Goal: Task Accomplishment & Management: Use online tool/utility

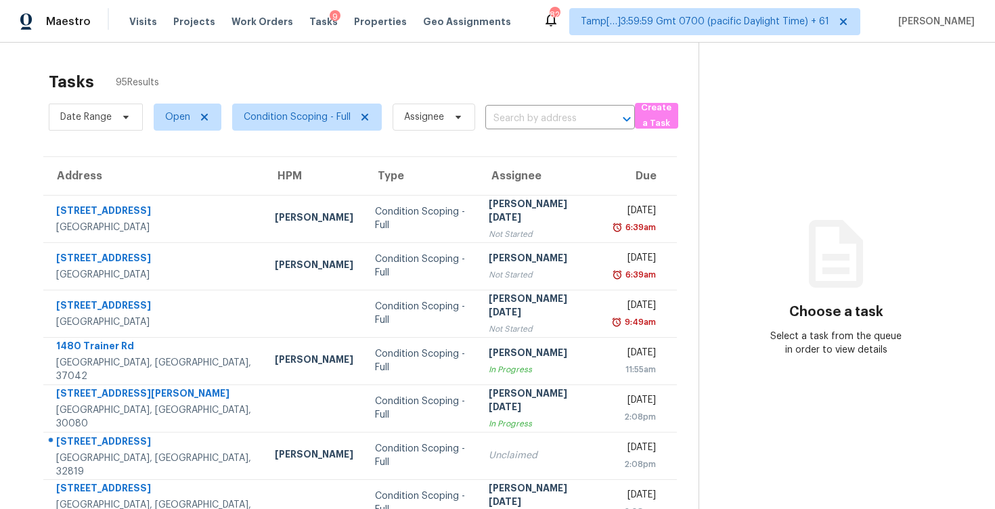
click at [507, 130] on div "Date Range Open Condition Scoping - Full Assignee ​" at bounding box center [342, 116] width 586 height 35
click at [531, 110] on input "text" at bounding box center [541, 118] width 112 height 21
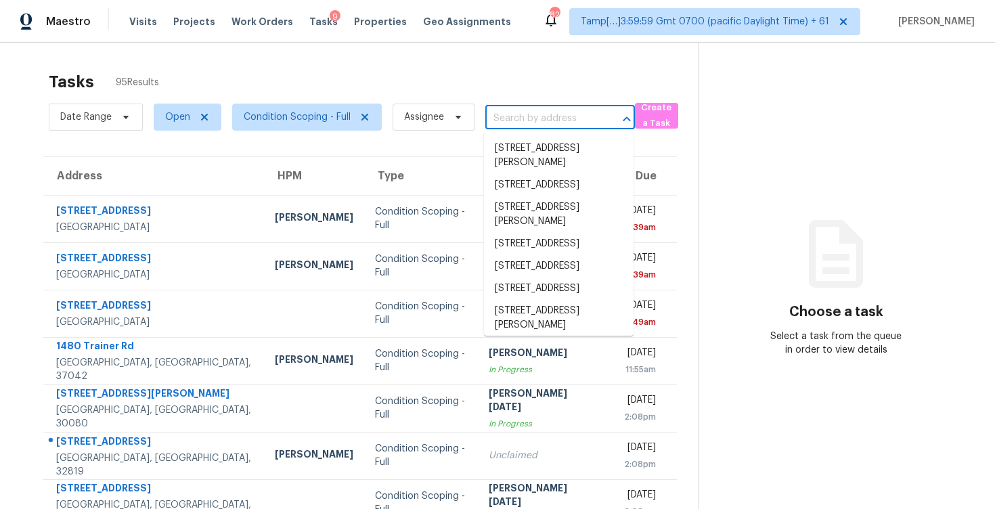
paste input "1211 Dacki Ave, Dallas, TX 75211"
type input "1211 Dacki Ave, Dallas, TX 75211"
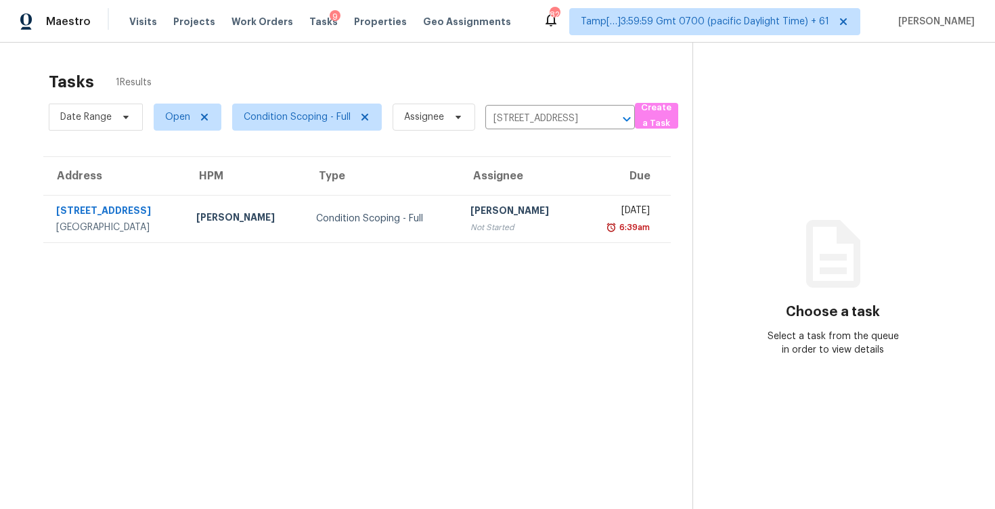
click at [552, 216] on td "Vigneshwaran B Not Started" at bounding box center [519, 218] width 120 height 47
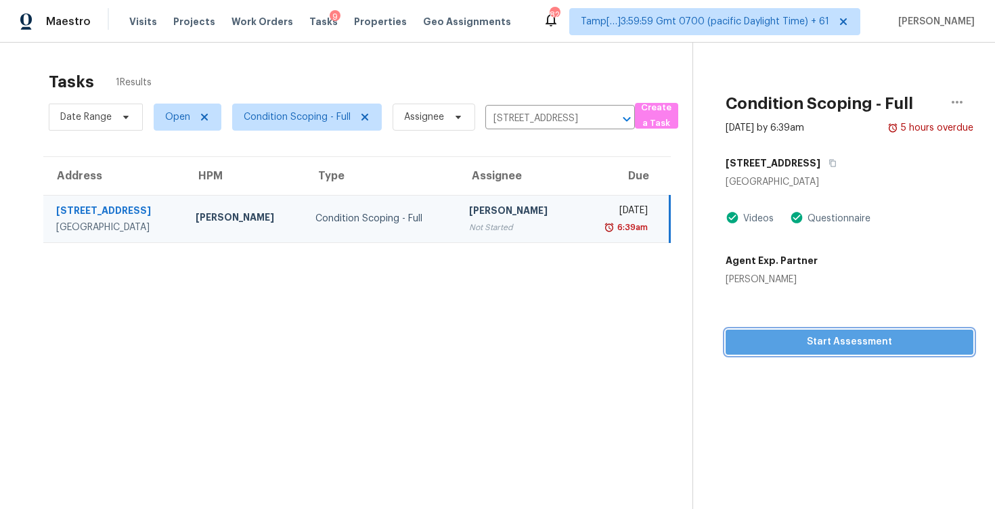
click at [803, 342] on span "Start Assessment" at bounding box center [849, 342] width 226 height 17
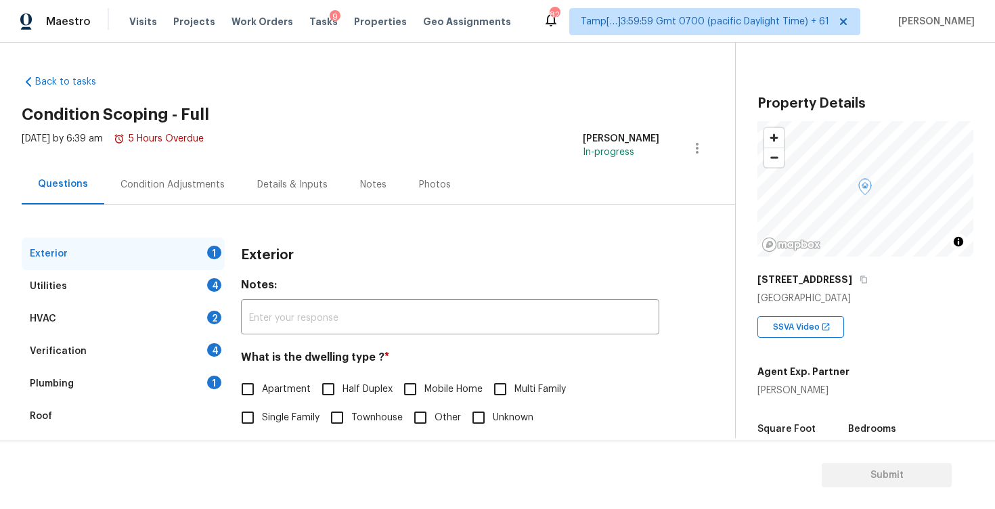
click at [418, 225] on div "Exterior 1 Utilities 4 HVAC 2 Verification 4 Plumbing 1 Roof Gated Community 1 …" at bounding box center [362, 391] width 681 height 372
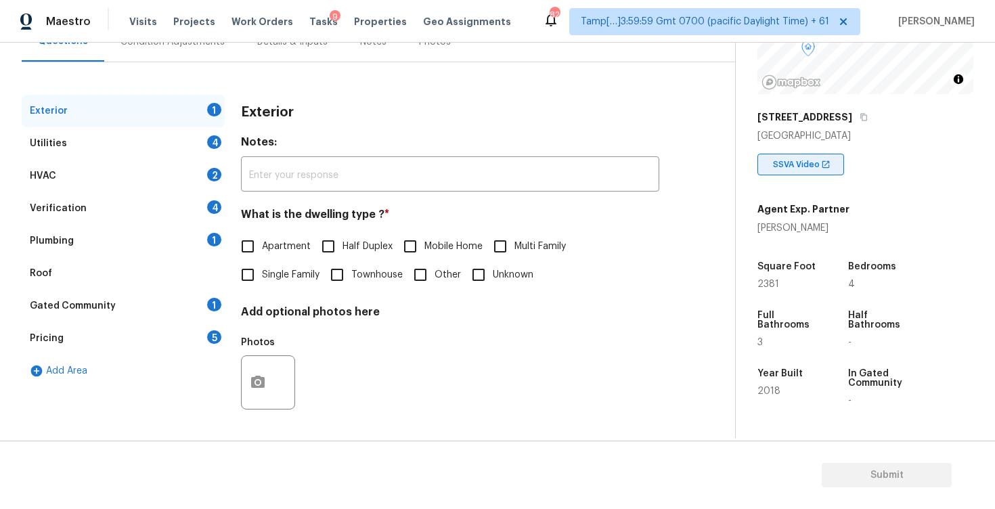
scroll to position [306, 0]
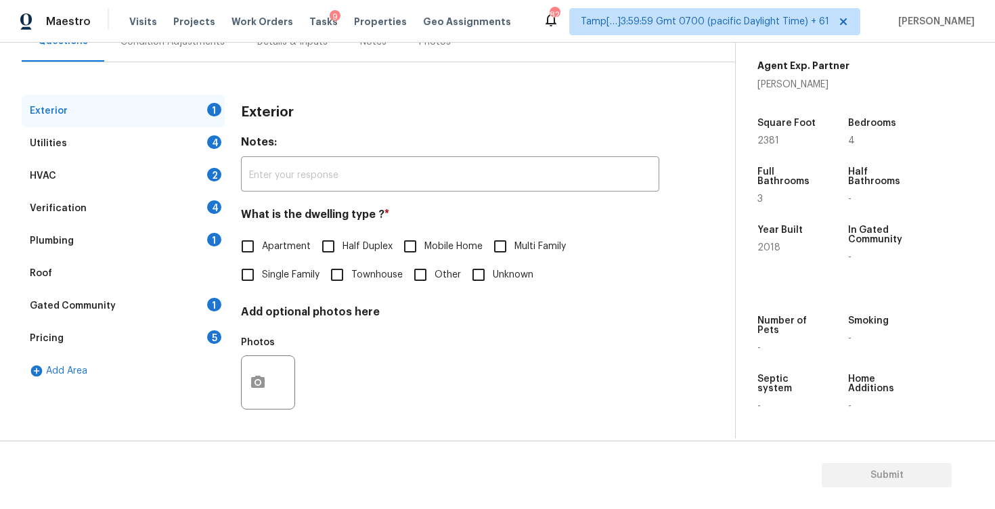
click at [258, 286] on input "Single Family" at bounding box center [247, 275] width 28 height 28
checkbox input "true"
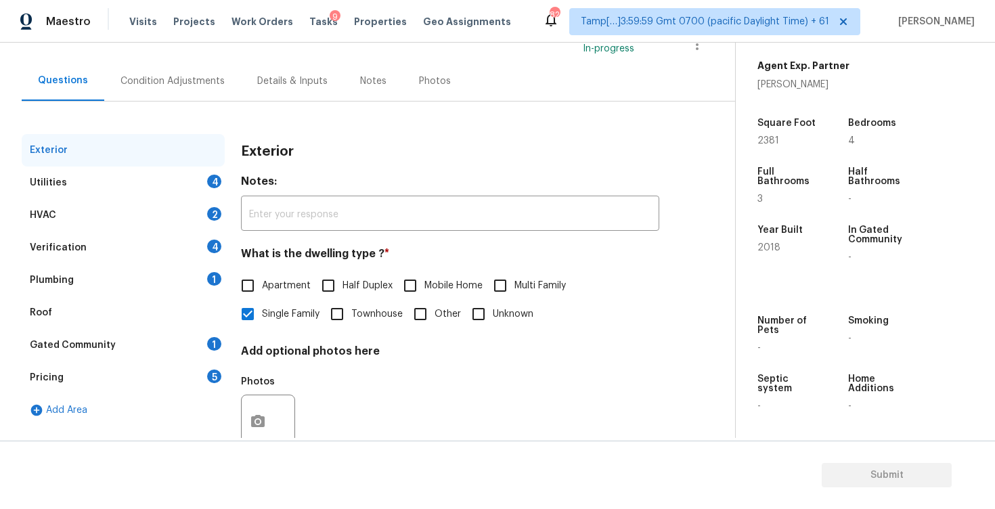
scroll to position [104, 0]
click at [208, 85] on div "Condition Adjustments" at bounding box center [172, 81] width 104 height 14
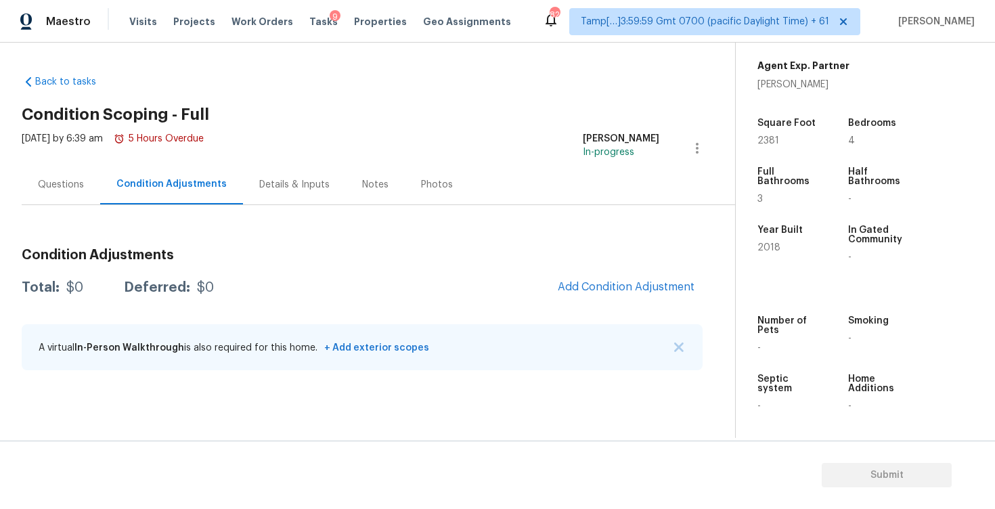
click at [88, 181] on div "Questions" at bounding box center [61, 184] width 78 height 40
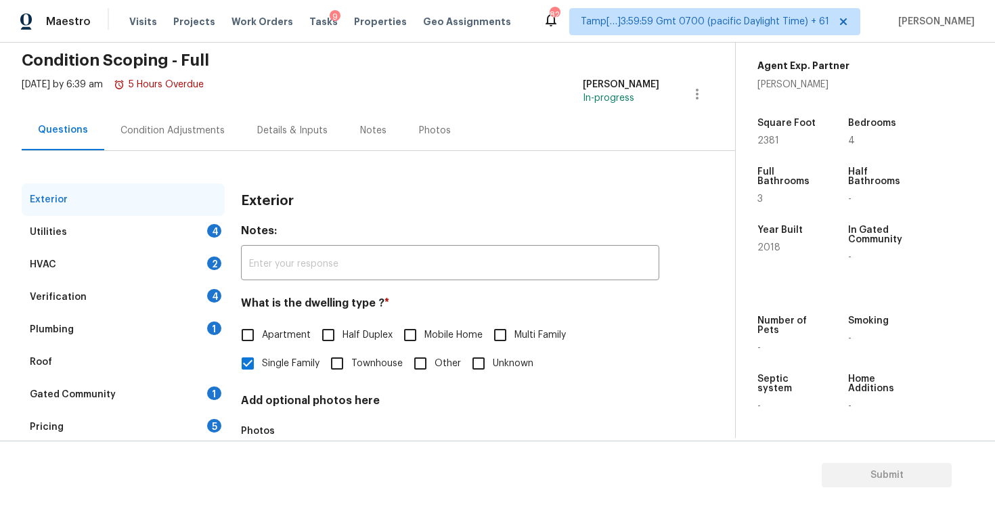
scroll to position [107, 0]
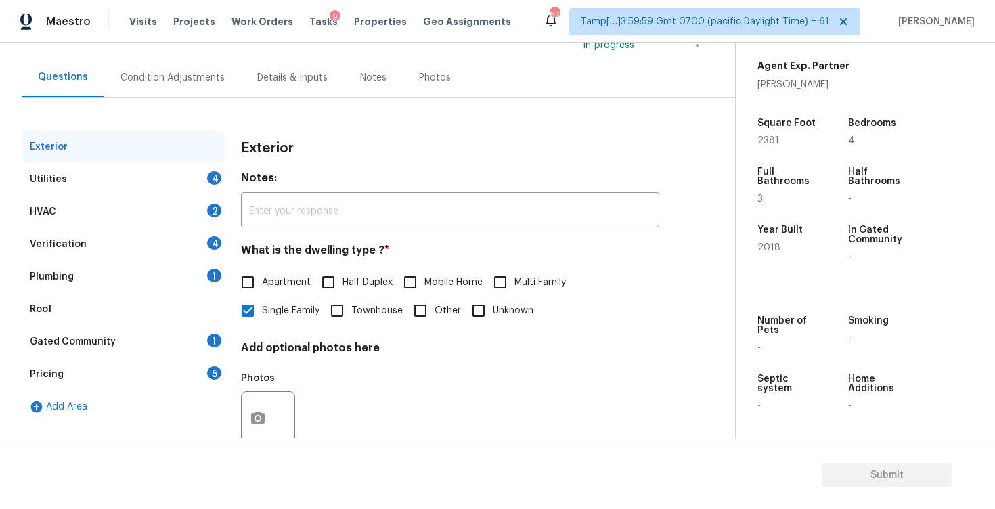
click at [116, 192] on div "Utilities 4" at bounding box center [123, 179] width 203 height 32
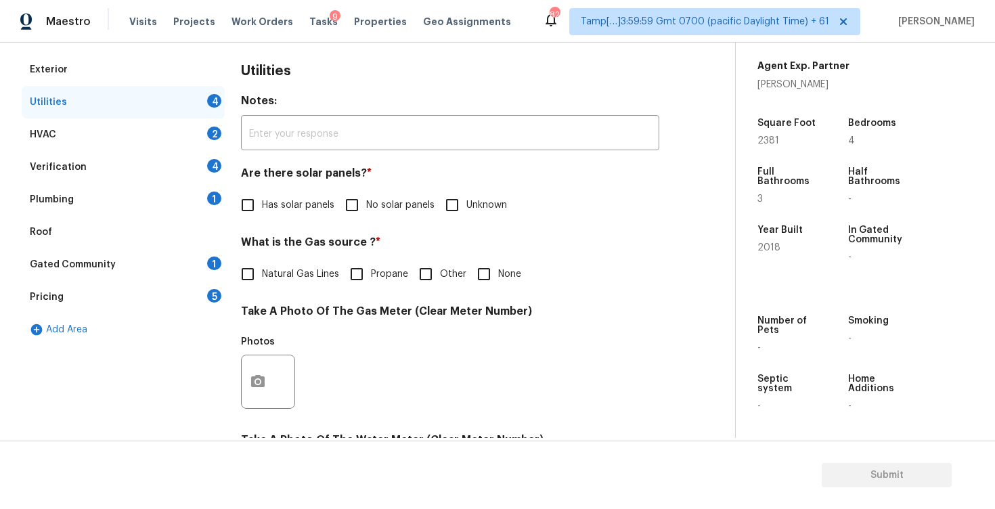
scroll to position [191, 0]
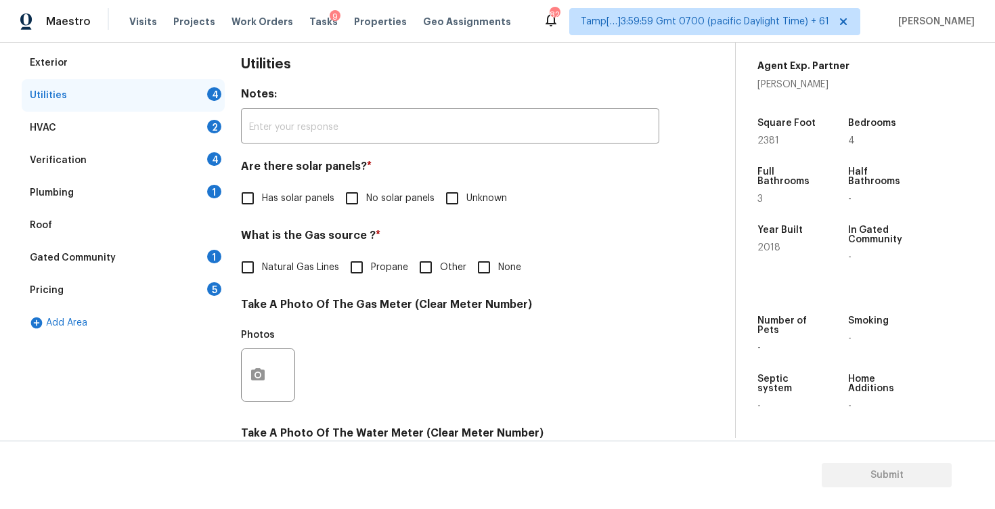
click at [250, 201] on input "Has solar panels" at bounding box center [247, 198] width 28 height 28
checkbox input "true"
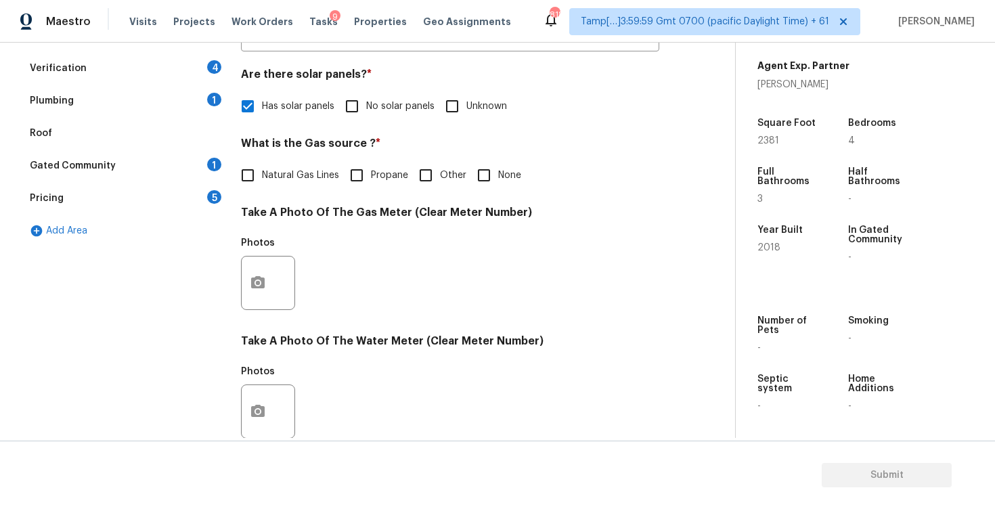
scroll to position [85, 0]
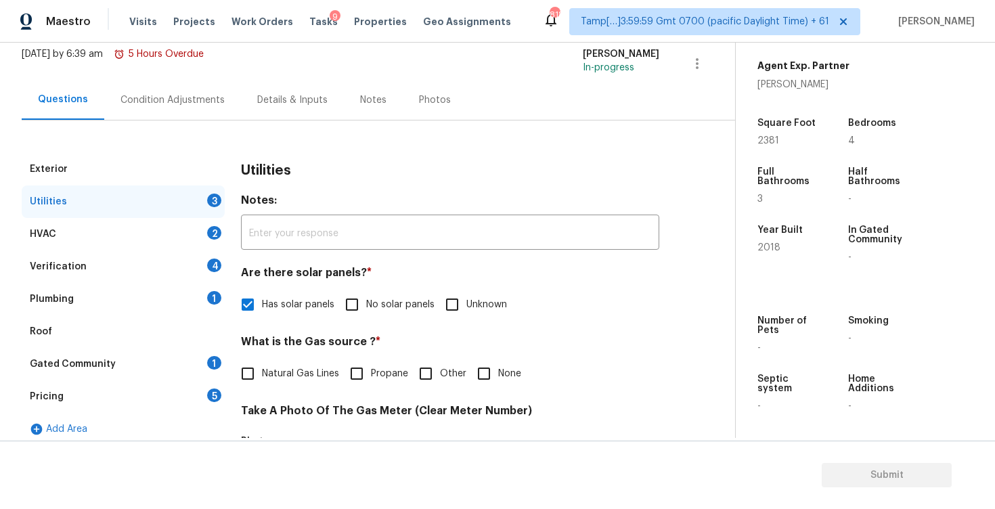
click at [215, 97] on div "Condition Adjustments" at bounding box center [172, 100] width 104 height 14
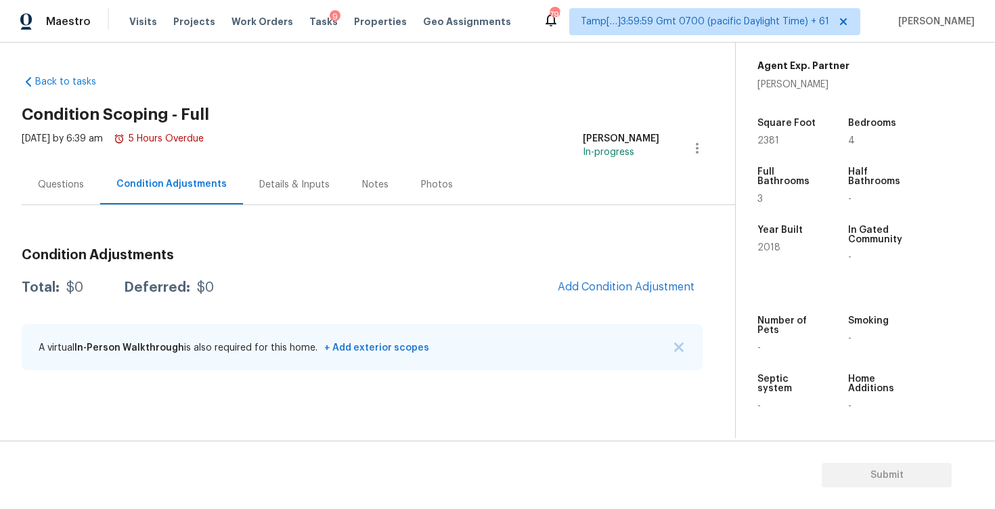
click at [353, 277] on div "Total: $0 Deferred: $0 Add Condition Adjustment" at bounding box center [362, 288] width 681 height 30
click at [621, 275] on button "Add Condition Adjustment" at bounding box center [625, 287] width 153 height 28
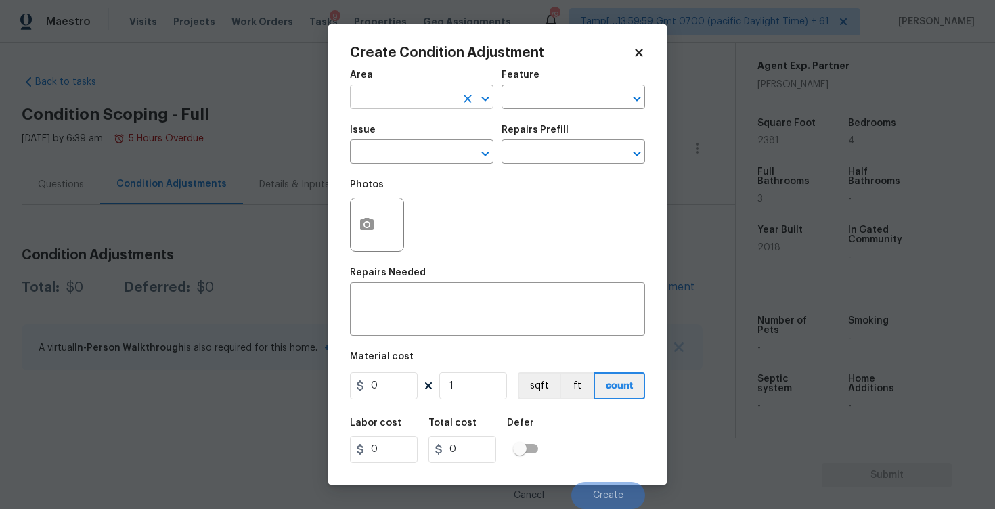
click at [418, 91] on input "text" at bounding box center [403, 98] width 106 height 21
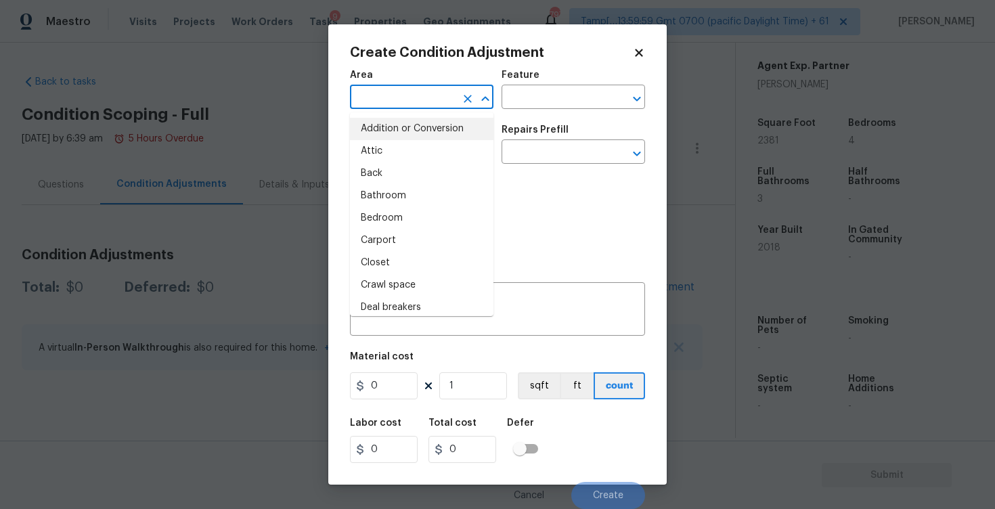
click at [397, 119] on li "Addition or Conversion" at bounding box center [421, 129] width 143 height 22
type input "Addition or Conversion"
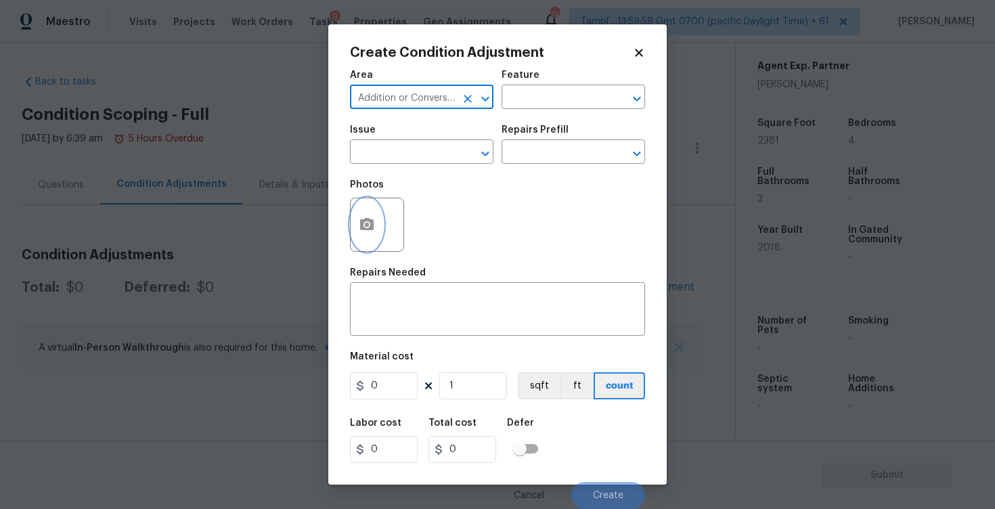
click at [374, 222] on icon "button" at bounding box center [367, 225] width 16 height 16
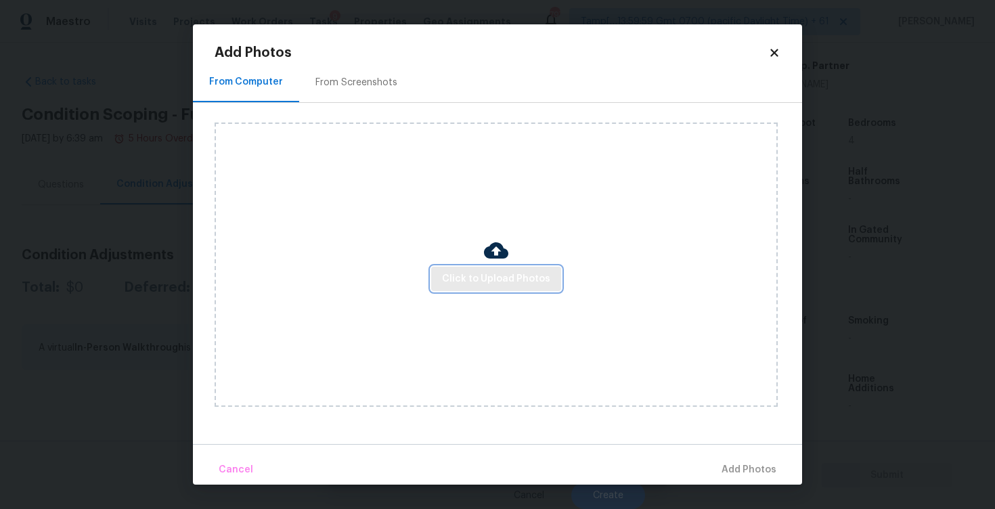
click at [531, 267] on button "Click to Upload Photos" at bounding box center [496, 279] width 130 height 25
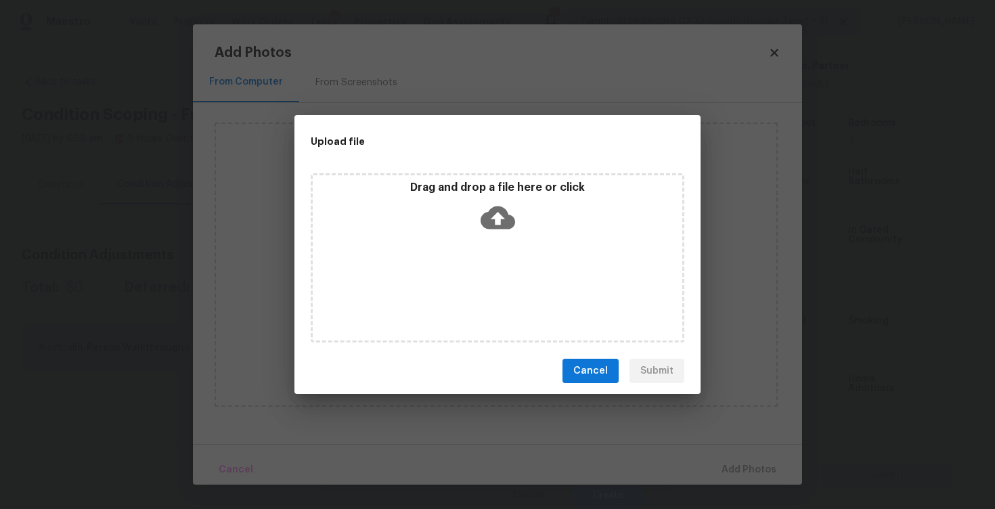
click at [501, 213] on icon at bounding box center [497, 217] width 35 height 23
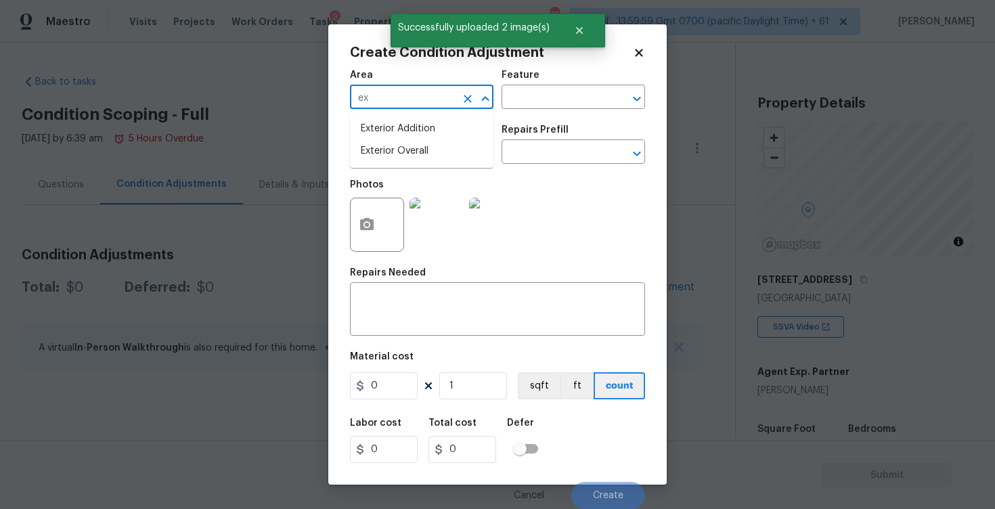
scroll to position [306, 0]
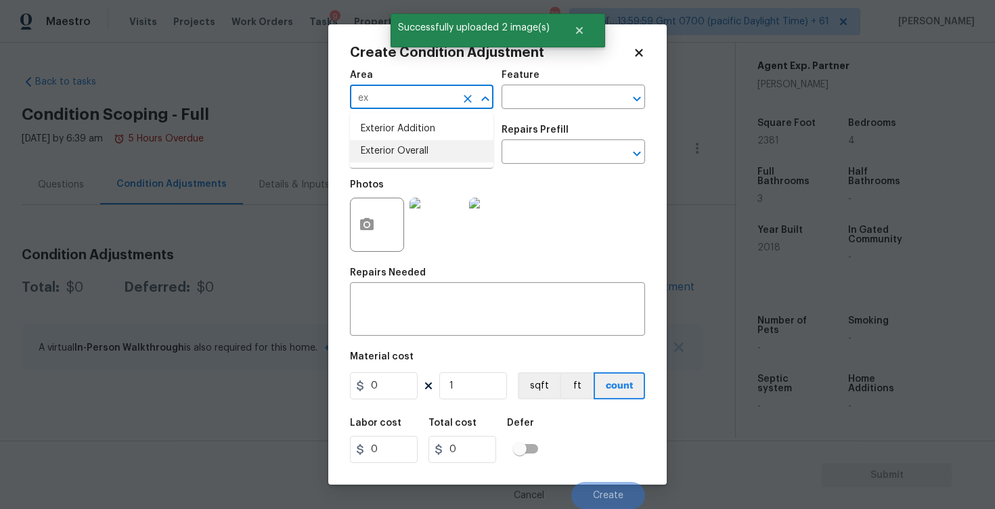
click at [415, 158] on li "Exterior Overall" at bounding box center [421, 151] width 143 height 22
type input "Exterior Overall"
click at [415, 158] on input "text" at bounding box center [403, 153] width 106 height 21
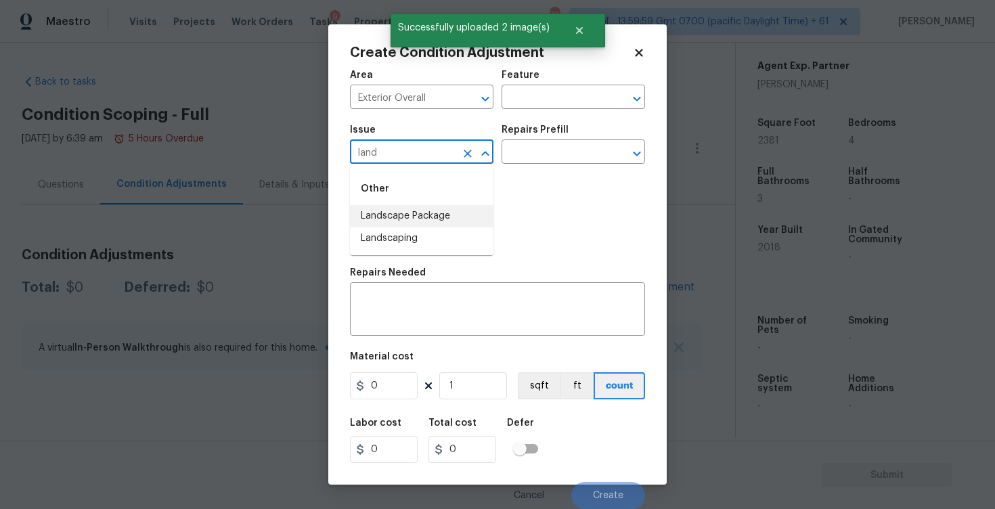
click at [422, 215] on li "Landscape Package" at bounding box center [421, 216] width 143 height 22
type input "Landscape Package"
click at [518, 164] on body "Maestro Visits Projects Work Orders Tasks 9 Properties Geo Assignments 797 Tamp…" at bounding box center [497, 254] width 995 height 509
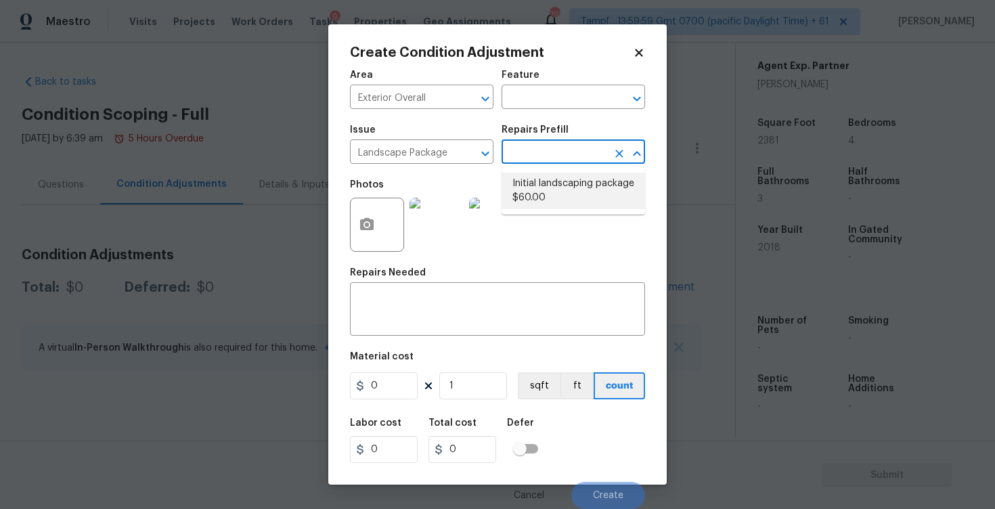
click at [530, 185] on li "Initial landscaping package $60.00" at bounding box center [572, 191] width 143 height 37
type input "Home Readiness Packages"
type input "60"
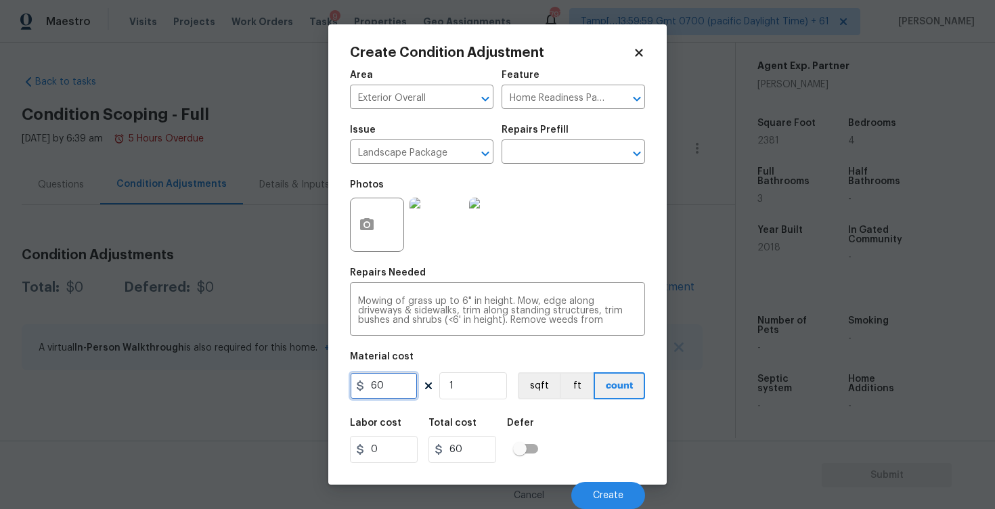
click at [395, 383] on input "60" at bounding box center [384, 385] width 68 height 27
type input "750"
click at [527, 432] on div "Defer" at bounding box center [526, 427] width 39 height 18
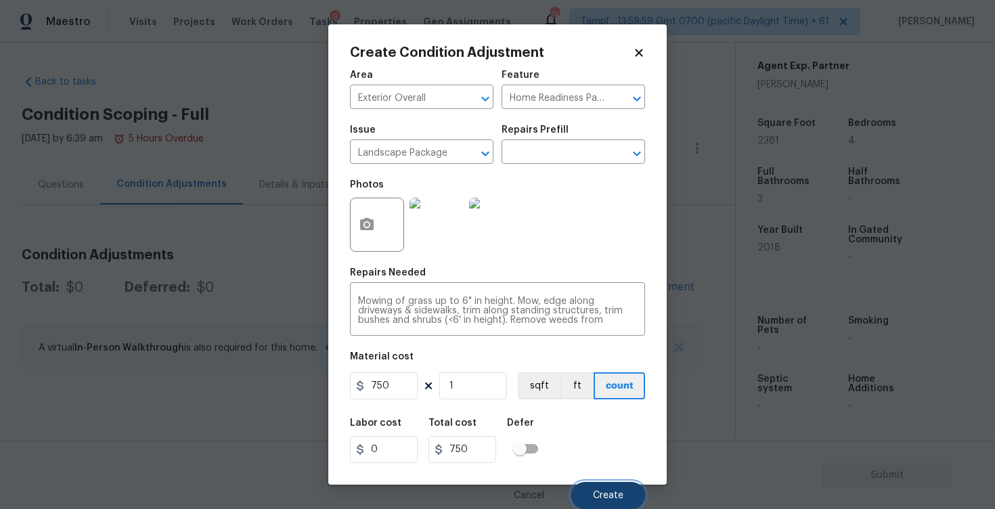
click at [610, 499] on span "Create" at bounding box center [608, 496] width 30 height 10
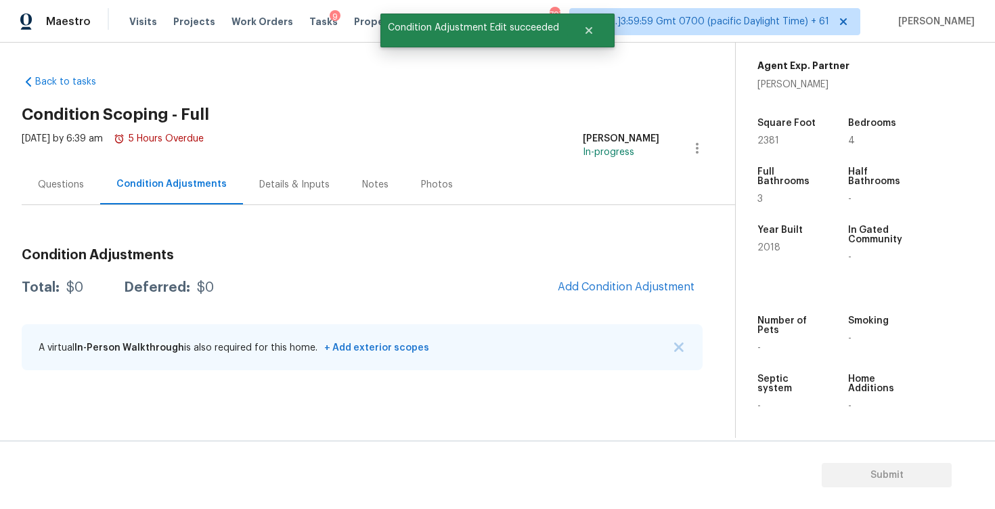
scroll to position [0, 0]
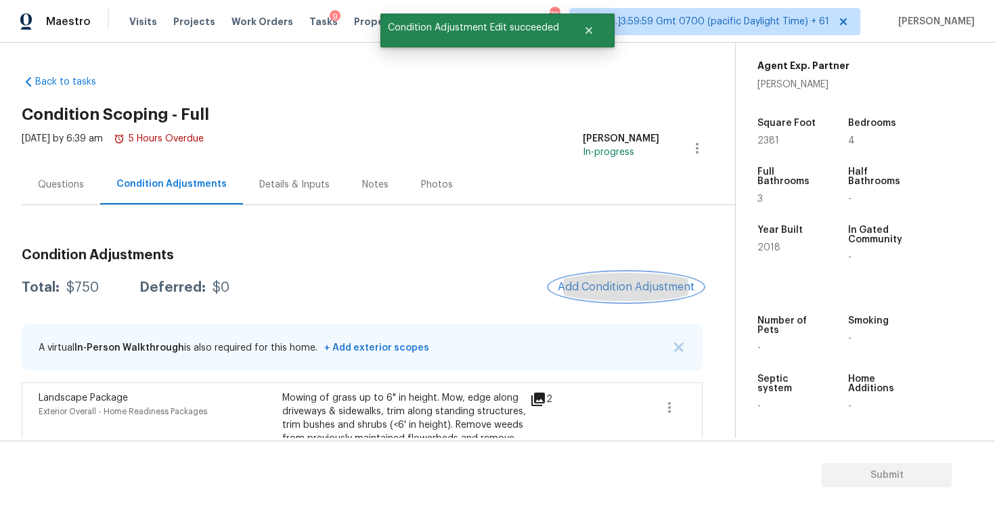
click at [601, 288] on span "Add Condition Adjustment" at bounding box center [626, 287] width 137 height 12
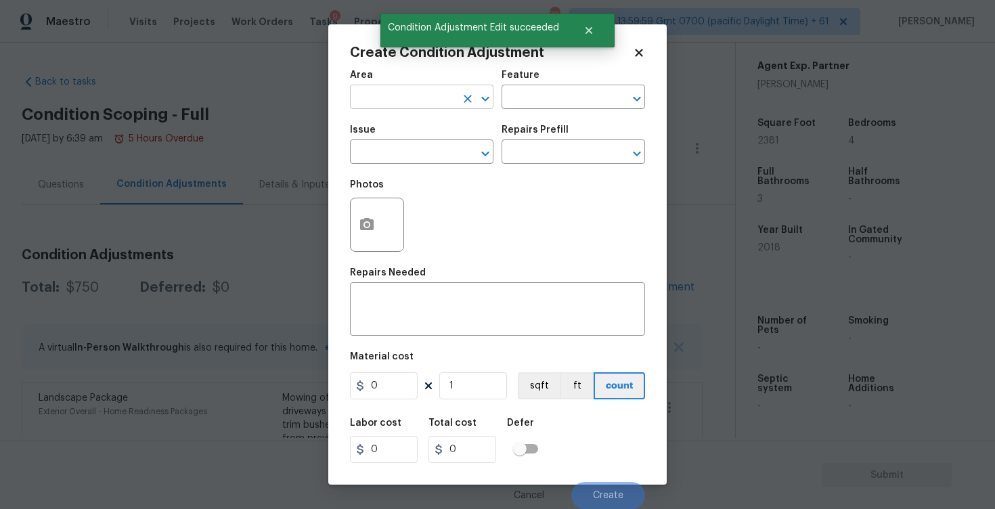
click at [432, 104] on input "text" at bounding box center [403, 98] width 106 height 21
click at [417, 157] on li "Exterior Overall" at bounding box center [421, 151] width 143 height 22
type input "Exterior Overall"
click at [417, 157] on input "text" at bounding box center [403, 153] width 106 height 21
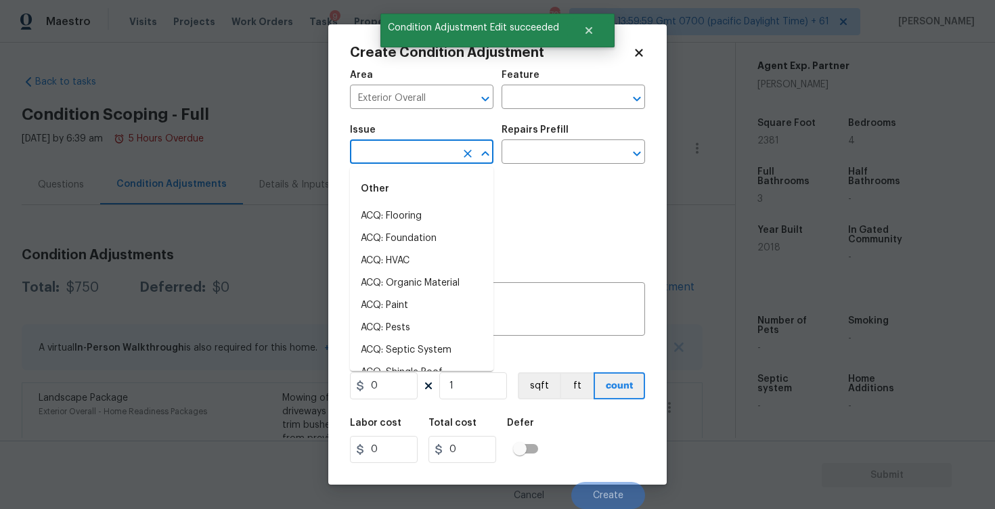
type input "l"
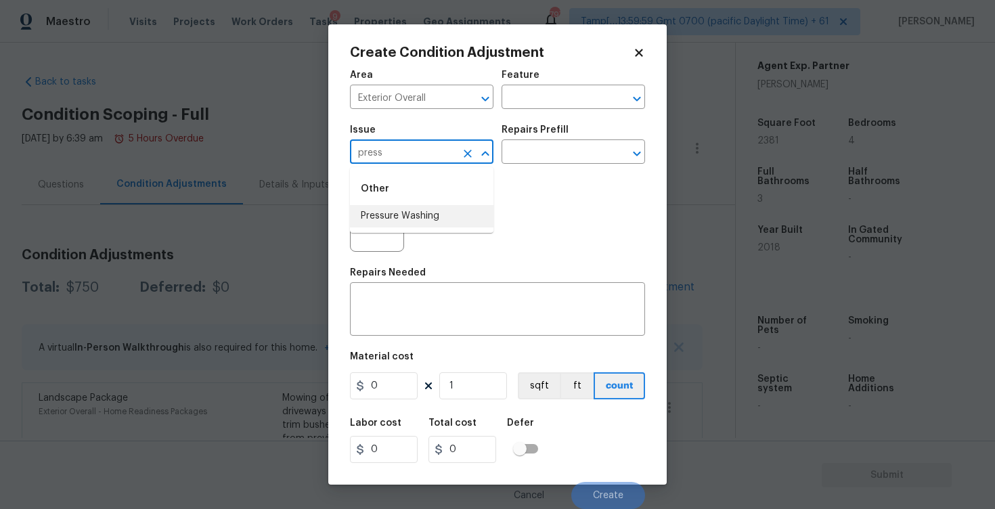
click at [402, 219] on li "Pressure Washing" at bounding box center [421, 216] width 143 height 22
type input "Pressure Washing"
click at [482, 212] on li "Pressure Washing" at bounding box center [421, 216] width 143 height 22
type input "Pressure Washing"
click at [539, 163] on input "text" at bounding box center [554, 153] width 106 height 21
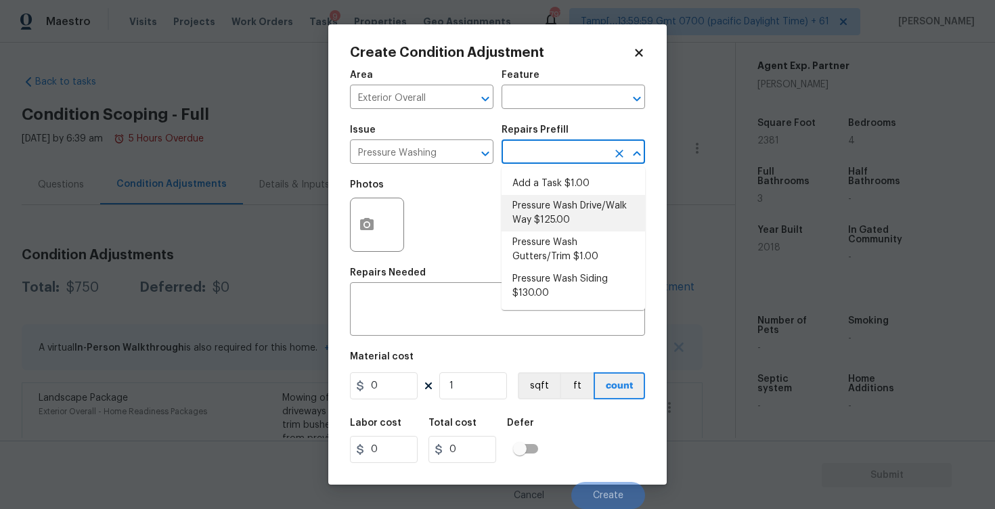
click at [552, 221] on li "Pressure Wash Drive/Walk Way $125.00" at bounding box center [572, 213] width 143 height 37
type input "Siding"
type textarea "Pressure wash the driveways/walkways as directed by the PM. Ensure that all deb…"
type input "125"
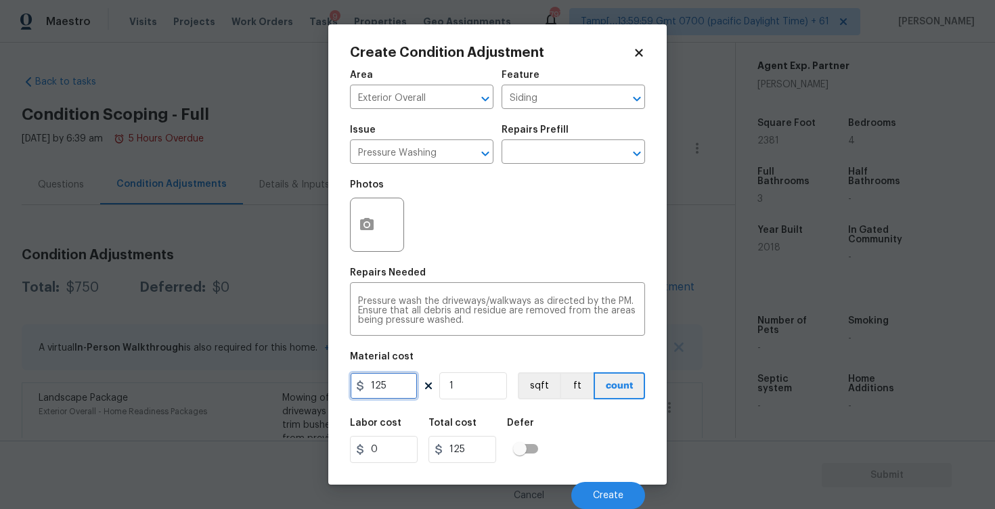
click at [393, 374] on input "125" at bounding box center [384, 385] width 68 height 27
type input "400"
click at [570, 404] on div "Area Exterior Overall ​ Feature Siding ​ Issue Pressure Washing ​ Repairs Prefi…" at bounding box center [497, 285] width 295 height 447
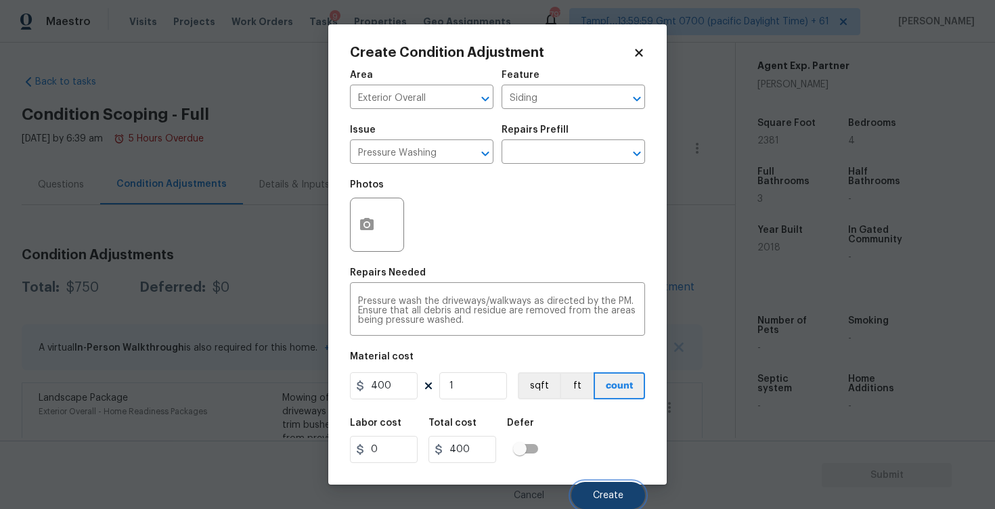
click at [595, 484] on button "Create" at bounding box center [608, 495] width 74 height 27
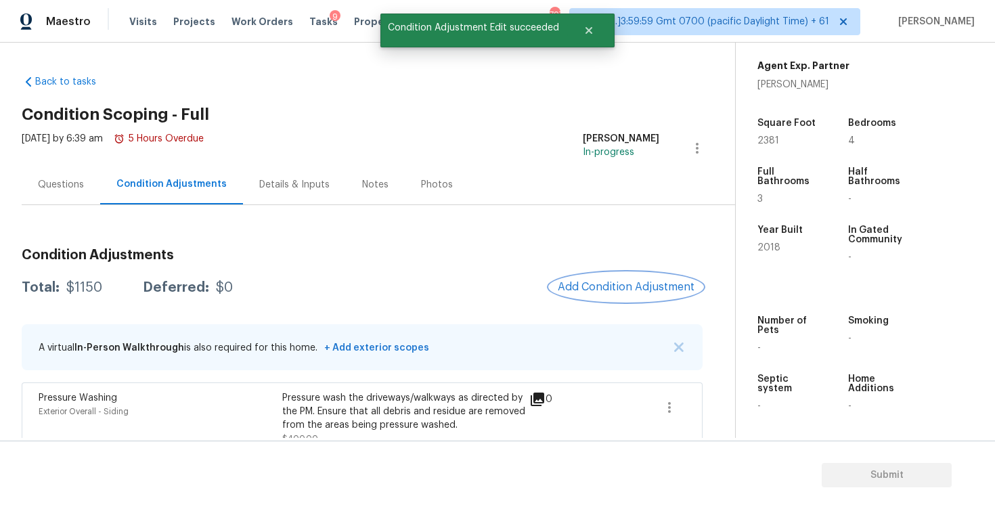
scroll to position [146, 0]
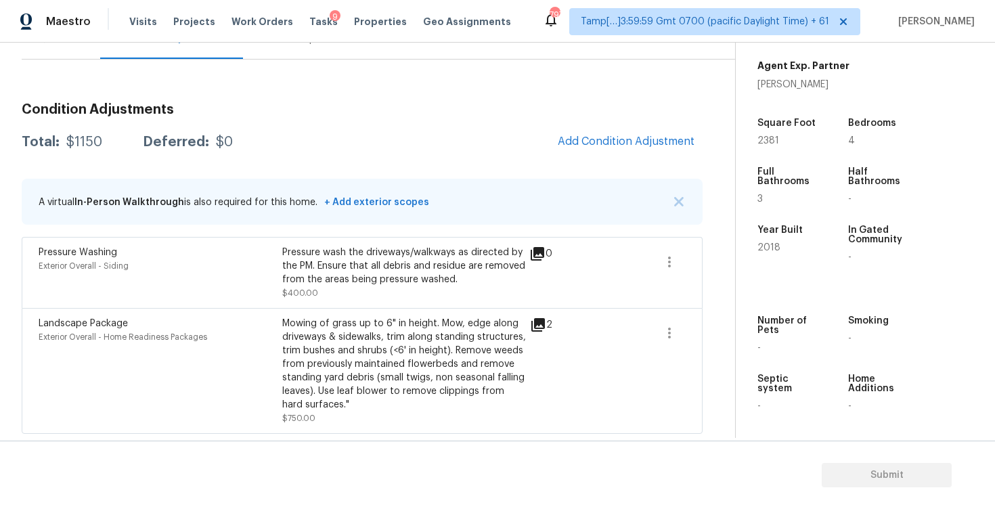
click at [652, 120] on div "Condition Adjustments Total: $1150 Deferred: $0 Add Condition Adjustment A virt…" at bounding box center [362, 263] width 681 height 342
click at [622, 140] on span "Add Condition Adjustment" at bounding box center [626, 141] width 137 height 12
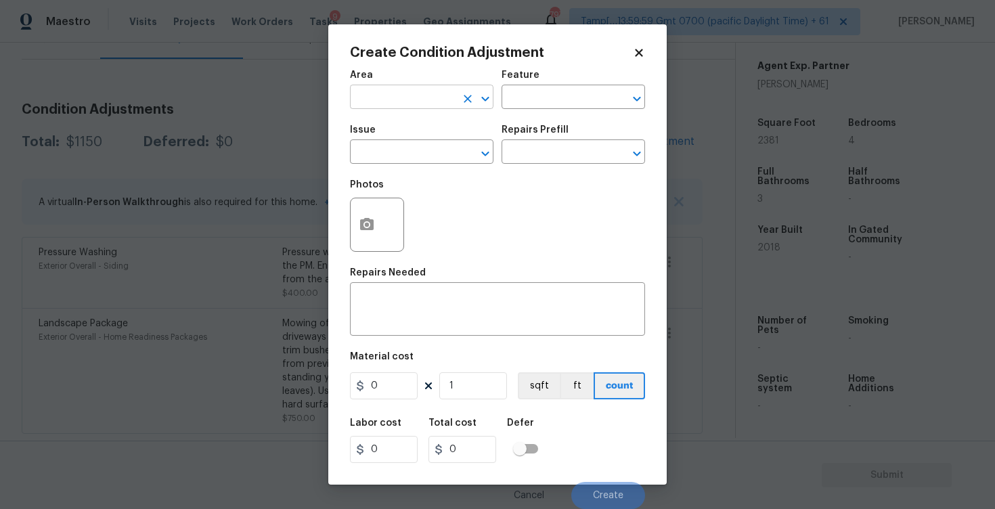
click at [434, 95] on input "text" at bounding box center [403, 98] width 106 height 21
click at [422, 146] on li "Interior Overall" at bounding box center [421, 151] width 143 height 22
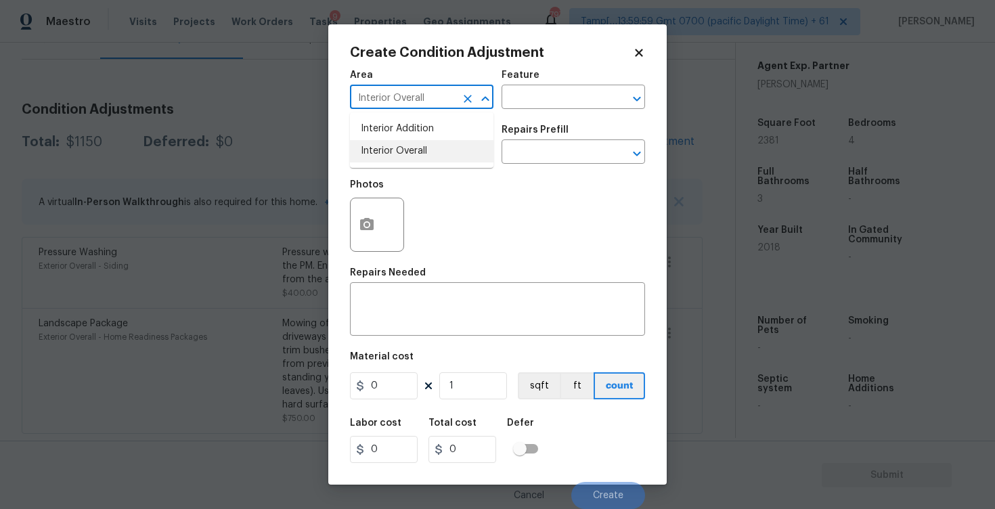
type input "Interior Overall"
click at [422, 146] on input "text" at bounding box center [403, 153] width 106 height 21
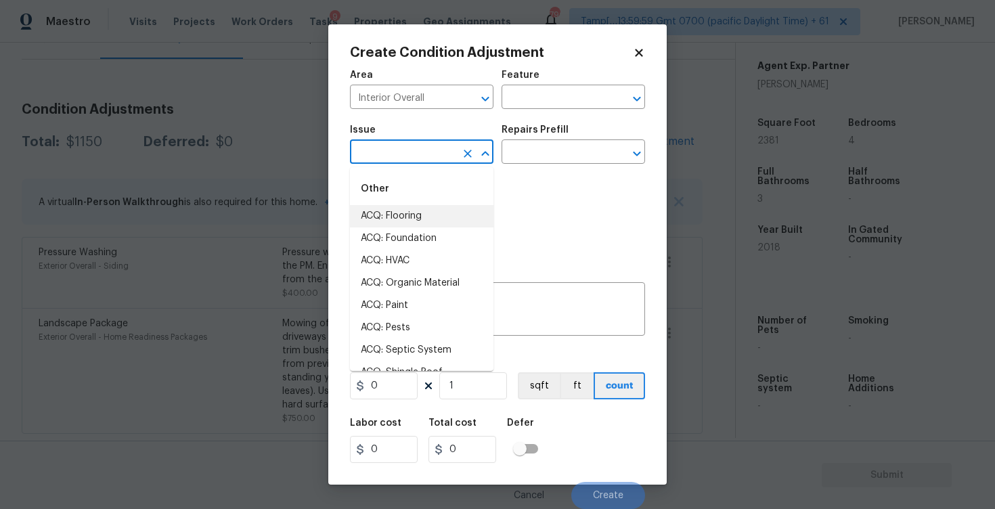
click at [416, 145] on input "text" at bounding box center [403, 153] width 106 height 21
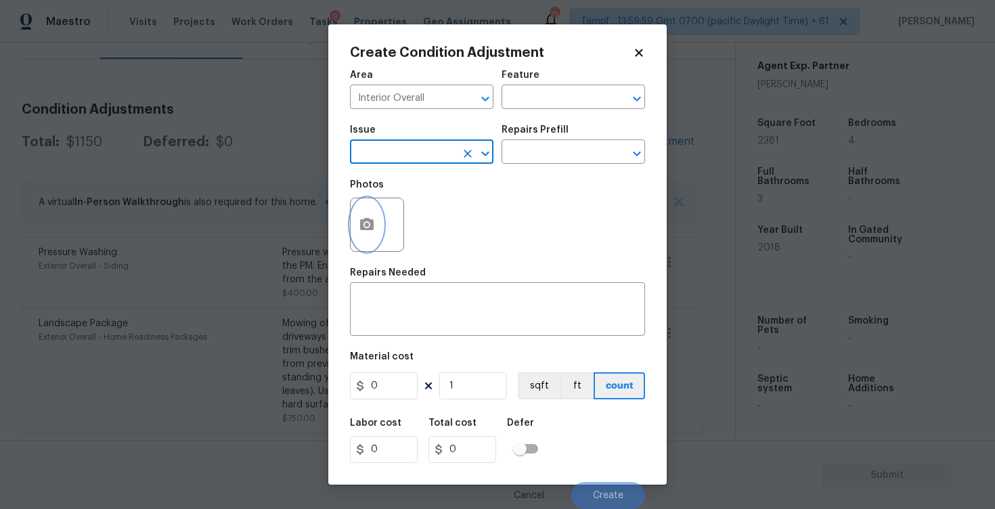
click at [372, 211] on button "button" at bounding box center [367, 224] width 32 height 53
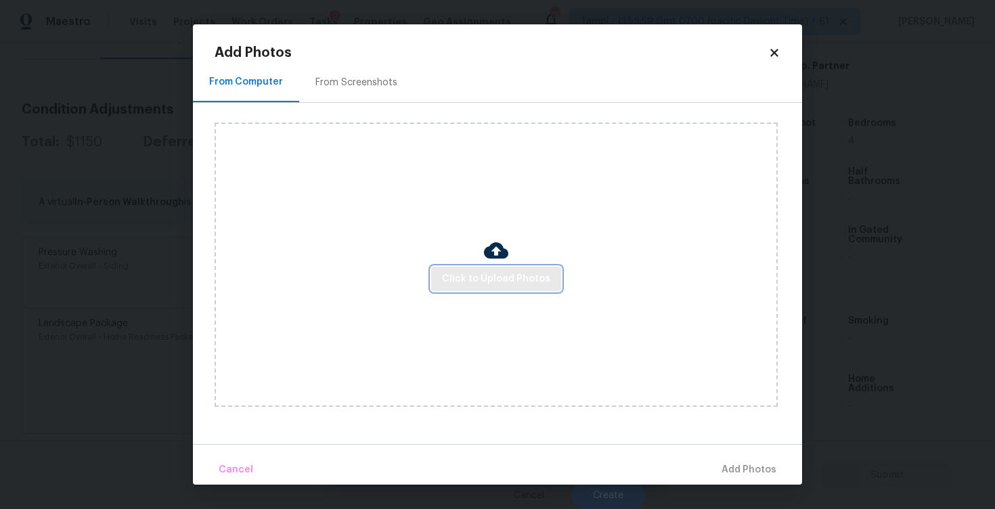
click at [505, 285] on span "Click to Upload Photos" at bounding box center [496, 279] width 108 height 17
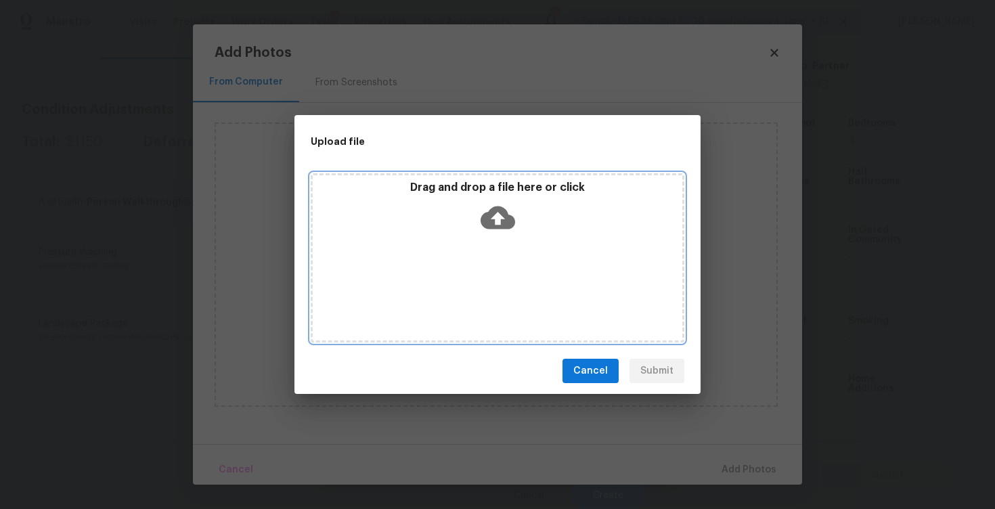
click at [497, 212] on icon at bounding box center [497, 217] width 35 height 35
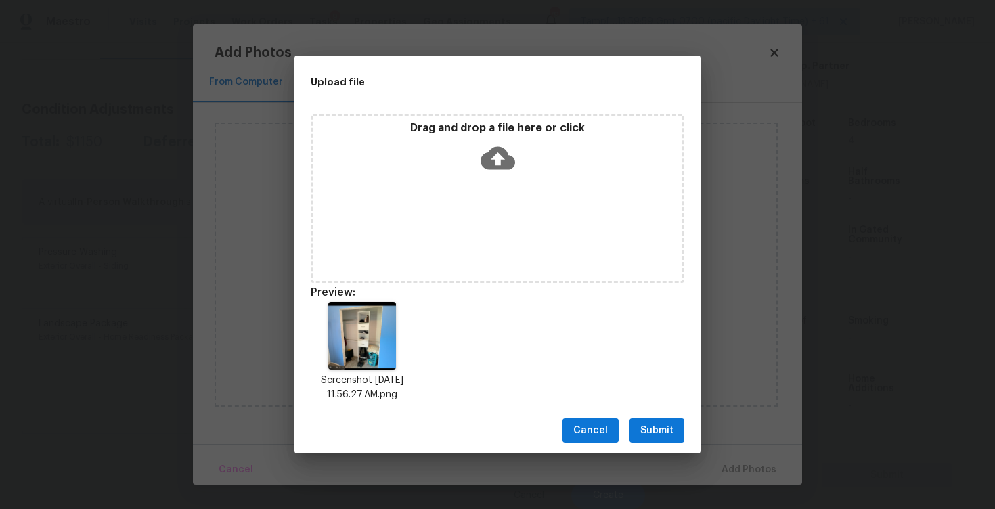
click at [669, 412] on div "Cancel Submit" at bounding box center [497, 430] width 406 height 47
click at [669, 433] on span "Submit" at bounding box center [656, 430] width 33 height 17
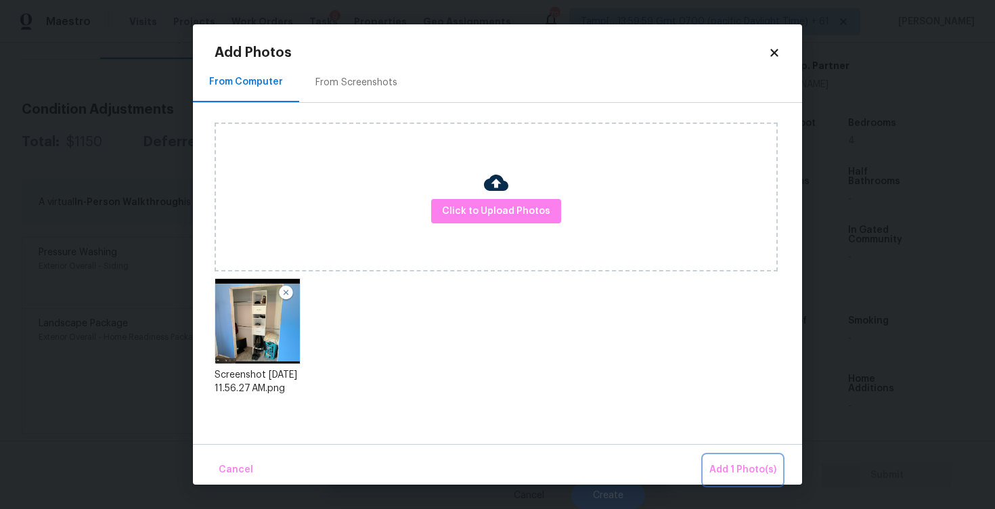
click at [734, 472] on span "Add 1 Photo(s)" at bounding box center [742, 470] width 67 height 17
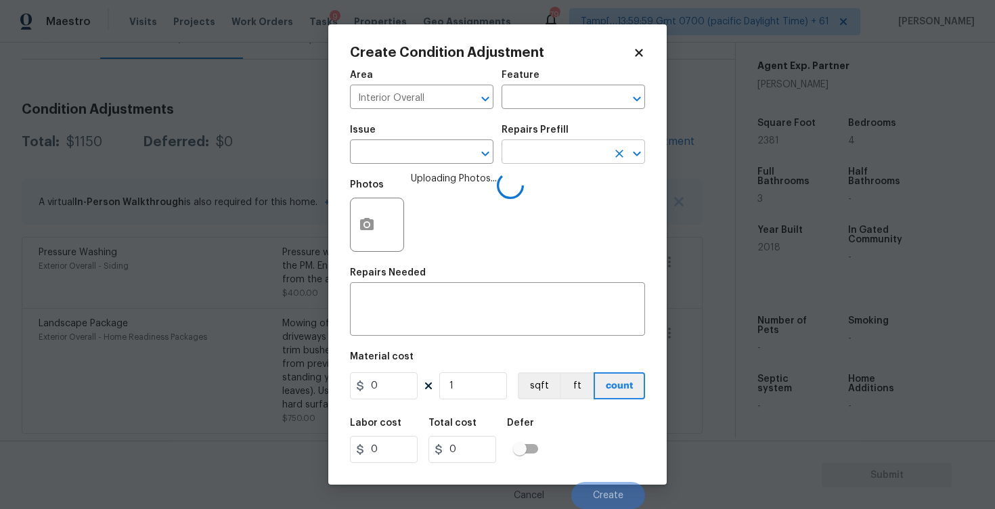
click at [507, 154] on input "text" at bounding box center [554, 153] width 106 height 21
click at [445, 147] on input "text" at bounding box center [403, 153] width 106 height 21
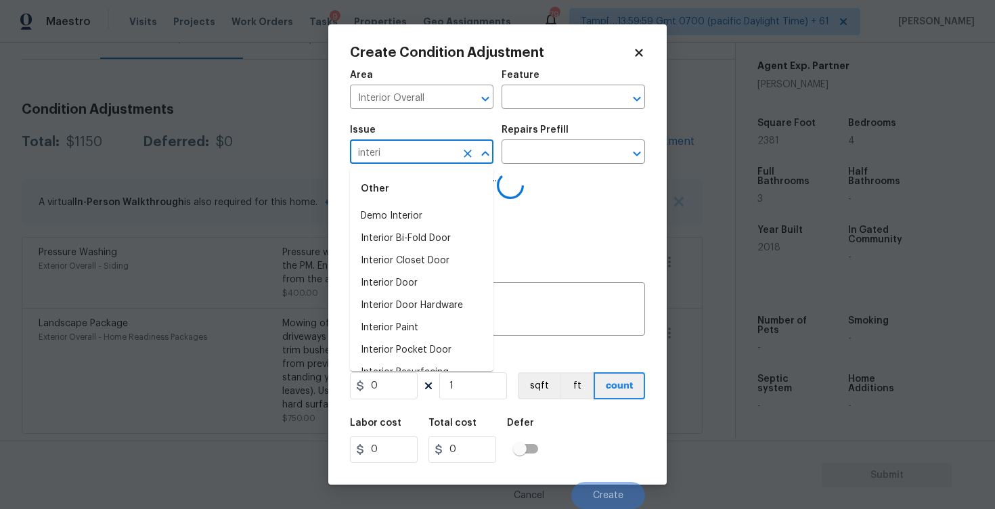
type input "interio"
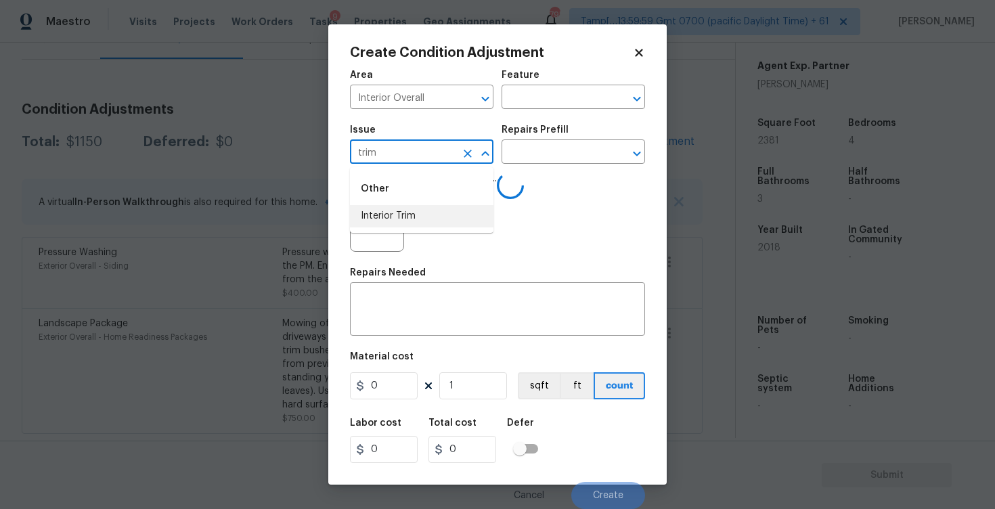
click at [446, 218] on li "Interior Trim" at bounding box center [421, 216] width 143 height 22
type input "Interior Trim"
click at [509, 156] on input "text" at bounding box center [554, 153] width 106 height 21
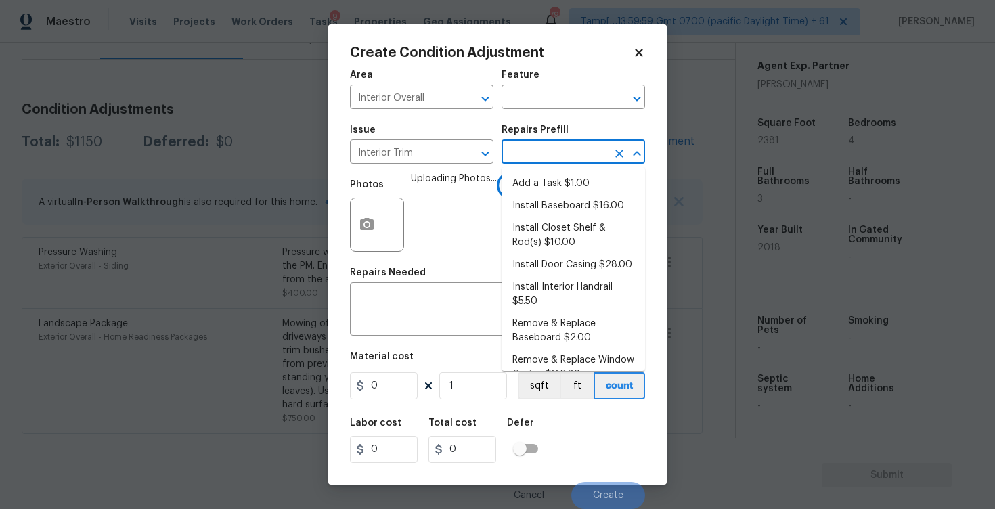
type input "r"
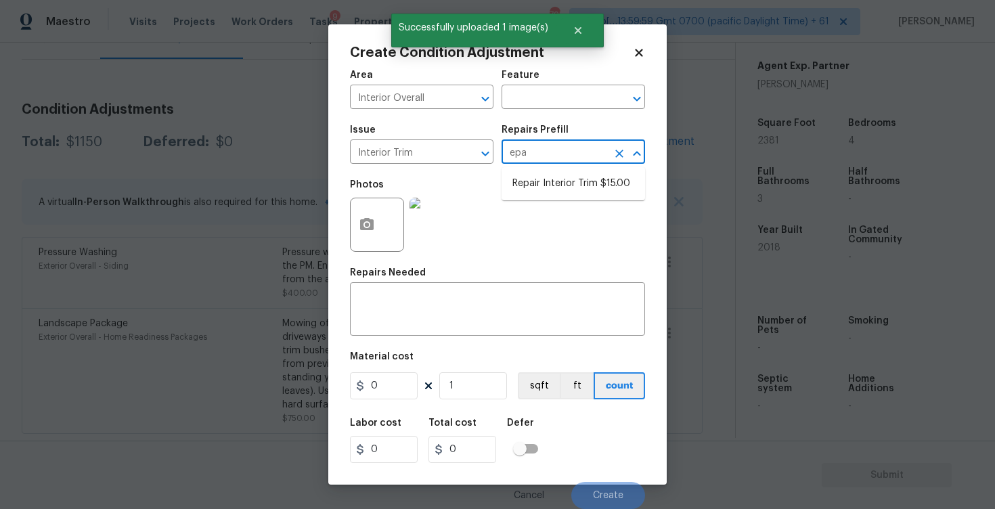
type input "epai"
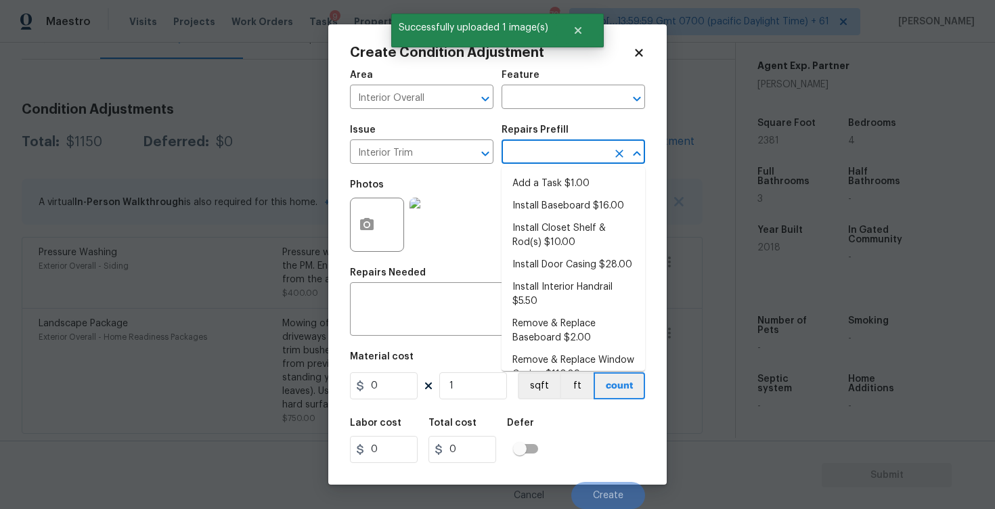
click at [511, 171] on ul "Add a Task $1.00 Install Baseboard $16.00 Install Closet Shelf & Rod(s) $10.00 …" at bounding box center [572, 269] width 143 height 204
click at [546, 157] on input "text" at bounding box center [554, 153] width 106 height 21
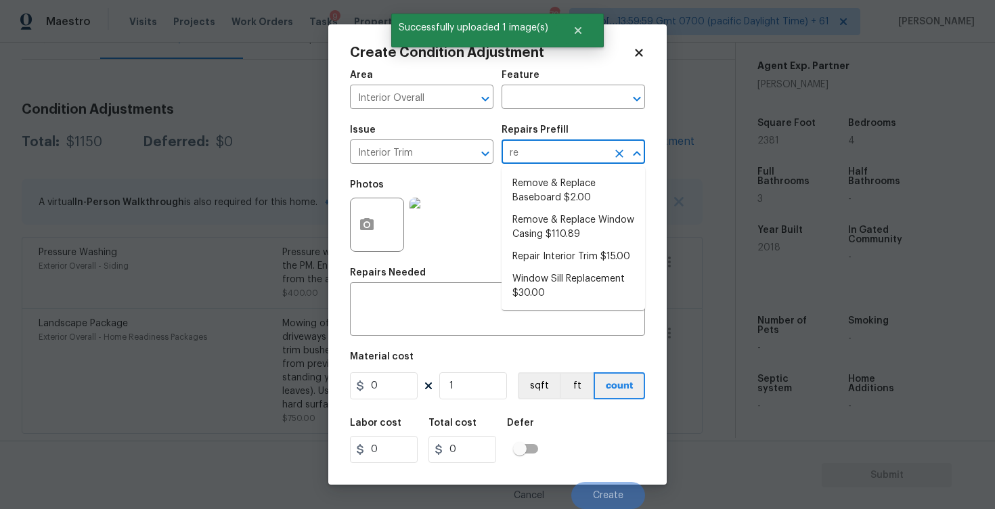
type input "r"
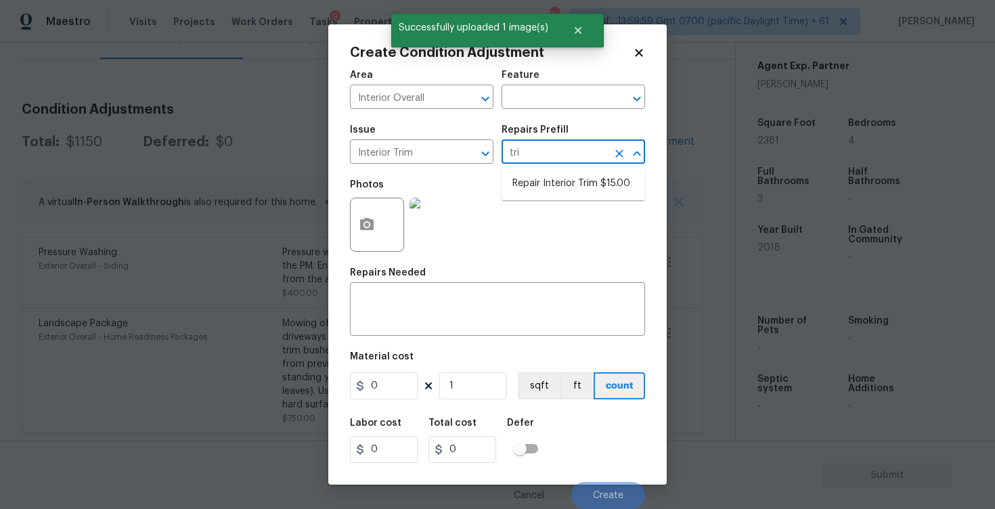
type input "trim"
click at [566, 198] on ul "Repair Interior Trim $15.00" at bounding box center [572, 183] width 143 height 33
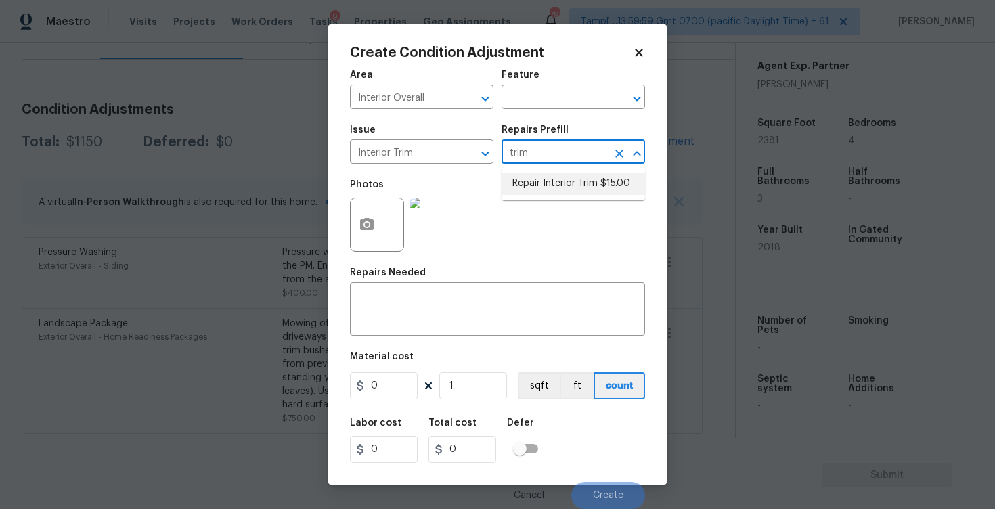
click at [545, 187] on li "Repair Interior Trim $15.00" at bounding box center [572, 184] width 143 height 22
type input "Interior Trim"
type textarea "Repair the damaged interior trim. Ensure that the repair matches the finish of …"
type input "15"
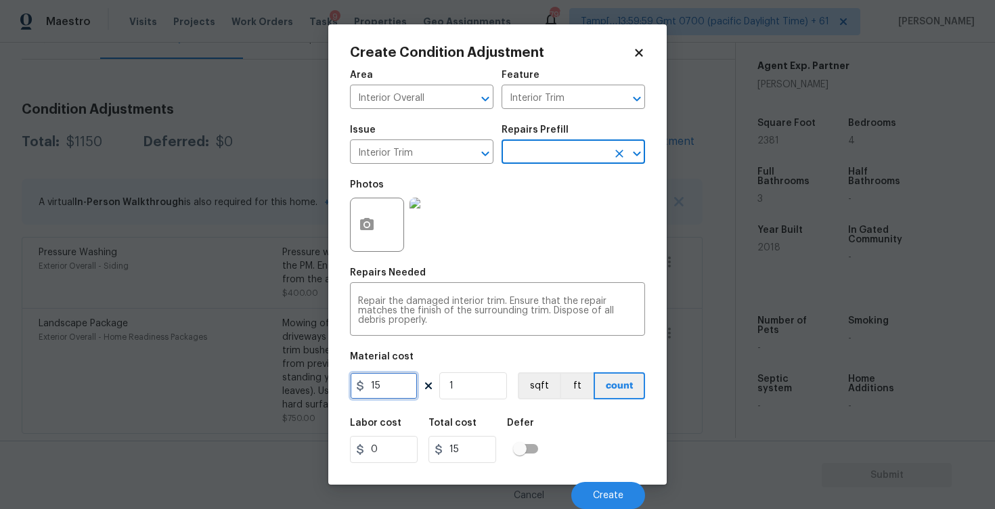
click at [394, 380] on input "15" at bounding box center [384, 385] width 68 height 27
type input "50"
click at [570, 432] on div "Labor cost 0 Total cost 15 Defer" at bounding box center [497, 440] width 295 height 61
type input "50"
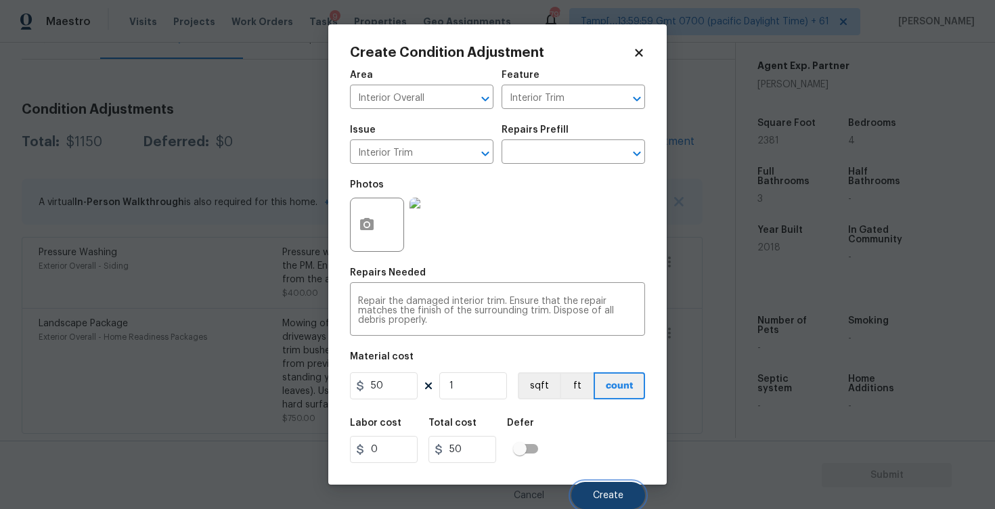
click at [589, 489] on button "Create" at bounding box center [608, 495] width 74 height 27
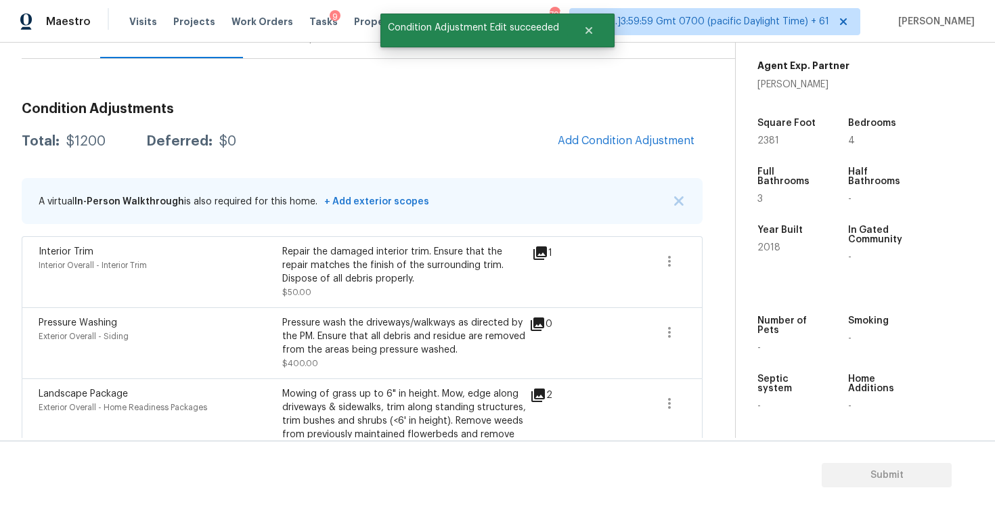
scroll to position [0, 0]
click at [675, 261] on icon "button" at bounding box center [669, 261] width 16 height 16
click at [720, 267] on link "Edit" at bounding box center [746, 258] width 115 height 20
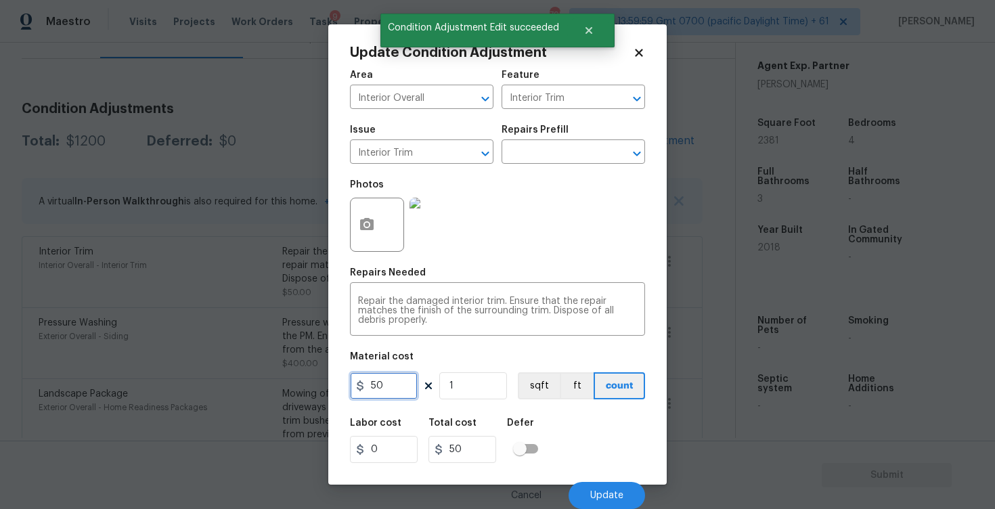
click at [389, 384] on input "50" at bounding box center [384, 385] width 68 height 27
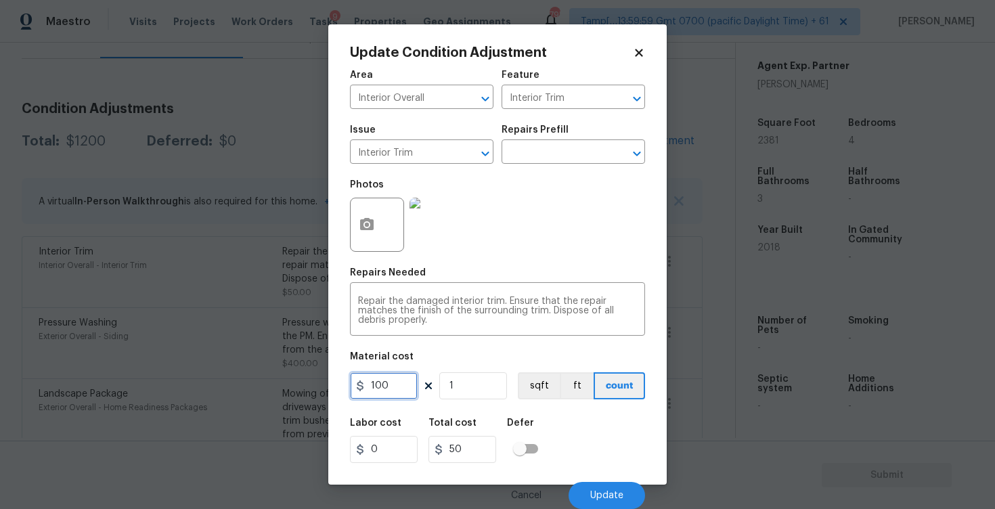
type input "100"
click at [372, 231] on icon "button" at bounding box center [367, 225] width 16 height 16
type input "100"
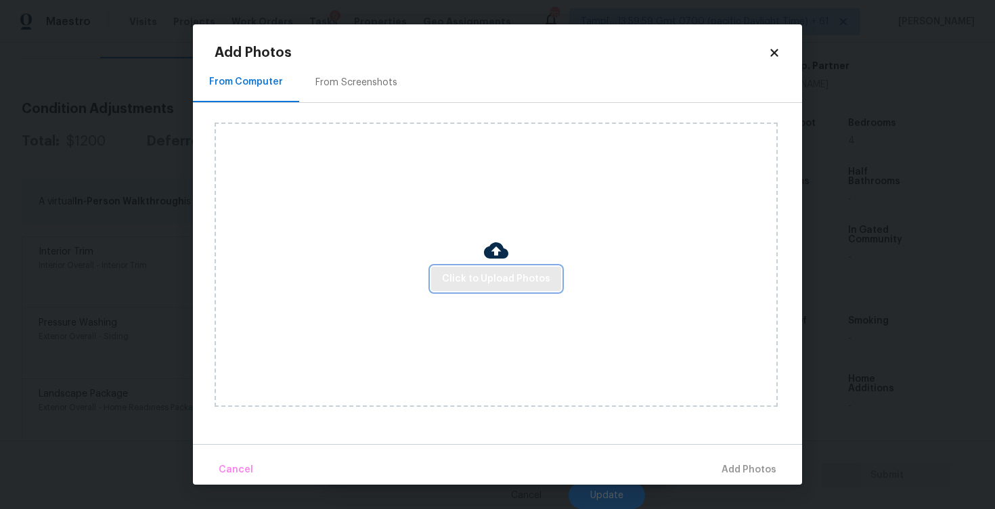
click at [448, 273] on span "Click to Upload Photos" at bounding box center [496, 279] width 108 height 17
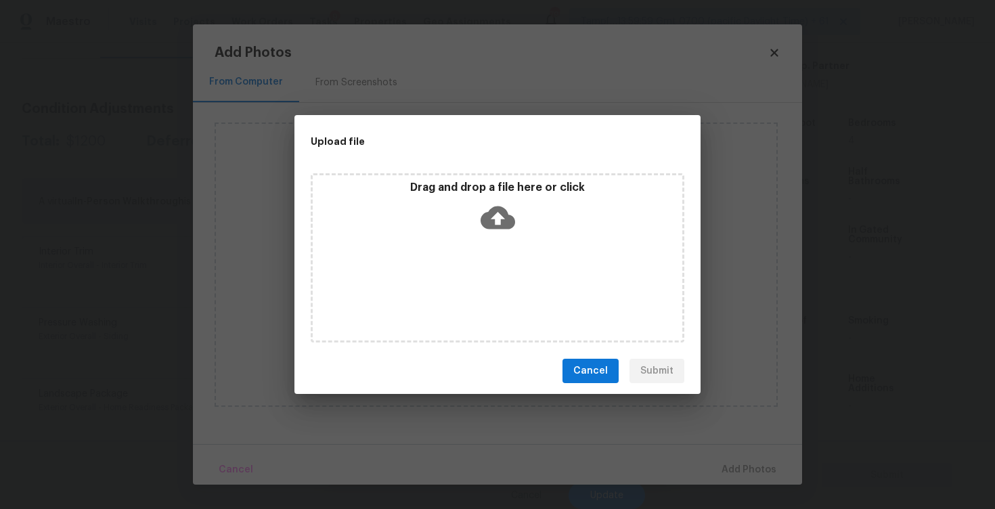
click at [476, 231] on div "Drag and drop a file here or click" at bounding box center [497, 210] width 369 height 58
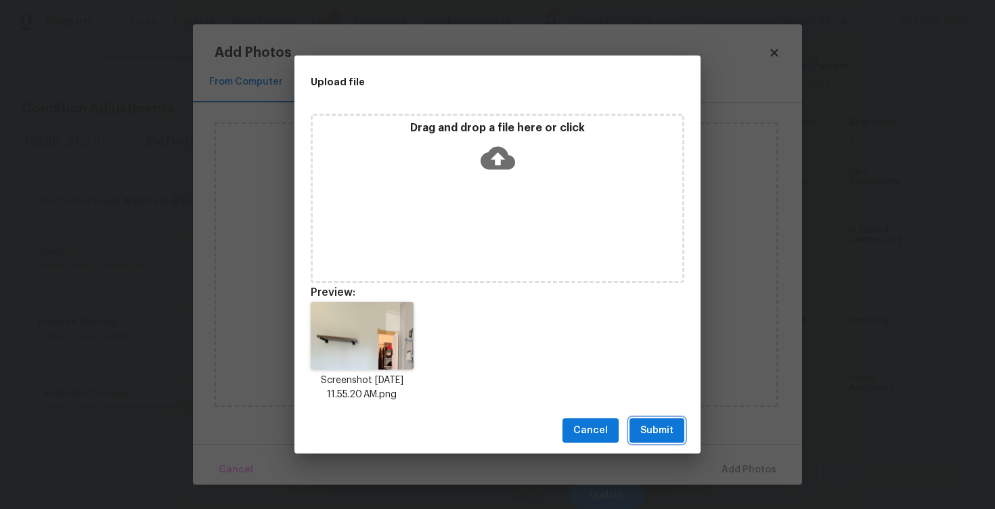
click at [644, 438] on span "Submit" at bounding box center [656, 430] width 33 height 17
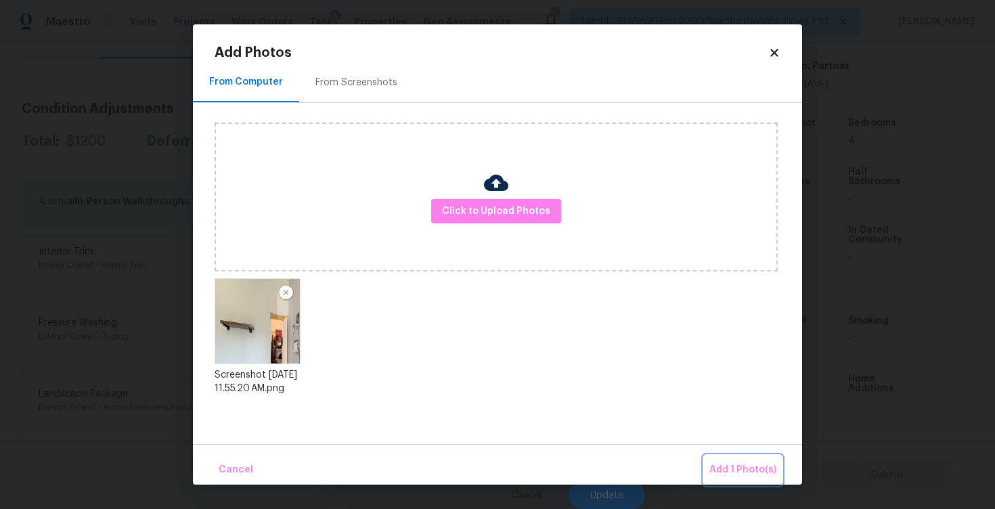
click at [719, 461] on button "Add 1 Photo(s)" at bounding box center [743, 469] width 78 height 29
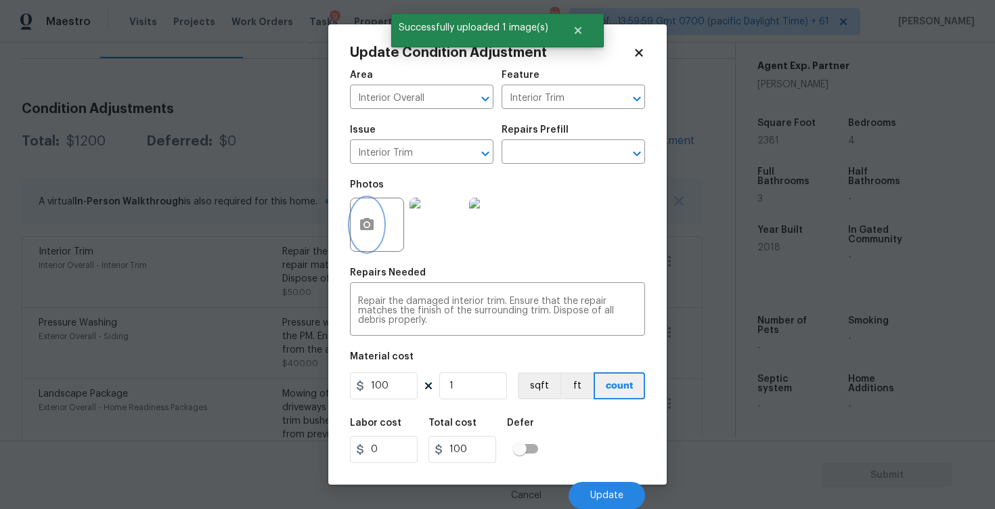
click at [372, 233] on icon "button" at bounding box center [367, 225] width 16 height 16
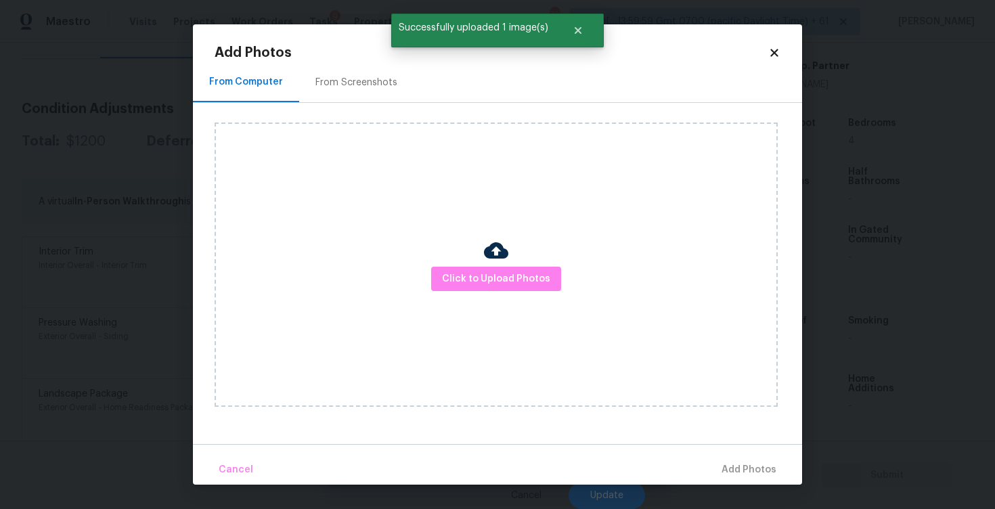
click at [484, 295] on div "Click to Upload Photos" at bounding box center [496, 264] width 563 height 284
click at [513, 271] on span "Click to Upload Photos" at bounding box center [496, 279] width 108 height 17
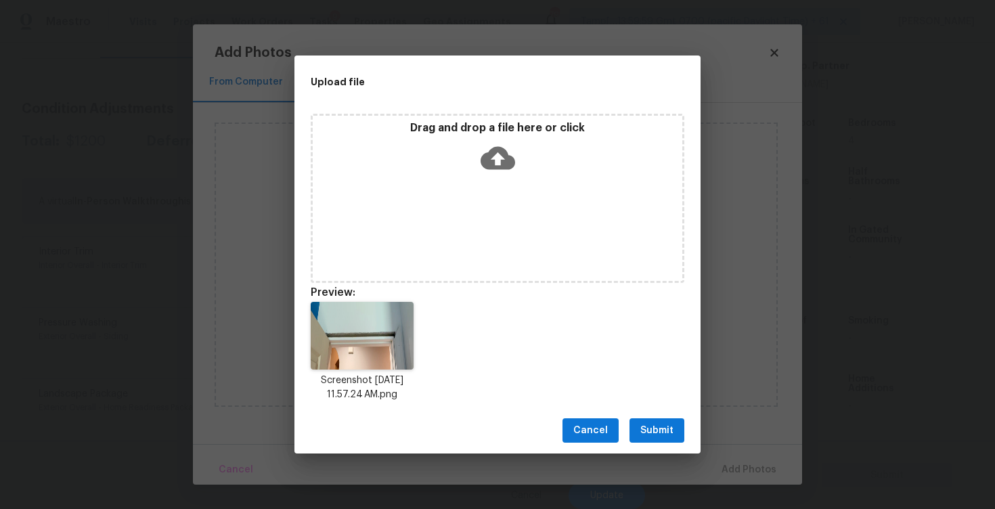
click at [652, 430] on span "Submit" at bounding box center [656, 430] width 33 height 17
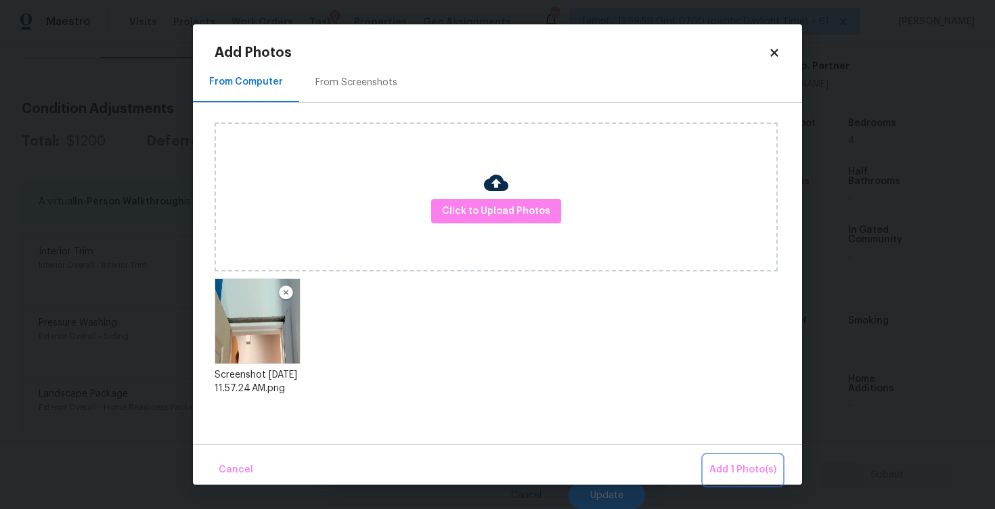
click at [719, 466] on span "Add 1 Photo(s)" at bounding box center [742, 470] width 67 height 17
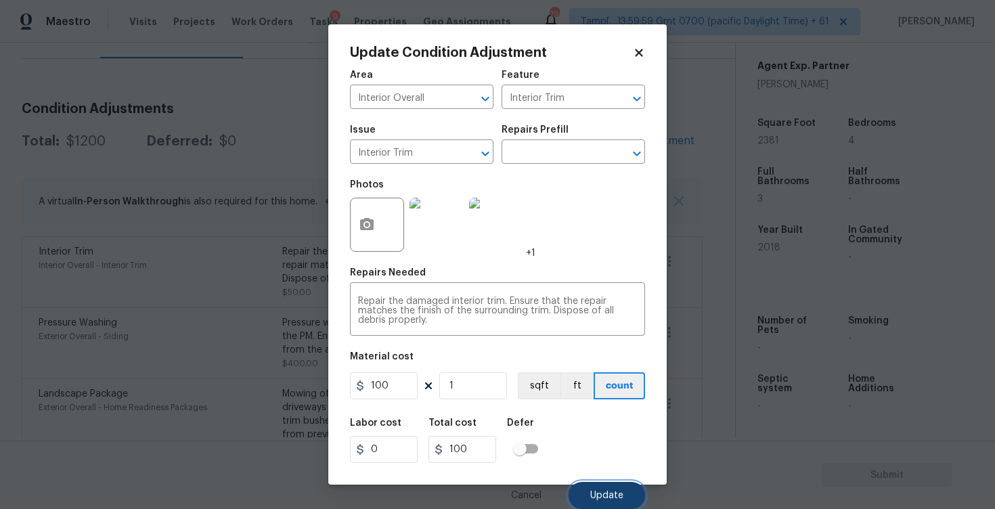
click at [600, 491] on span "Update" at bounding box center [606, 496] width 33 height 10
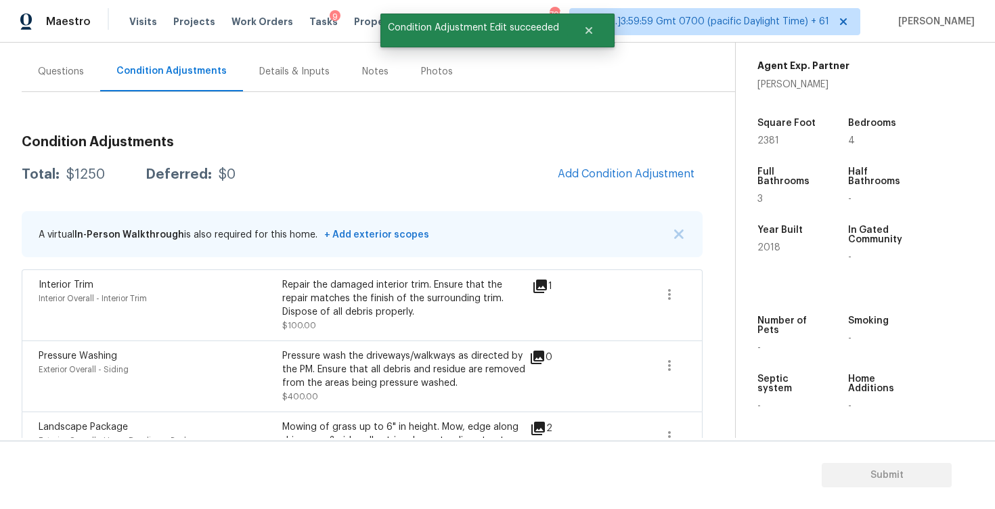
scroll to position [108, 0]
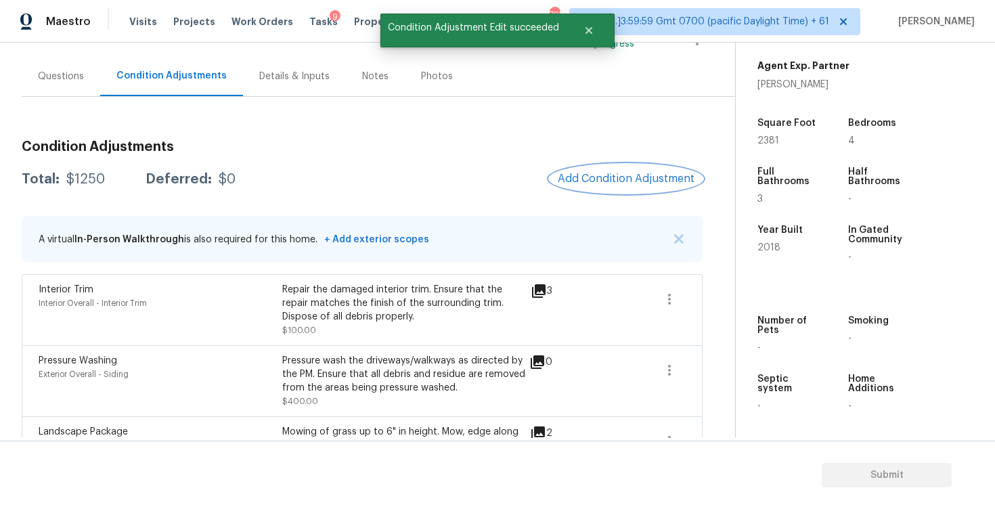
click at [640, 176] on span "Add Condition Adjustment" at bounding box center [626, 179] width 137 height 12
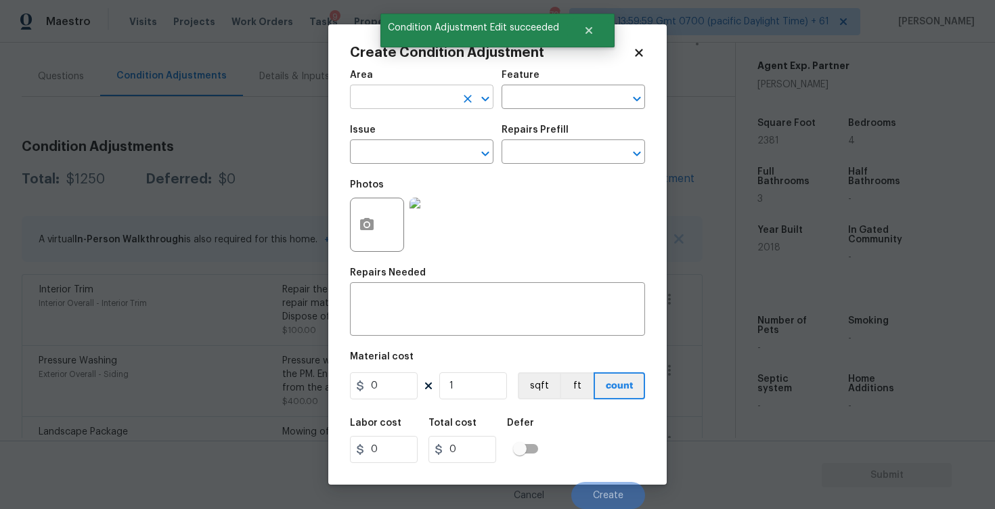
click at [421, 108] on input "text" at bounding box center [403, 98] width 106 height 21
click at [410, 147] on li "Interior Overall" at bounding box center [421, 151] width 143 height 22
type input "Interior Overall"
click at [410, 147] on input "text" at bounding box center [403, 153] width 106 height 21
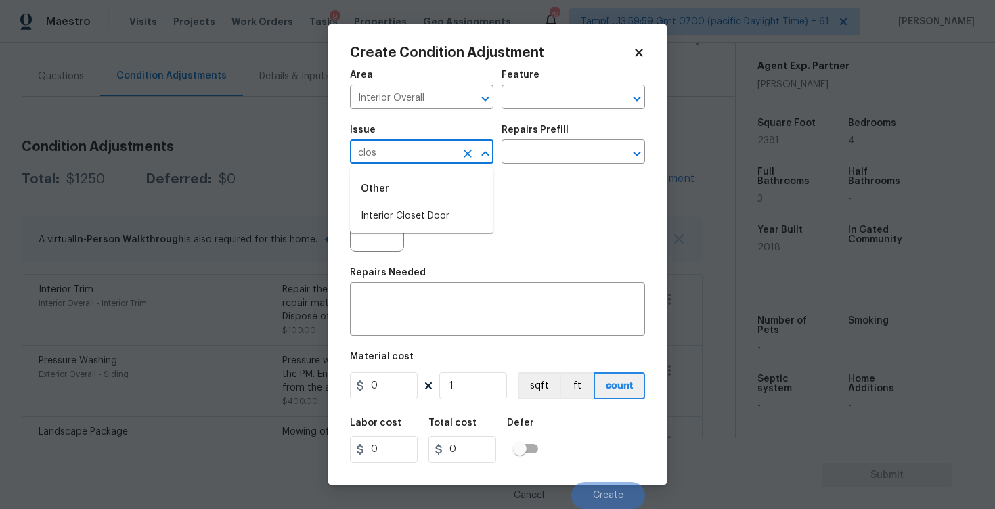
click at [414, 203] on div "Other" at bounding box center [421, 189] width 143 height 32
click at [414, 207] on li "Interior Closet Door" at bounding box center [421, 216] width 143 height 22
type input "Interior Closet Door"
click at [533, 156] on input "text" at bounding box center [554, 153] width 106 height 21
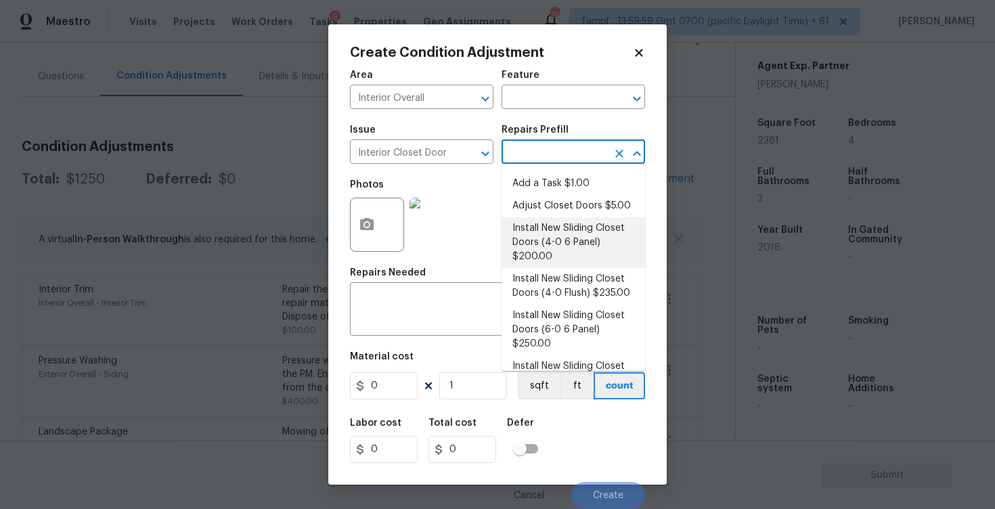
click at [535, 219] on li "Install New Sliding Closet Doors (4-0 6 Panel) $200.00" at bounding box center [572, 242] width 143 height 51
type input "Interior Door"
type textarea "Remove the existing door (if present). Install a new 4-0 bi-fold 6 panel interi…"
type input "200"
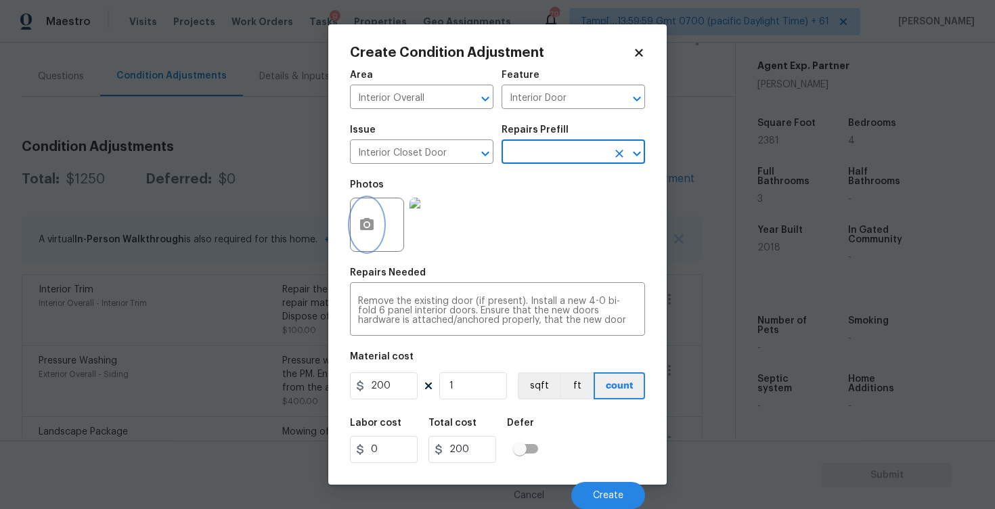
click at [378, 221] on button "button" at bounding box center [367, 224] width 32 height 53
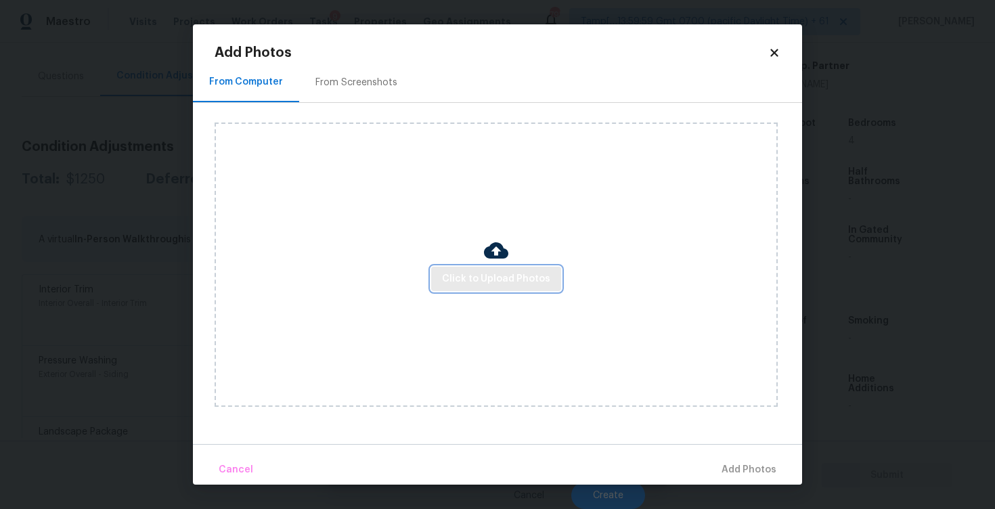
click at [450, 273] on span "Click to Upload Photos" at bounding box center [496, 279] width 108 height 17
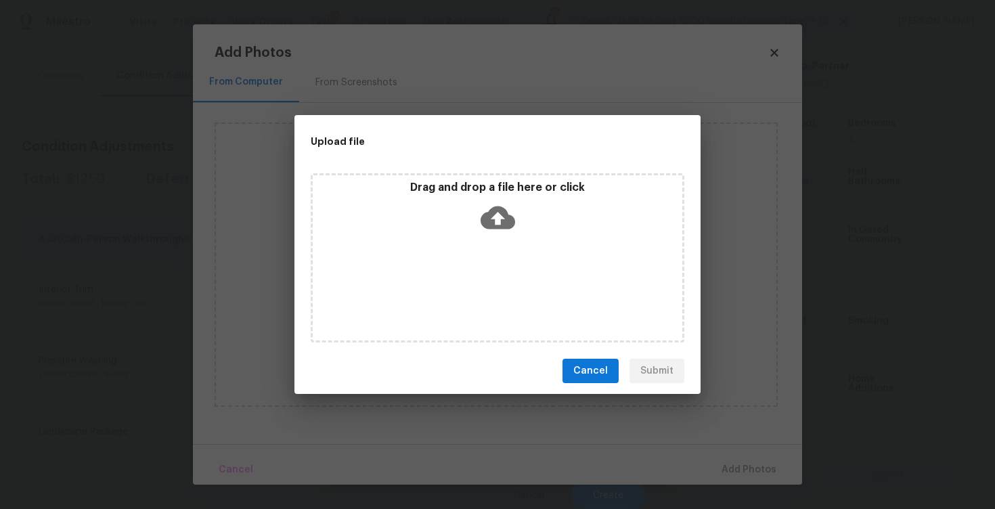
click at [496, 181] on p "Drag and drop a file here or click" at bounding box center [497, 188] width 369 height 14
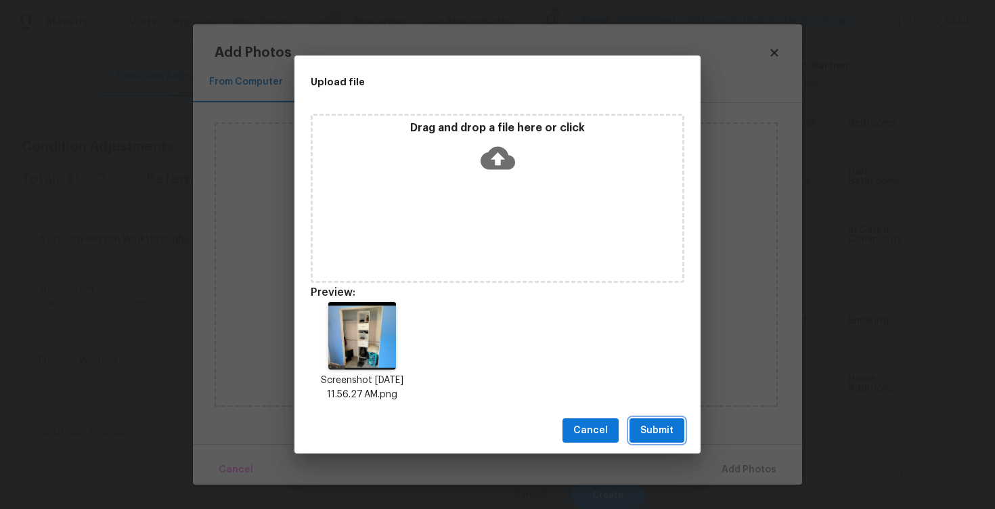
click at [656, 437] on span "Submit" at bounding box center [656, 430] width 33 height 17
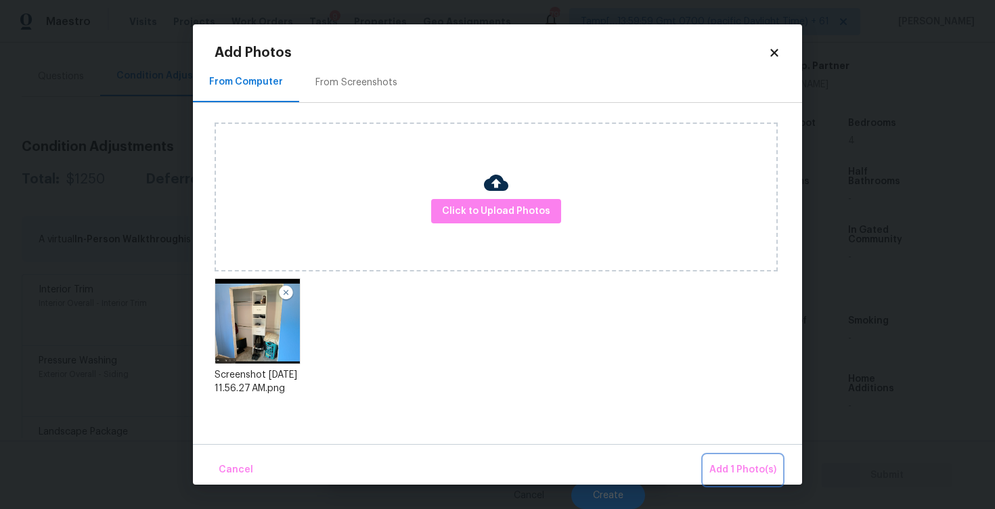
click at [733, 464] on span "Add 1 Photo(s)" at bounding box center [742, 470] width 67 height 17
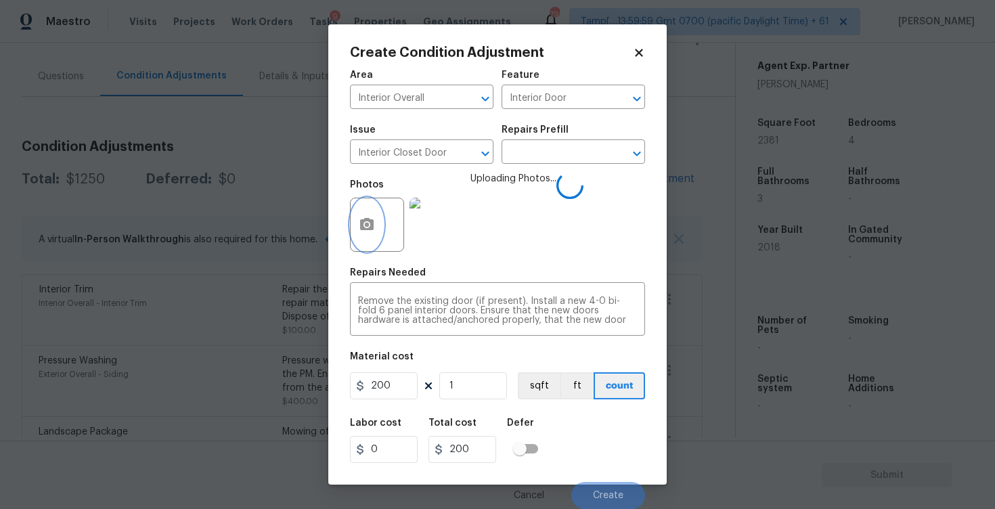
scroll to position [1, 0]
click at [546, 430] on div "Labor cost 0 Total cost 200 Defer" at bounding box center [497, 440] width 295 height 61
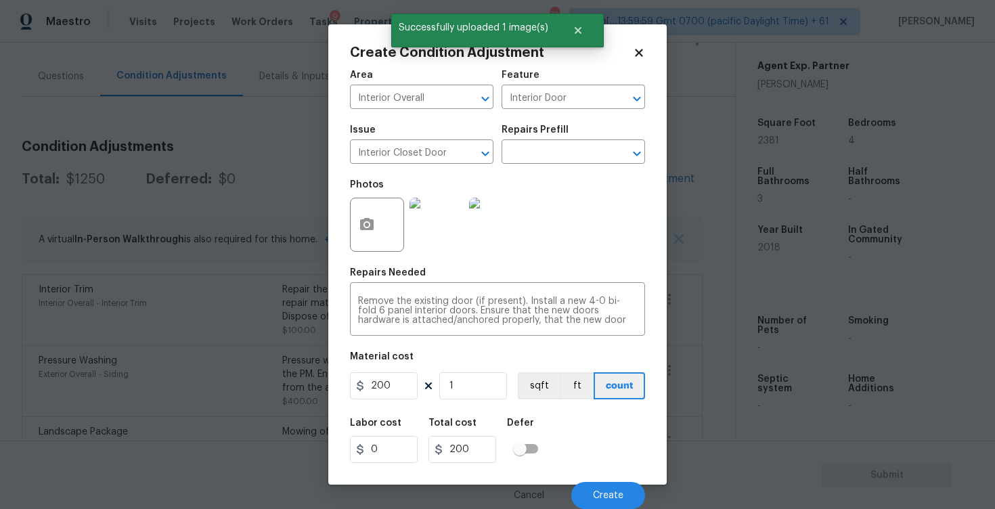
click at [584, 480] on div "Cancel Create" at bounding box center [497, 490] width 295 height 38
click at [595, 489] on button "Create" at bounding box center [608, 495] width 74 height 27
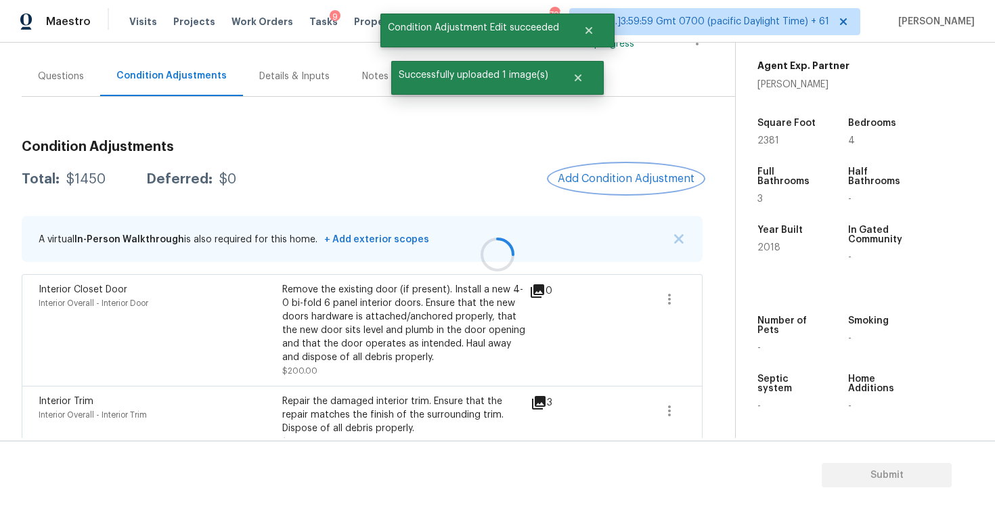
scroll to position [77, 0]
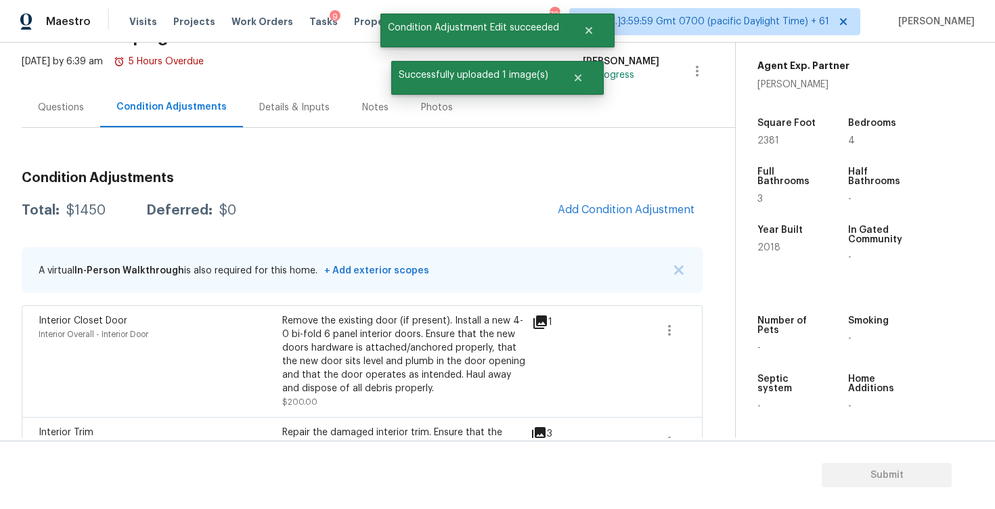
click at [577, 230] on div "Condition Adjustments Total: $1450 Deferred: $0 Add Condition Adjustment A virt…" at bounding box center [362, 422] width 681 height 524
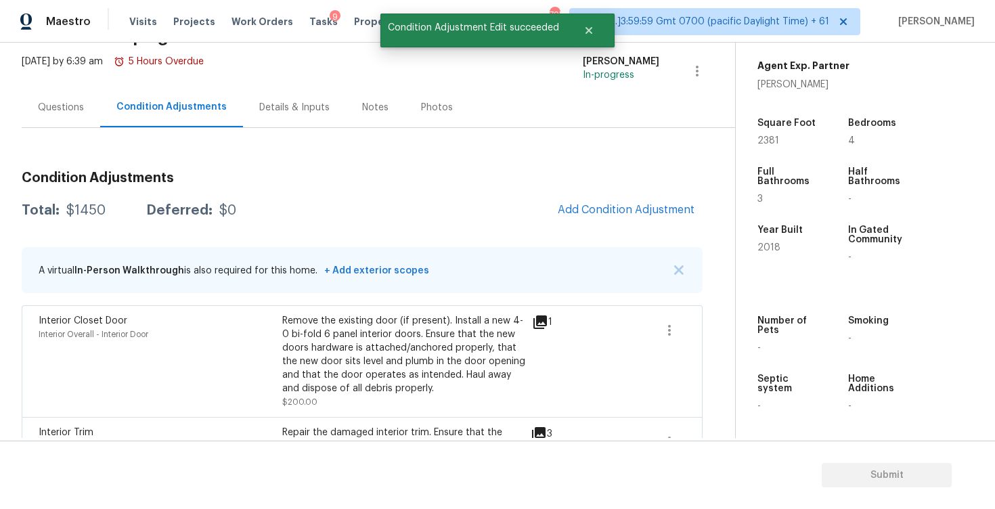
click at [587, 225] on span "Add Condition Adjustment" at bounding box center [625, 211] width 153 height 30
click at [618, 198] on button "Add Condition Adjustment" at bounding box center [625, 210] width 153 height 28
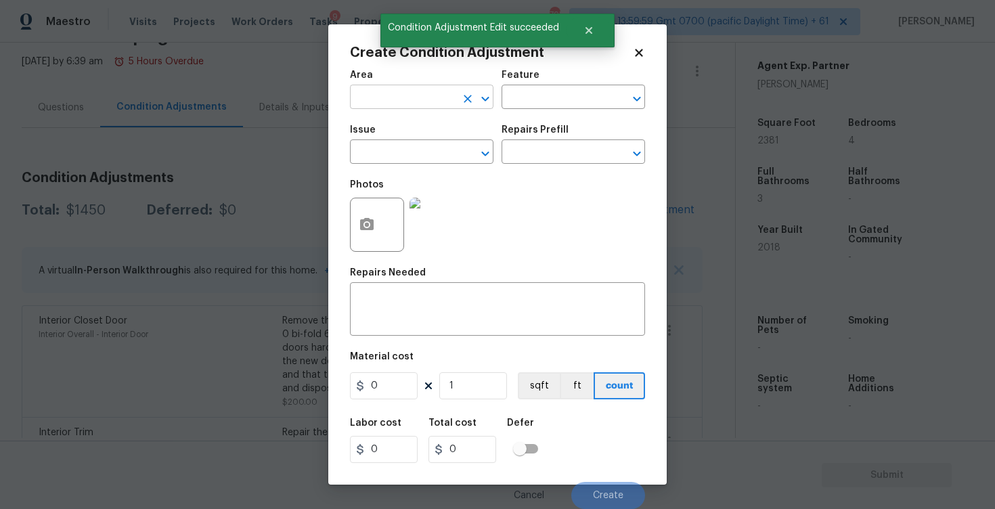
click at [390, 97] on input "text" at bounding box center [403, 98] width 106 height 21
click at [390, 147] on li "Interior Overall" at bounding box center [421, 151] width 143 height 22
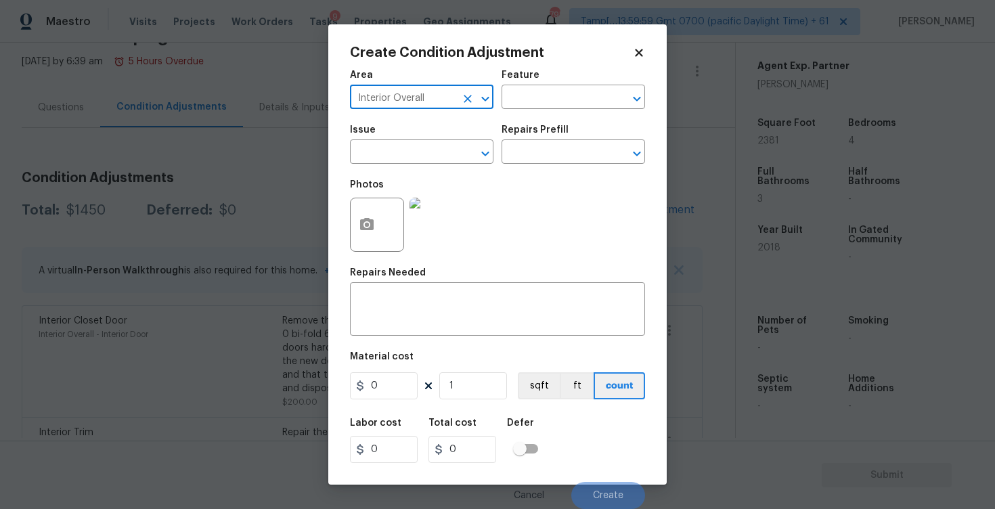
type input "Interior Overall"
click at [390, 147] on input "text" at bounding box center [403, 153] width 106 height 21
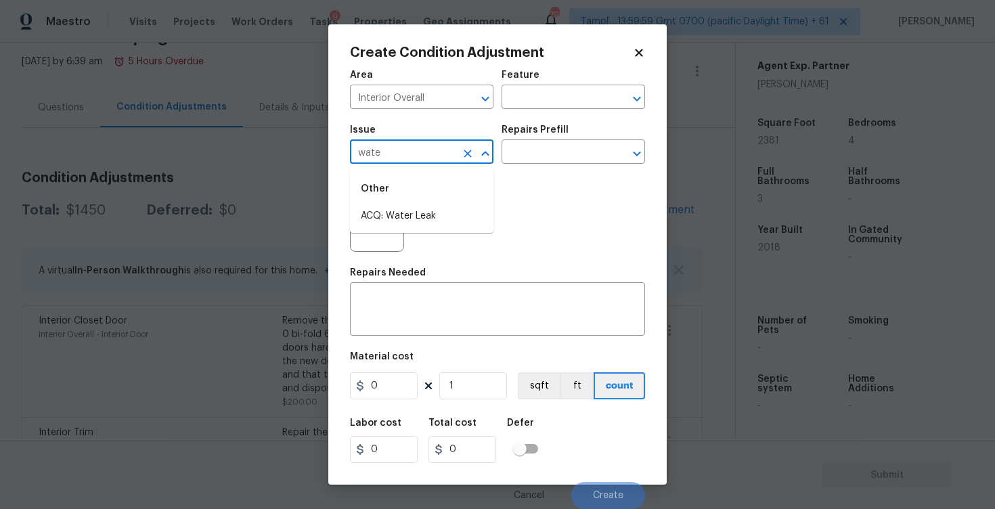
click at [411, 205] on li "ACQ: Water Leak" at bounding box center [421, 216] width 143 height 22
type input "ACQ: Water Leak"
click at [541, 148] on input "text" at bounding box center [554, 153] width 106 height 21
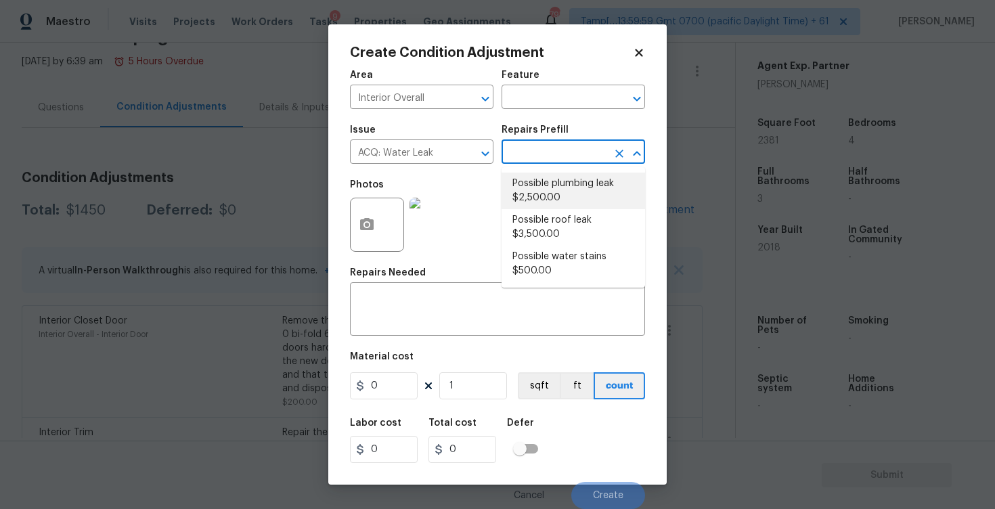
click at [556, 202] on li "Possible plumbing leak $2,500.00" at bounding box center [572, 191] width 143 height 37
type input "Acquisition"
type textarea "Acquisition Scope: Possible plumbing leak"
type input "2500"
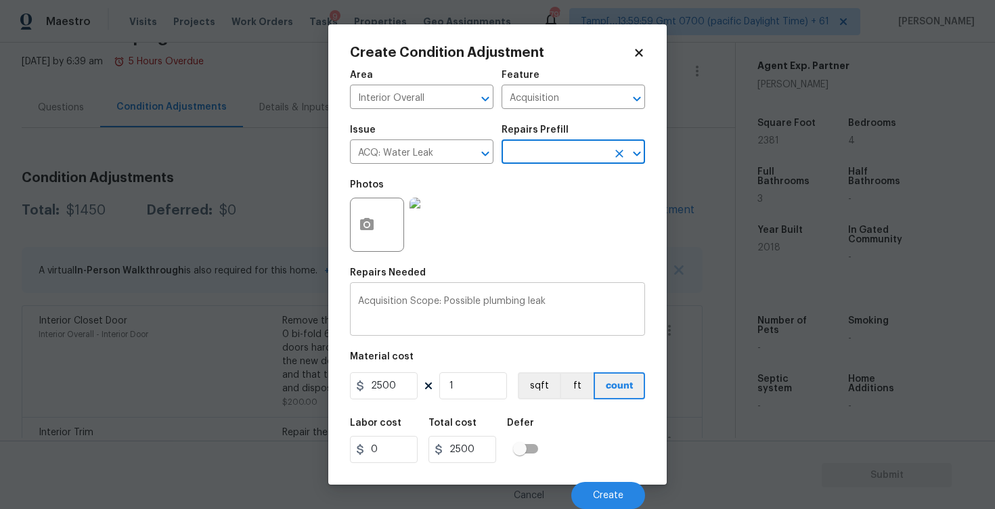
scroll to position [1, 0]
click at [365, 221] on icon "button" at bounding box center [367, 224] width 14 height 12
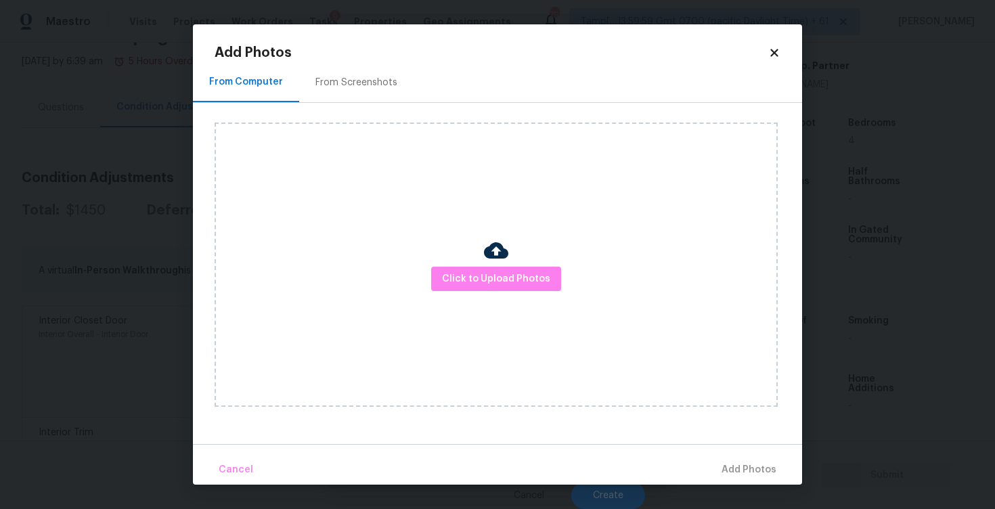
click at [494, 298] on div "Click to Upload Photos" at bounding box center [496, 264] width 563 height 284
click at [508, 269] on button "Click to Upload Photos" at bounding box center [496, 279] width 130 height 25
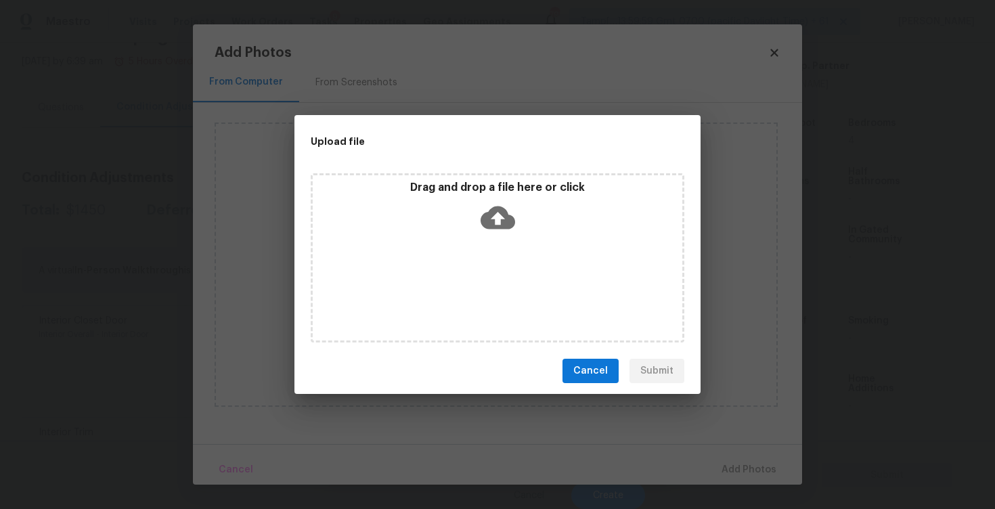
click at [495, 228] on icon at bounding box center [497, 217] width 35 height 23
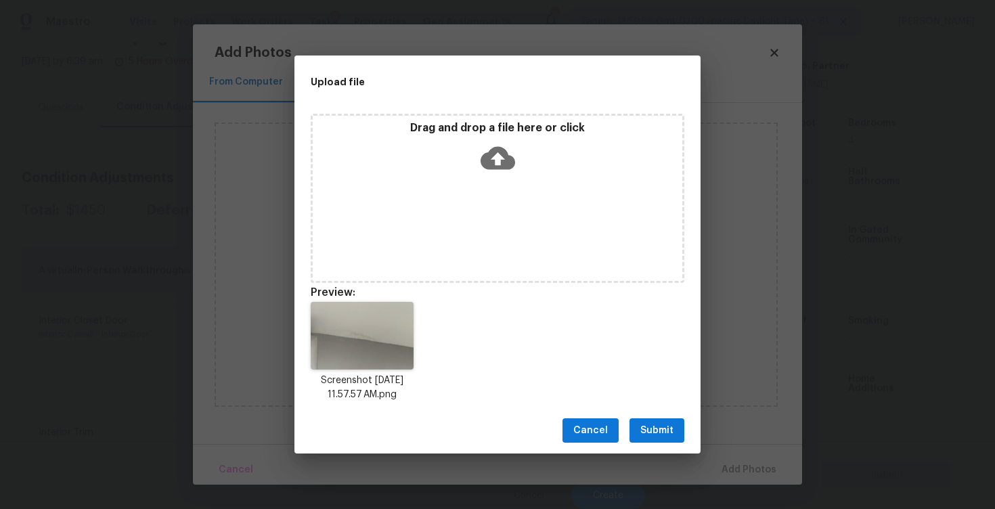
click at [640, 443] on div "Cancel Submit" at bounding box center [497, 430] width 406 height 47
click at [658, 438] on span "Submit" at bounding box center [656, 430] width 33 height 17
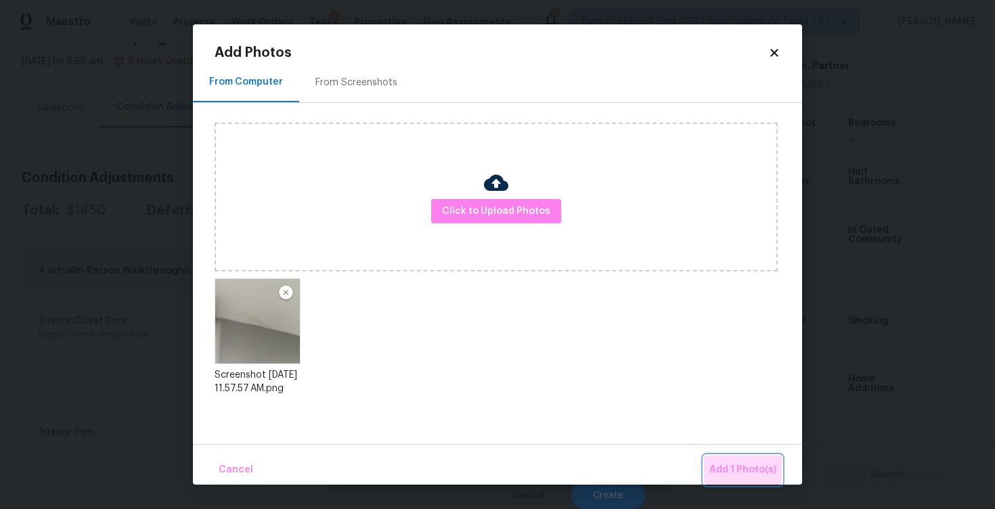
click at [723, 459] on button "Add 1 Photo(s)" at bounding box center [743, 469] width 78 height 29
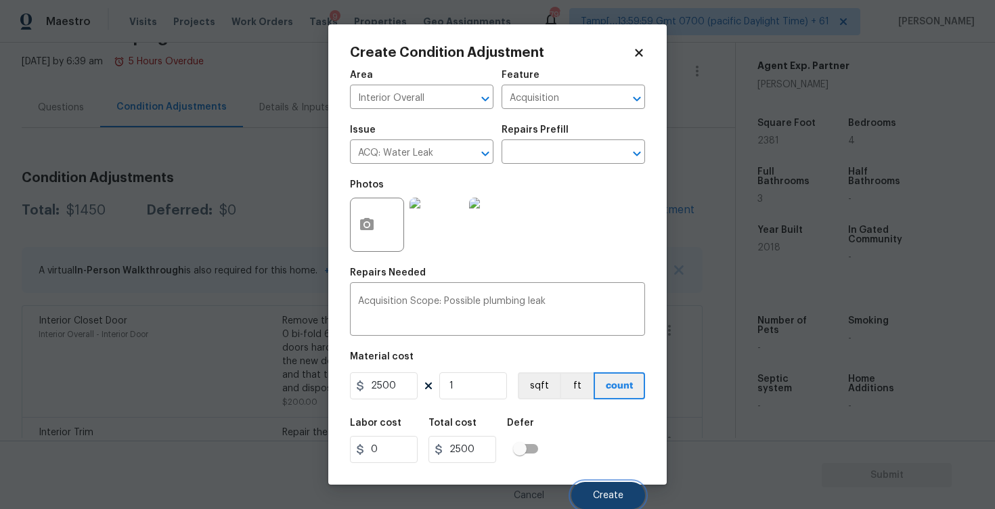
click at [600, 494] on span "Create" at bounding box center [608, 496] width 30 height 10
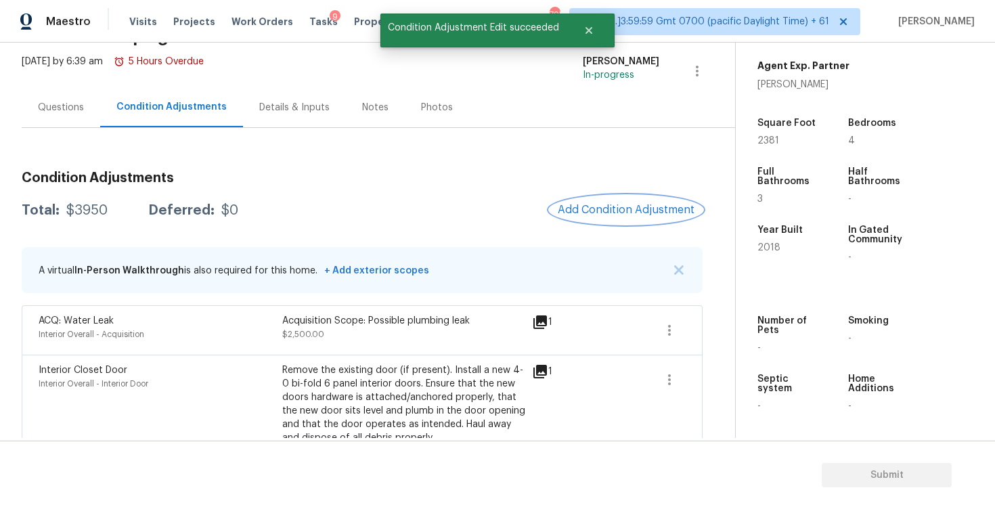
scroll to position [60, 0]
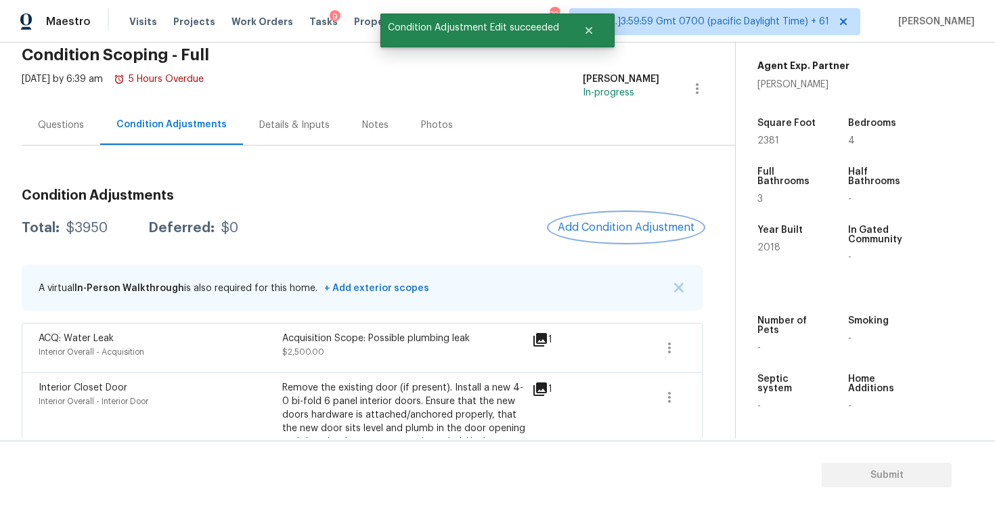
click at [632, 233] on span "Add Condition Adjustment" at bounding box center [626, 227] width 137 height 12
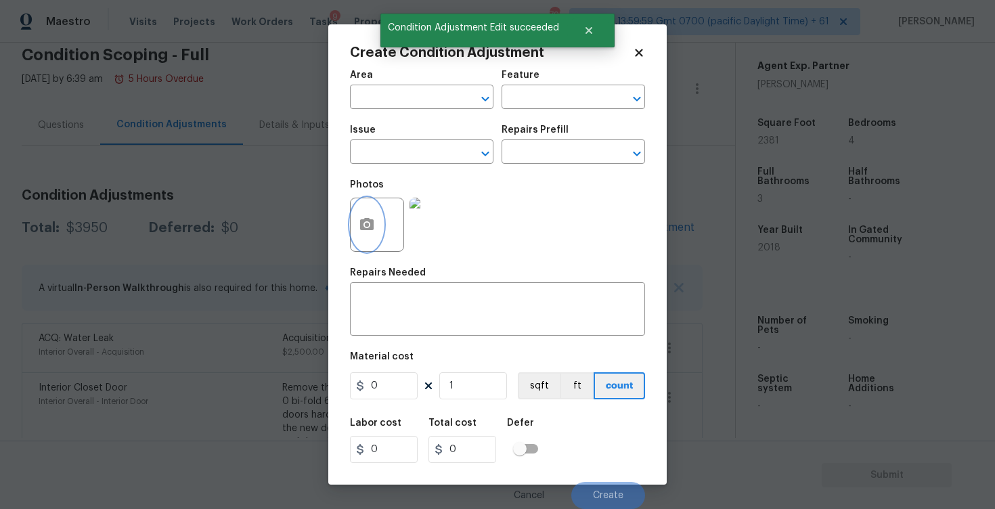
click at [375, 224] on button "button" at bounding box center [367, 224] width 32 height 53
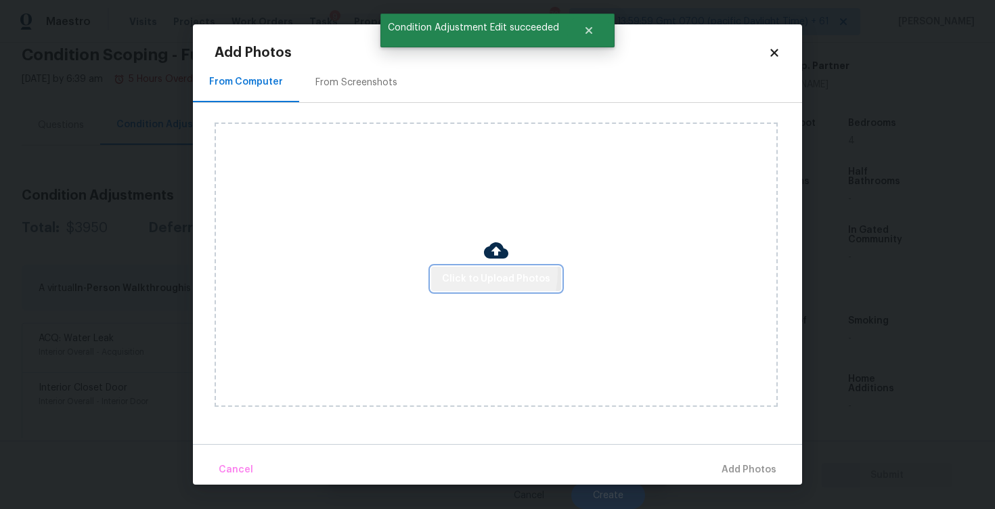
click at [475, 272] on span "Click to Upload Photos" at bounding box center [496, 279] width 108 height 17
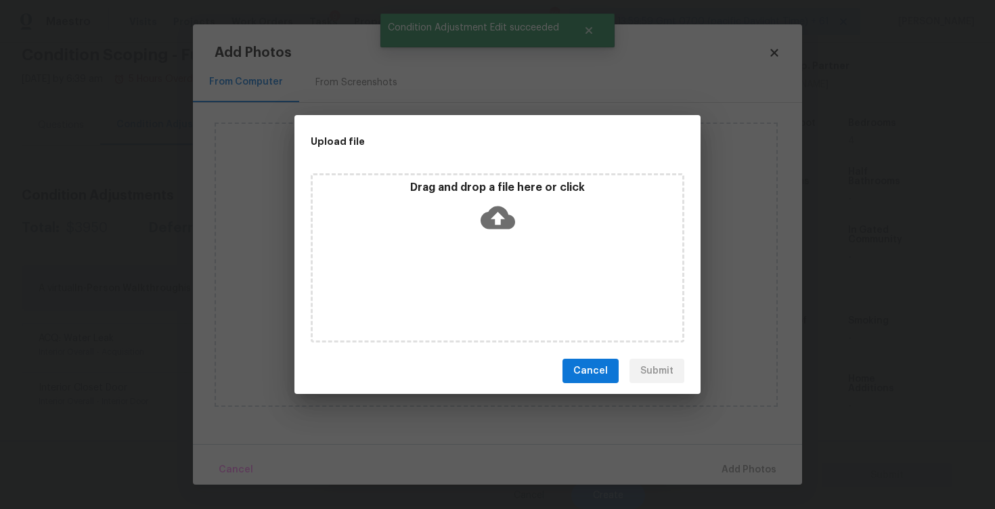
click at [491, 233] on icon at bounding box center [497, 217] width 35 height 35
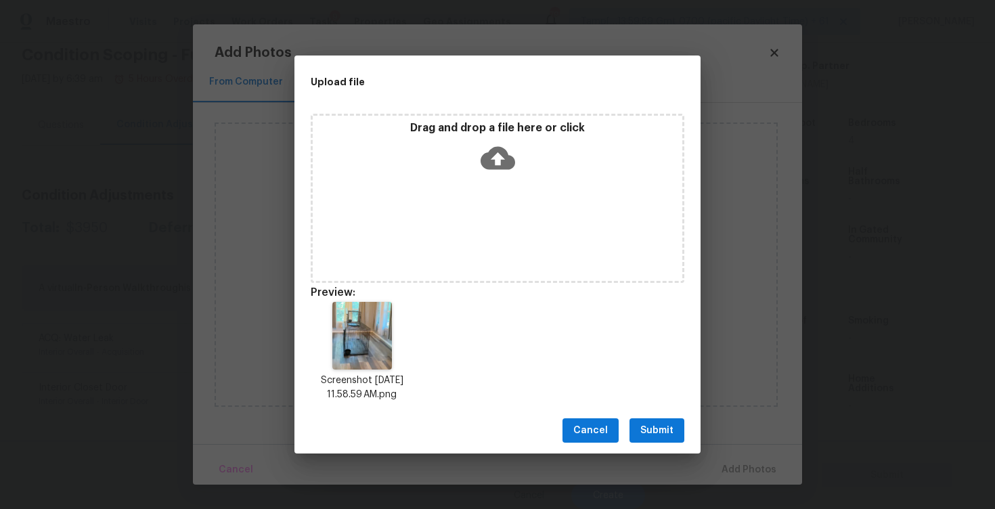
click at [648, 424] on span "Submit" at bounding box center [656, 430] width 33 height 17
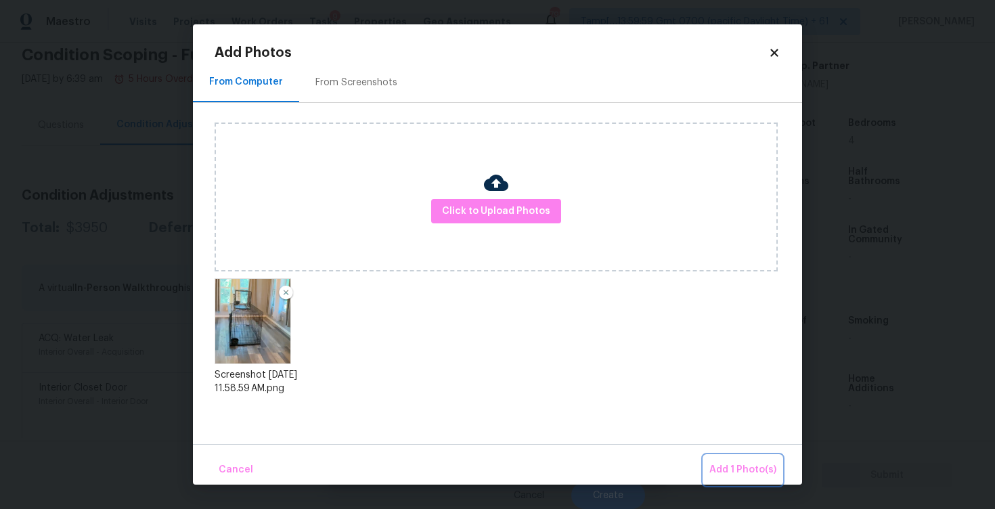
click at [716, 458] on button "Add 1 Photo(s)" at bounding box center [743, 469] width 78 height 29
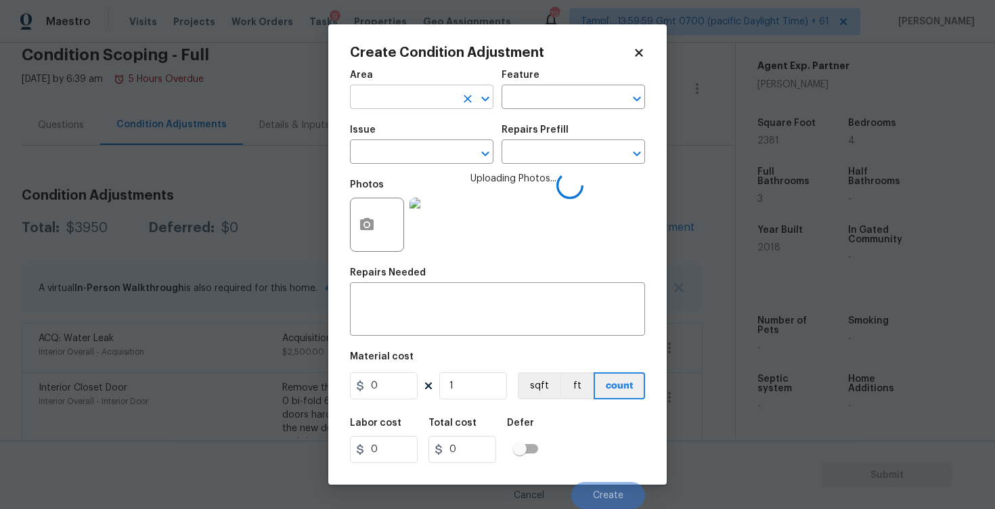
click at [395, 89] on input "text" at bounding box center [403, 98] width 106 height 21
click at [378, 144] on li "Interior Overall" at bounding box center [421, 151] width 143 height 22
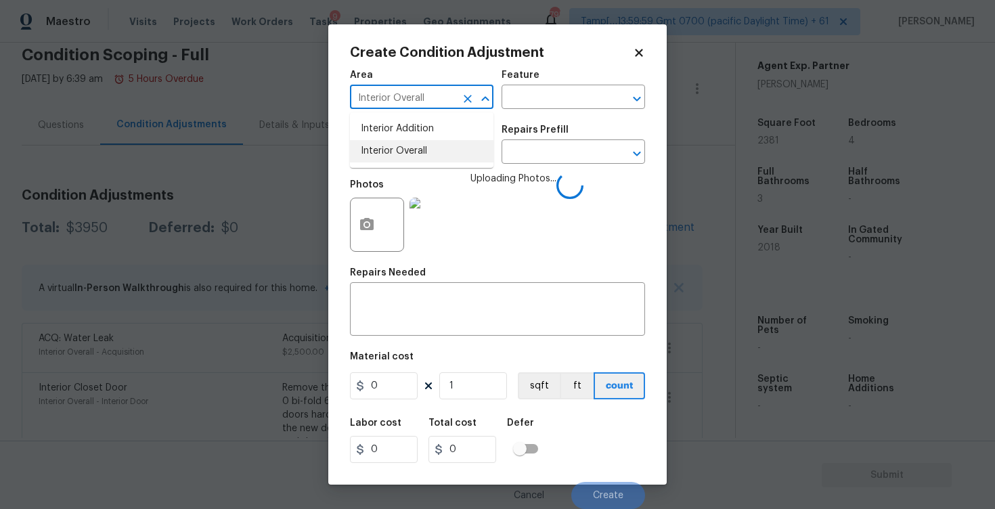
type input "Interior Overall"
click at [378, 144] on input "text" at bounding box center [403, 153] width 106 height 21
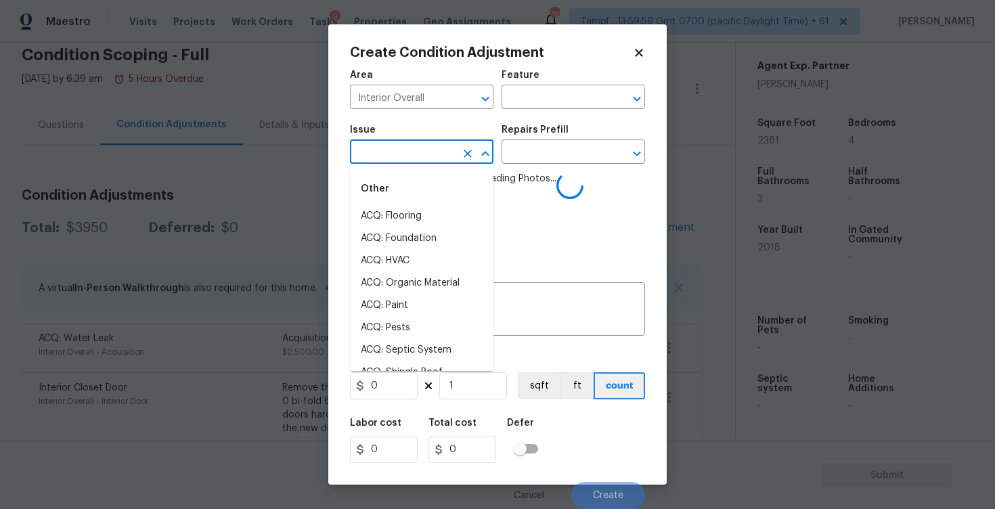
type input "o"
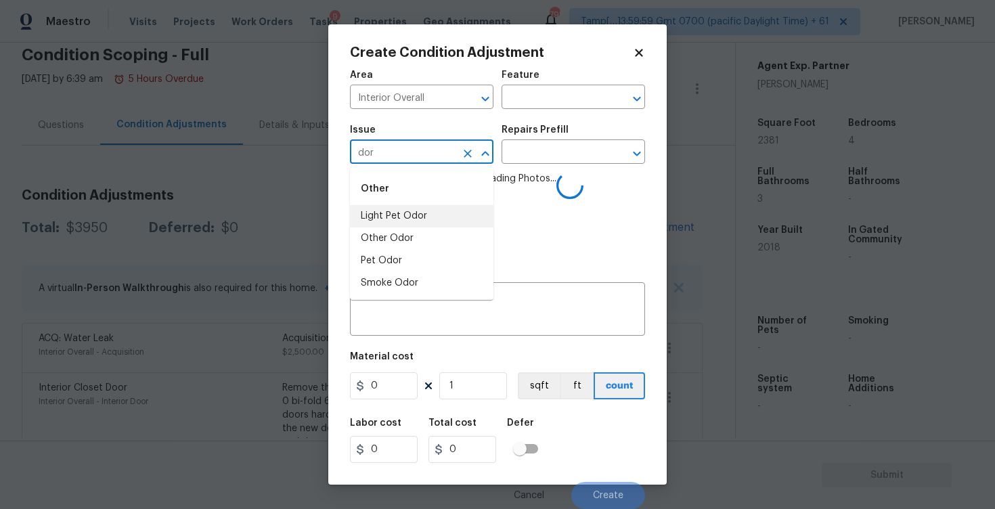
click at [405, 209] on li "Light Pet Odor" at bounding box center [421, 216] width 143 height 22
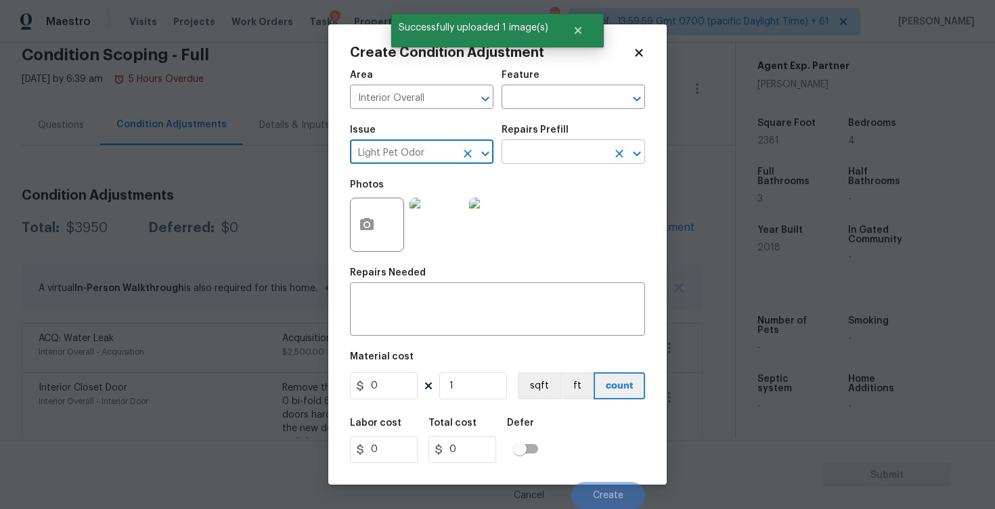
type input "Light Pet Odor"
click at [538, 155] on input "text" at bounding box center [554, 153] width 106 height 21
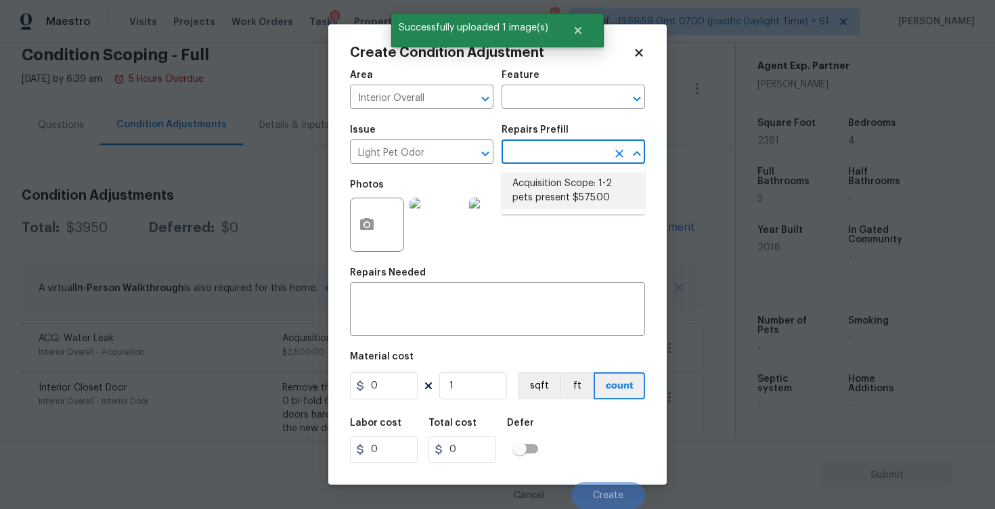
click at [546, 205] on li "Acquisition Scope: 1-2 pets present $575.00" at bounding box center [572, 191] width 143 height 37
type textarea "Acquisition Scope: 1-2 pets present"
type input "575"
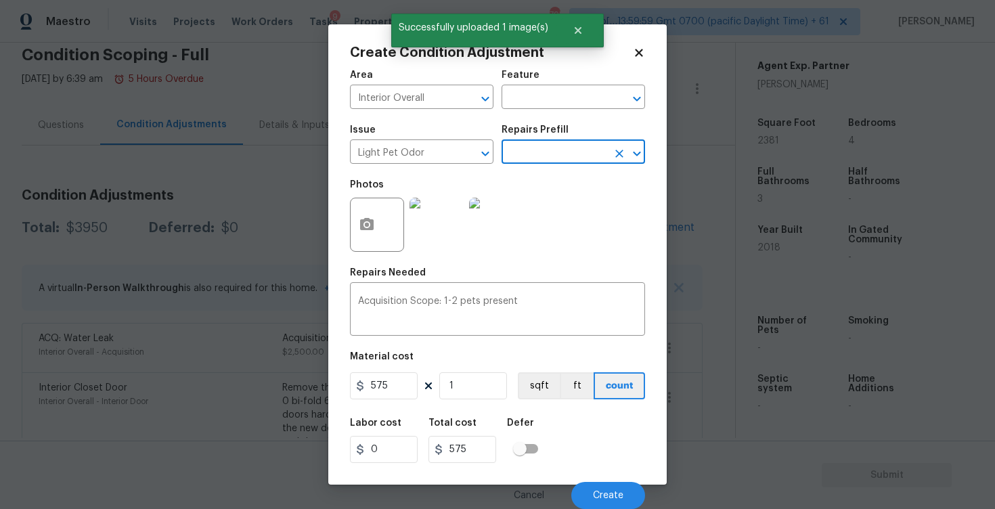
scroll to position [1, 0]
click at [595, 485] on button "Create" at bounding box center [608, 495] width 74 height 27
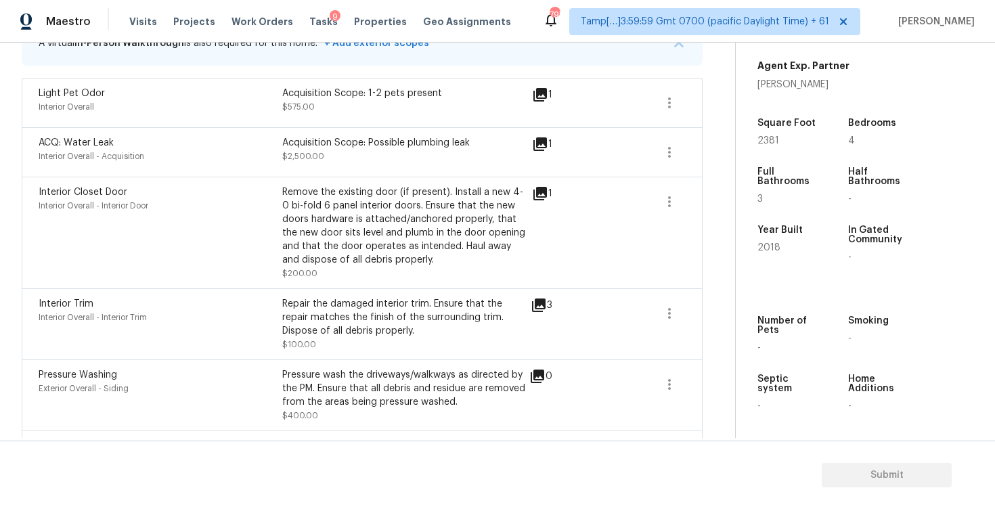
scroll to position [311, 0]
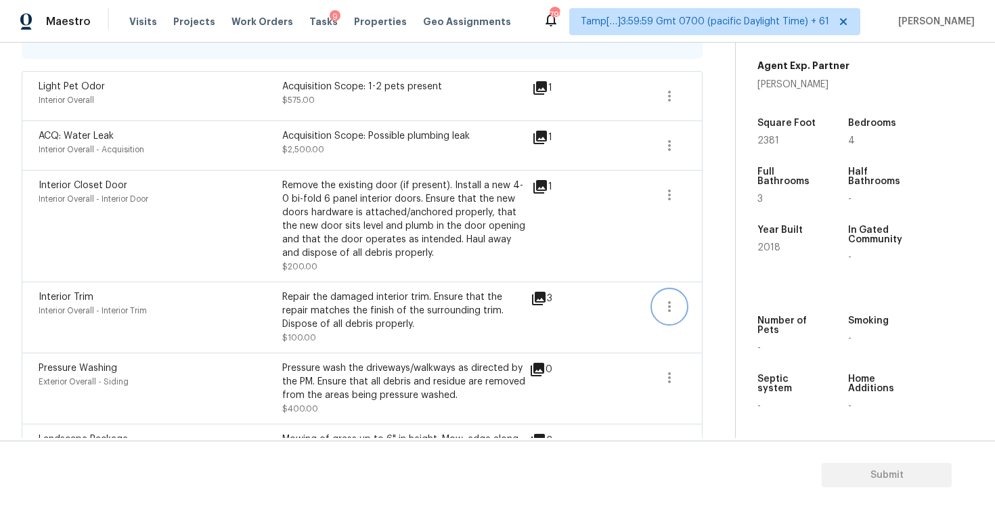
click at [669, 309] on icon "button" at bounding box center [669, 306] width 3 height 11
click at [713, 295] on link "Edit" at bounding box center [746, 304] width 115 height 20
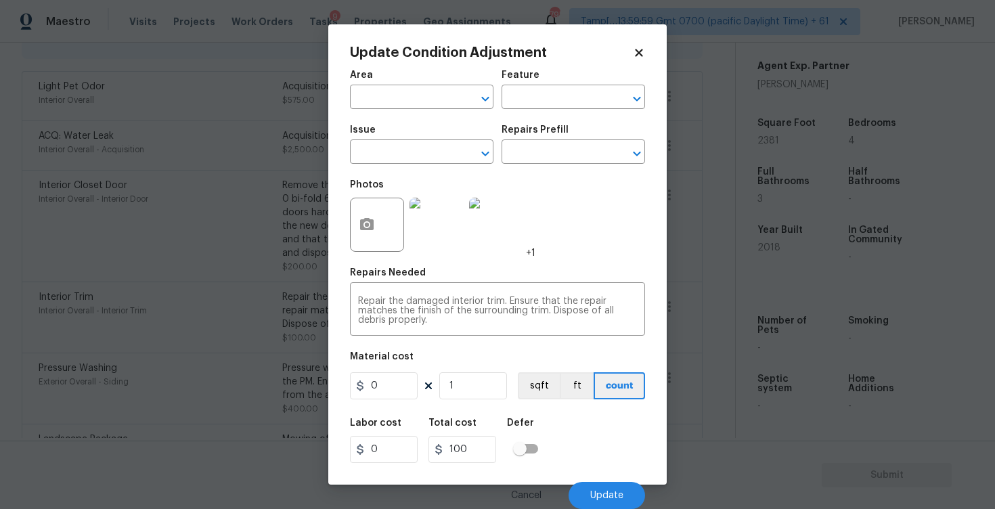
type input "Interior Overall"
type input "Interior Trim"
type input "100"
click at [388, 221] on div at bounding box center [377, 225] width 54 height 54
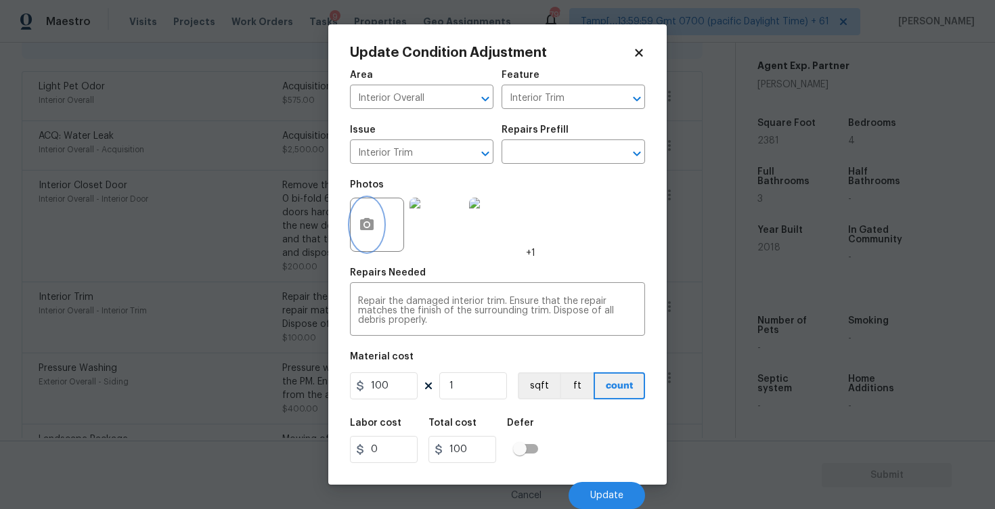
click at [354, 221] on button "button" at bounding box center [367, 224] width 32 height 53
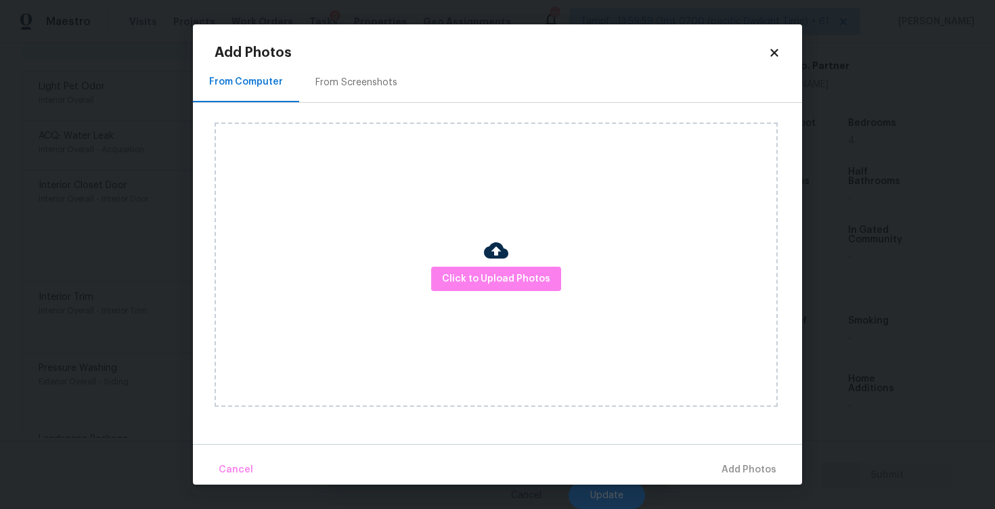
click at [489, 265] on div at bounding box center [496, 252] width 24 height 28
click at [489, 271] on span "Click to Upload Photos" at bounding box center [496, 279] width 108 height 17
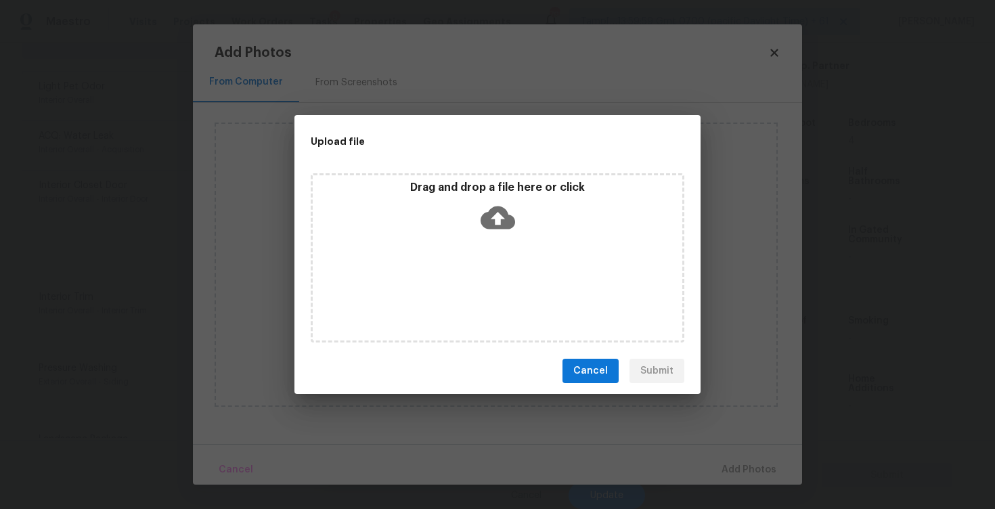
click at [497, 233] on icon at bounding box center [497, 217] width 35 height 35
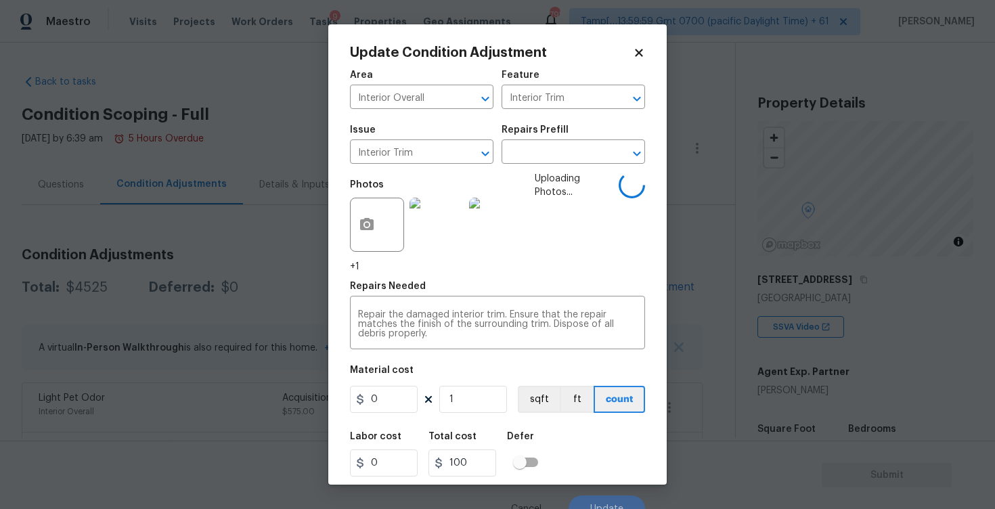
scroll to position [306, 0]
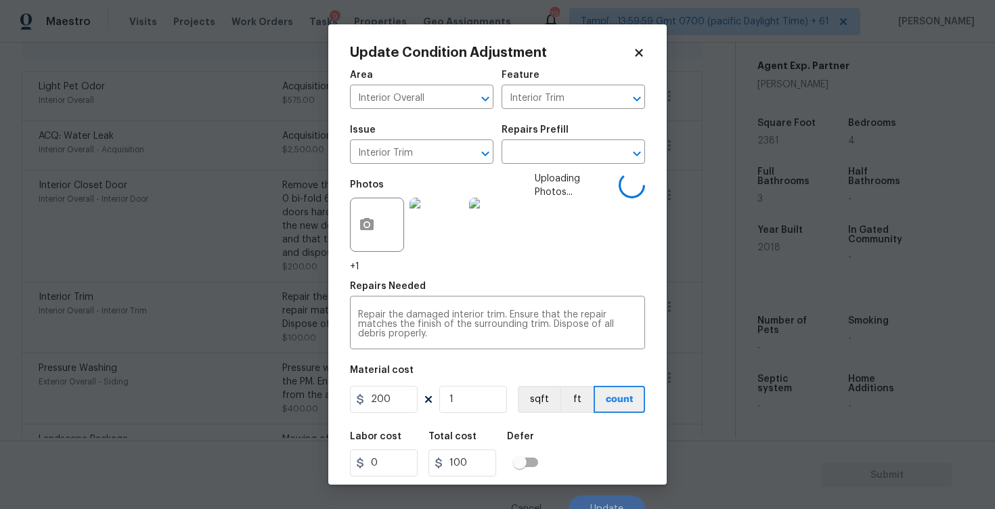
type input "200"
click at [578, 430] on div "Labor cost 0 Total cost 100 Defer" at bounding box center [497, 454] width 295 height 61
type input "200"
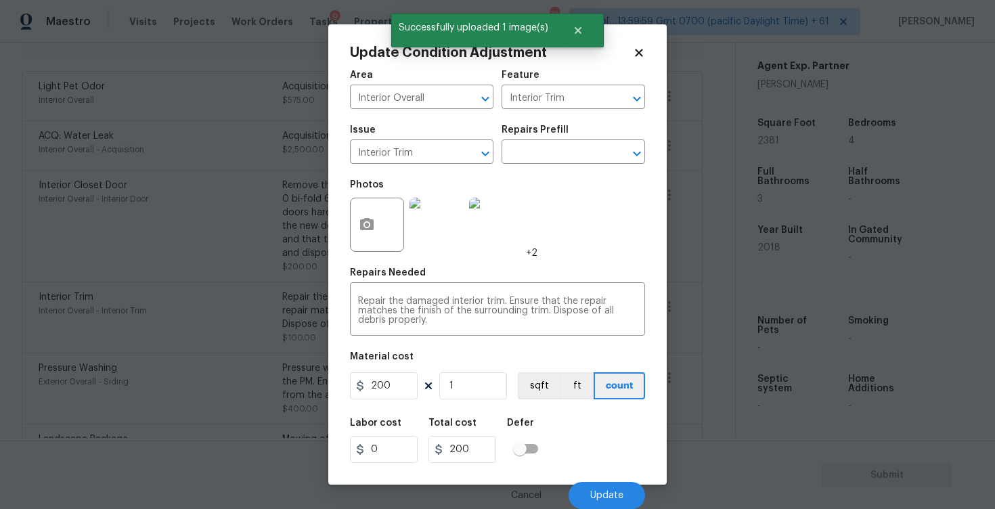
scroll to position [1, 0]
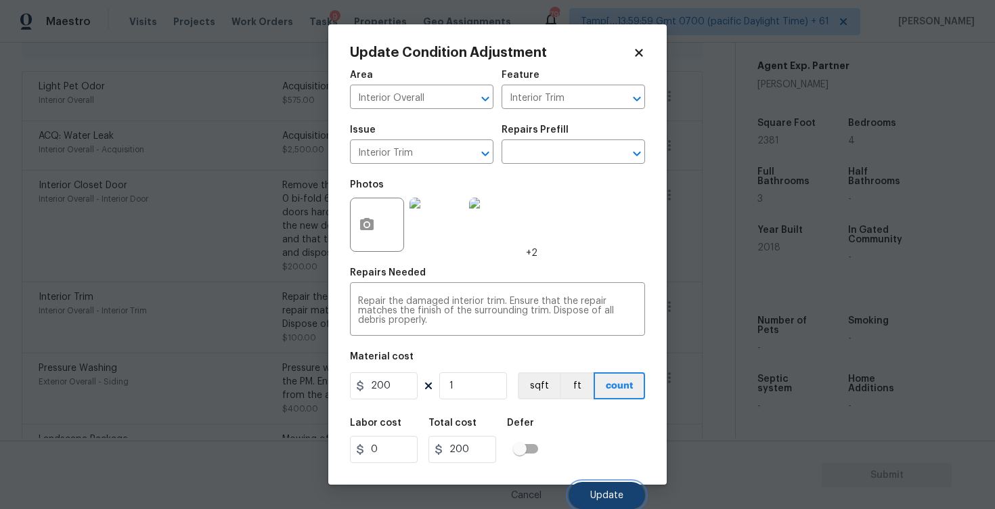
click at [610, 482] on button "Update" at bounding box center [606, 495] width 76 height 27
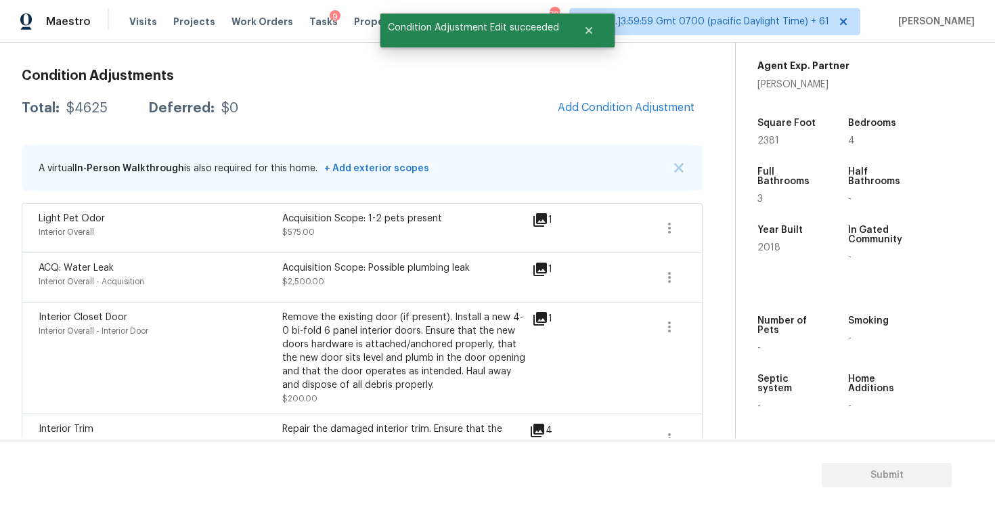
scroll to position [164, 0]
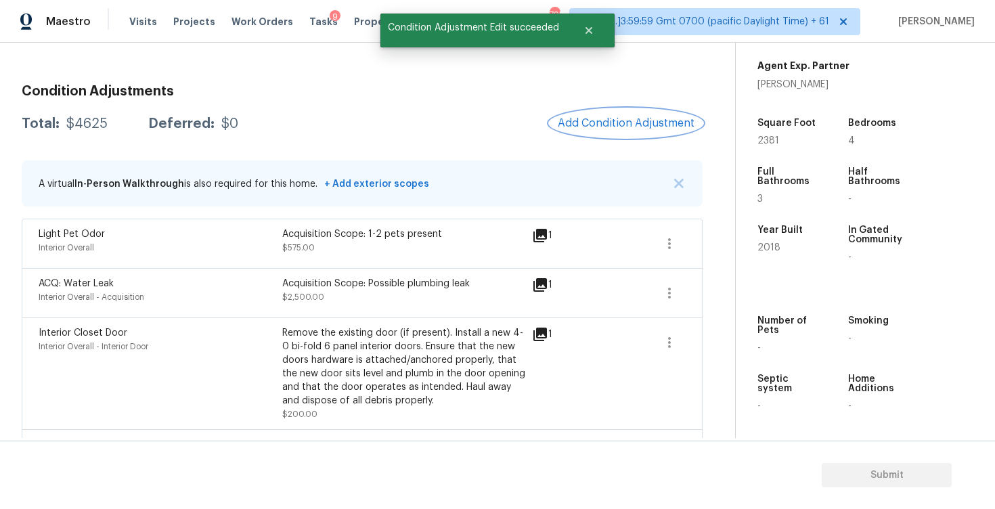
click at [601, 122] on span "Add Condition Adjustment" at bounding box center [626, 123] width 137 height 12
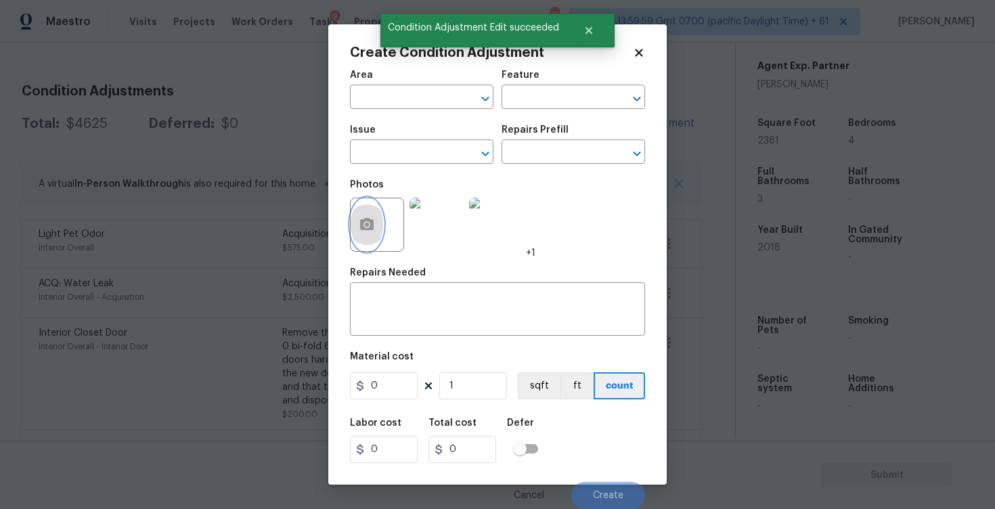
click at [365, 224] on circle "button" at bounding box center [367, 225] width 4 height 4
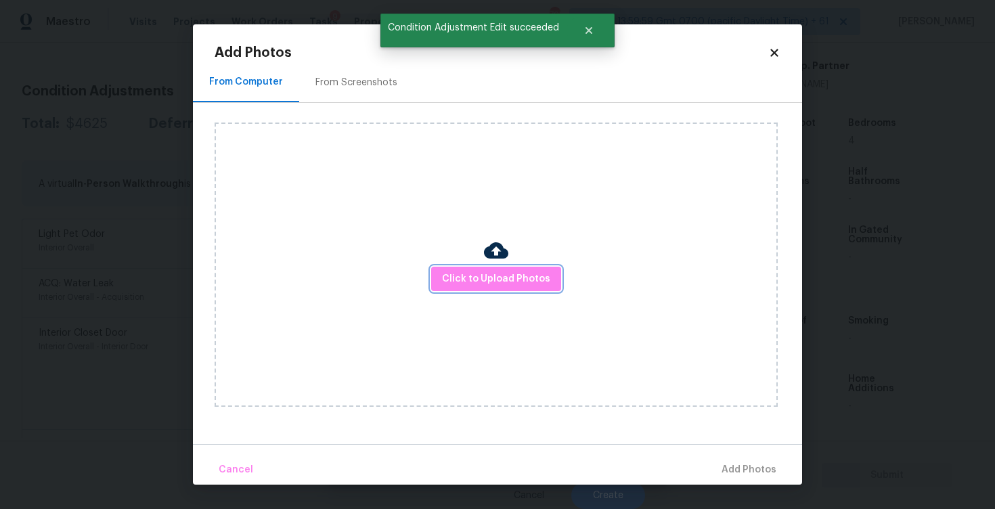
click at [474, 267] on button "Click to Upload Photos" at bounding box center [496, 279] width 130 height 25
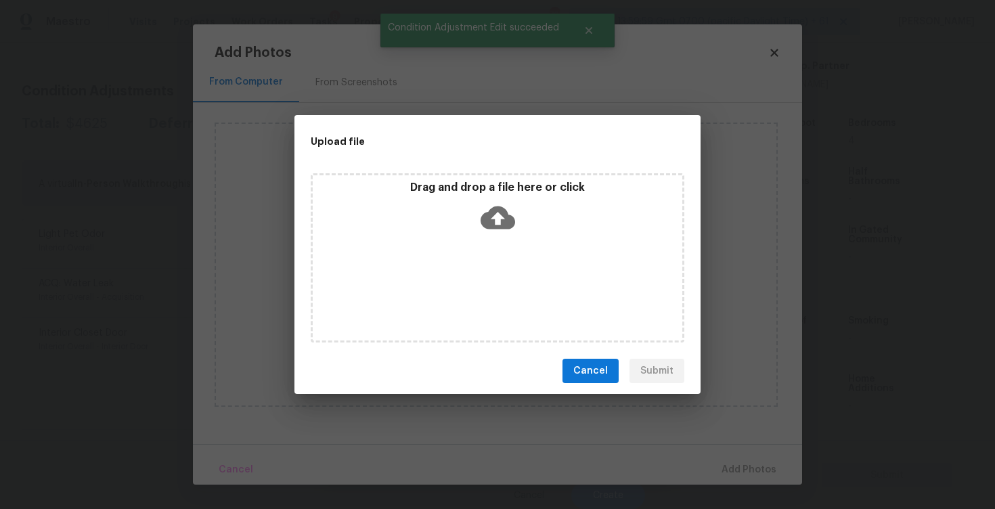
drag, startPoint x: 960, startPoint y: 447, endPoint x: 456, endPoint y: 203, distance: 560.2
click at [457, 203] on div "Upload file Drag and drop a file here or click Cancel Submit" at bounding box center [497, 254] width 995 height 509
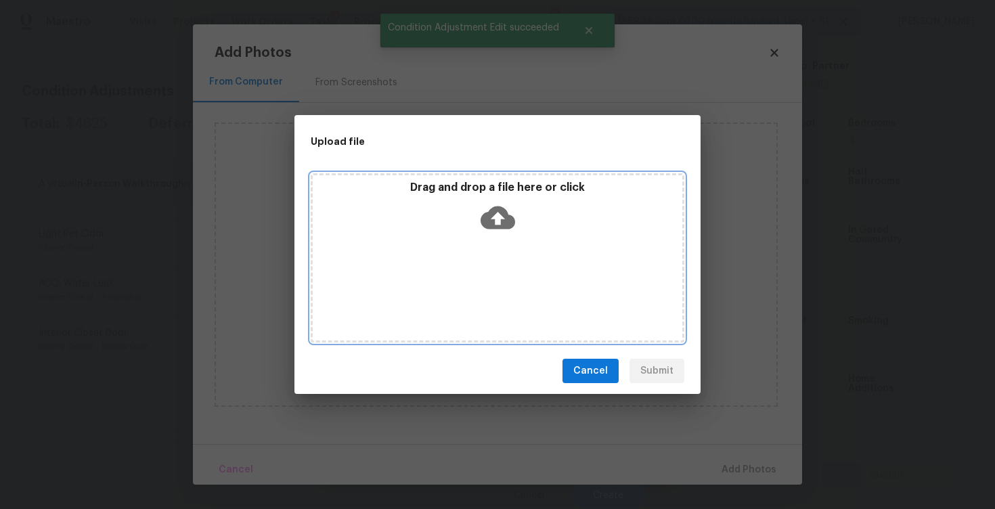
click at [476, 216] on div "Drag and drop a file here or click" at bounding box center [497, 210] width 369 height 58
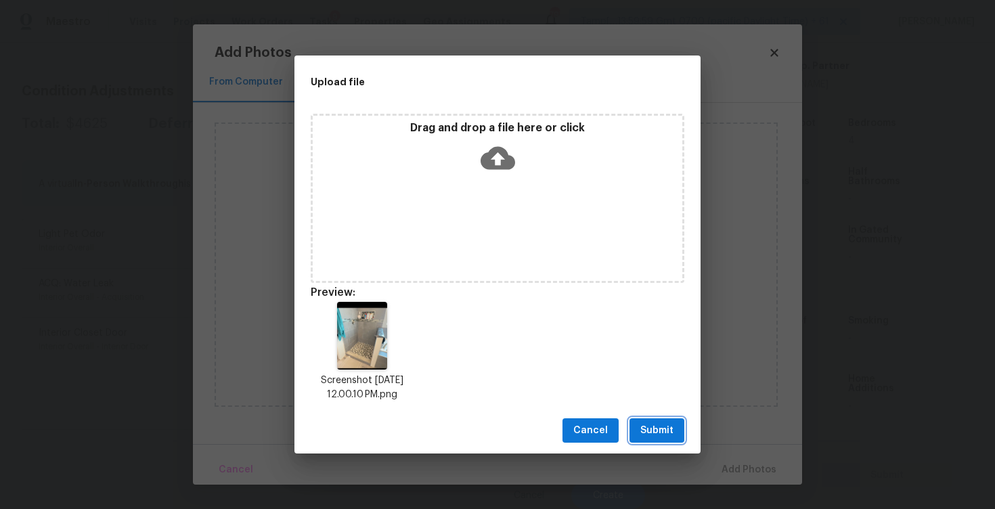
click at [658, 427] on span "Submit" at bounding box center [656, 430] width 33 height 17
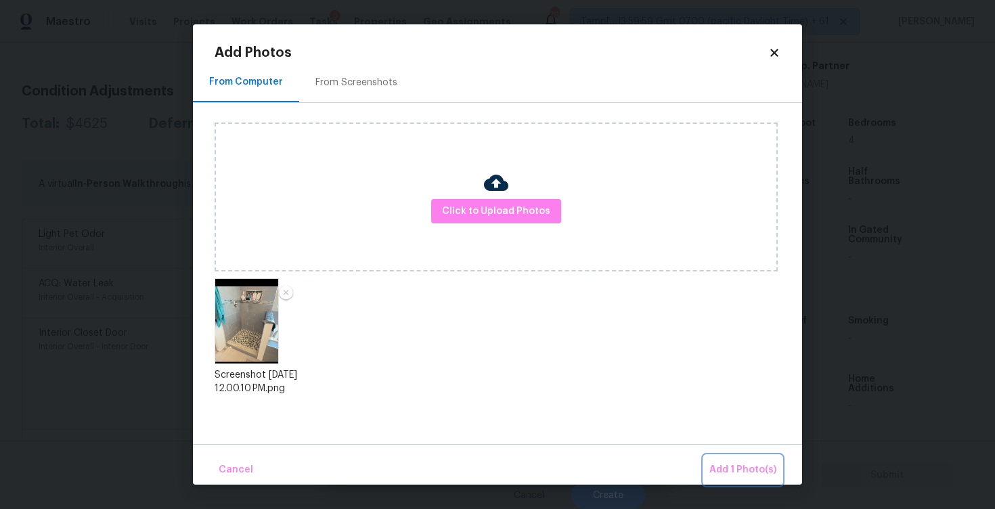
click at [751, 459] on button "Add 1 Photo(s)" at bounding box center [743, 469] width 78 height 29
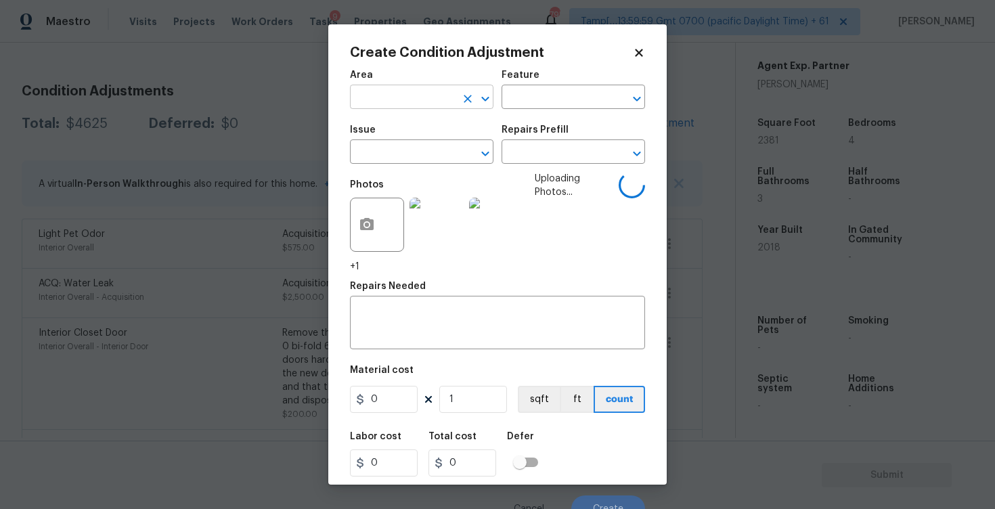
click at [422, 97] on input "text" at bounding box center [403, 98] width 106 height 21
click at [407, 143] on li "Interior Overall" at bounding box center [421, 151] width 143 height 22
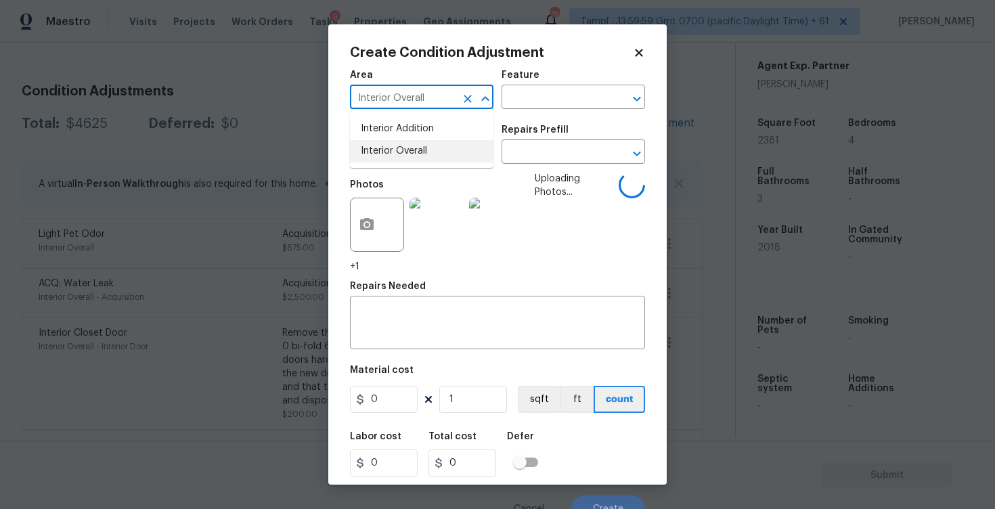
type input "Interior Overall"
click at [407, 143] on input "text" at bounding box center [403, 153] width 106 height 21
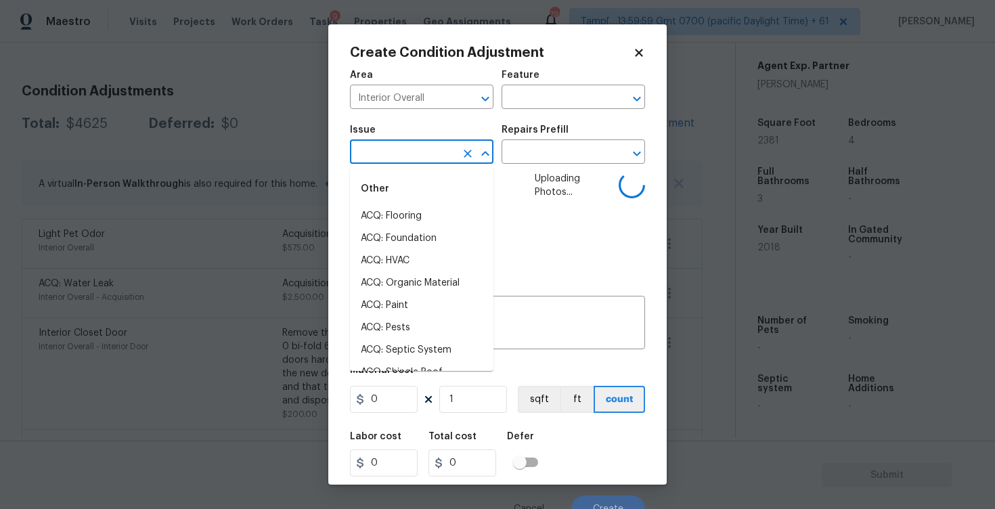
type input "b"
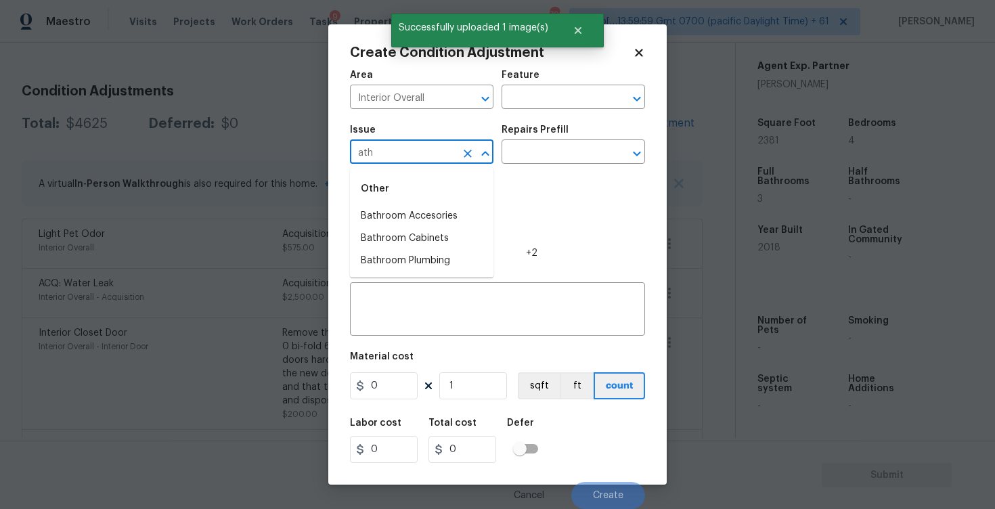
type input "athr"
click at [435, 266] on li "Bathroom Plumbing" at bounding box center [421, 261] width 143 height 22
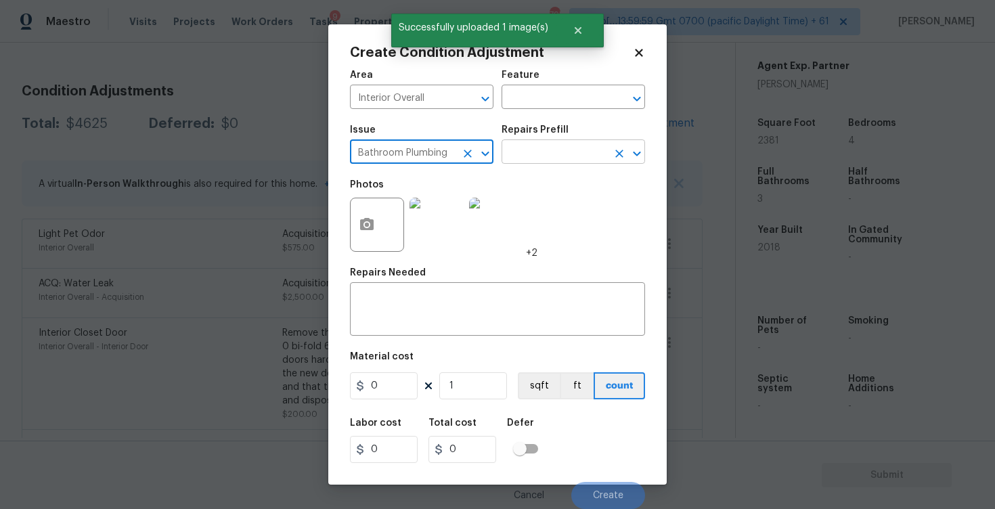
type input "Bathroom Plumbing"
click at [531, 152] on input "text" at bounding box center [554, 153] width 106 height 21
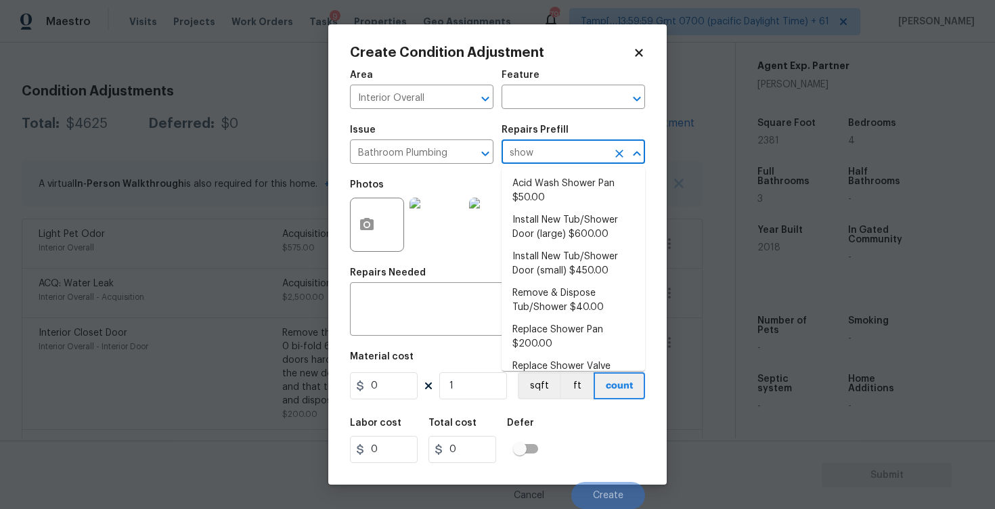
type input "showe"
click at [554, 260] on li "Install New Tub/Shower Door (small) $450.00" at bounding box center [572, 264] width 143 height 37
type input "Plumbing"
type textarea "Prep the tub/shower surround and install a new 32''-36'' tempered shower door. …"
type input "450"
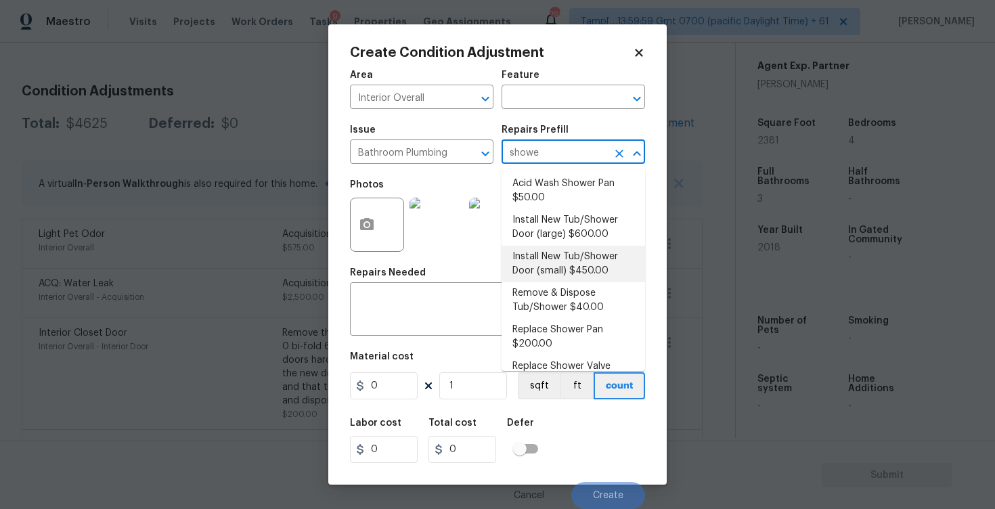
type input "450"
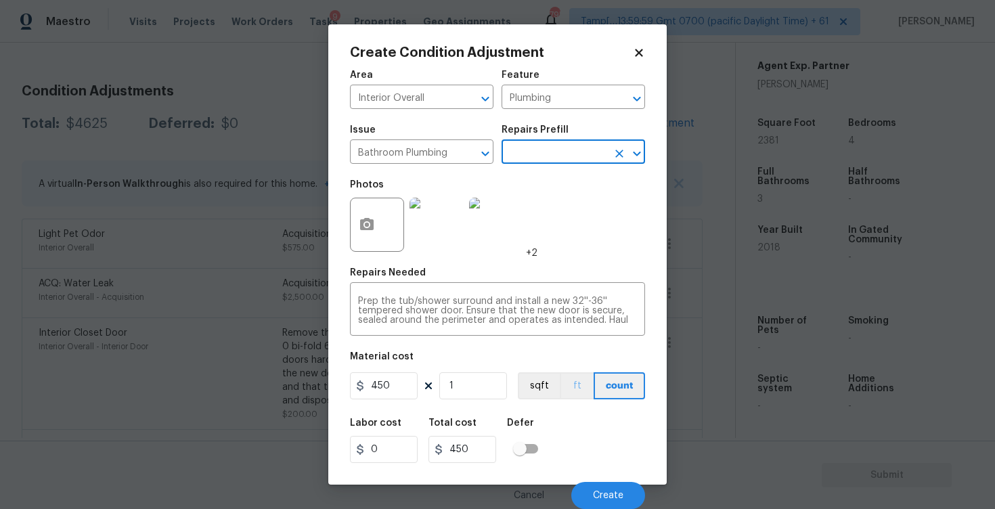
scroll to position [1, 0]
click at [602, 476] on div "Cancel Create" at bounding box center [497, 490] width 295 height 38
click at [603, 486] on button "Create" at bounding box center [608, 495] width 74 height 27
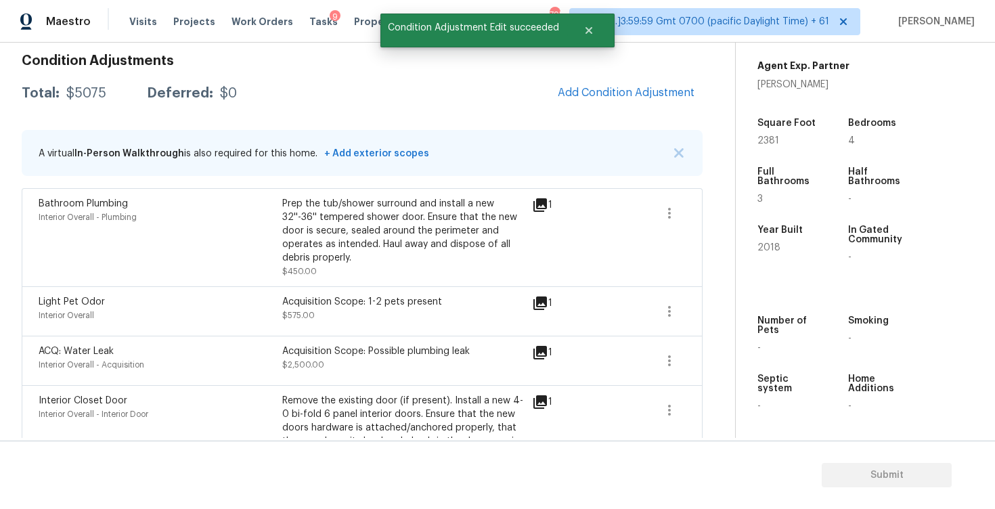
scroll to position [0, 0]
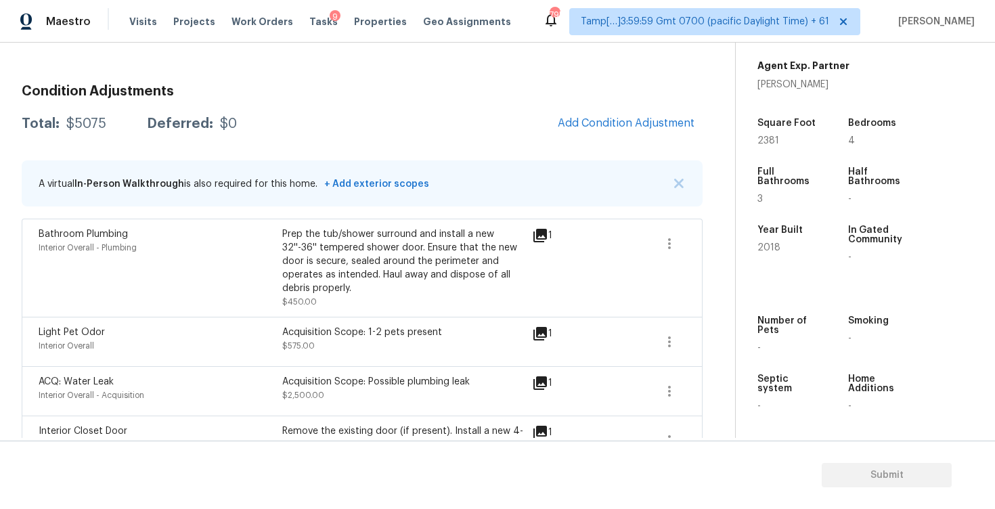
click at [585, 145] on div "Condition Adjustments Total: $5075 Deferred: $0 Add Condition Adjustment A virt…" at bounding box center [362, 434] width 681 height 721
click at [589, 142] on div "Condition Adjustments Total: $5075 Deferred: $0 Add Condition Adjustment A virt…" at bounding box center [362, 434] width 681 height 721
click at [596, 137] on span "Add Condition Adjustment" at bounding box center [625, 124] width 153 height 30
click at [610, 124] on span "Add Condition Adjustment" at bounding box center [626, 123] width 137 height 12
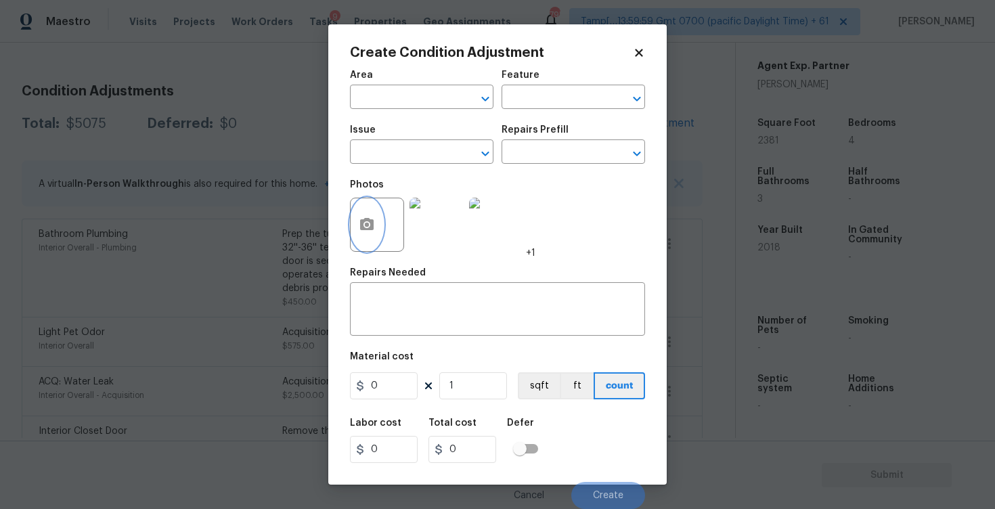
click at [376, 223] on button "button" at bounding box center [367, 224] width 32 height 53
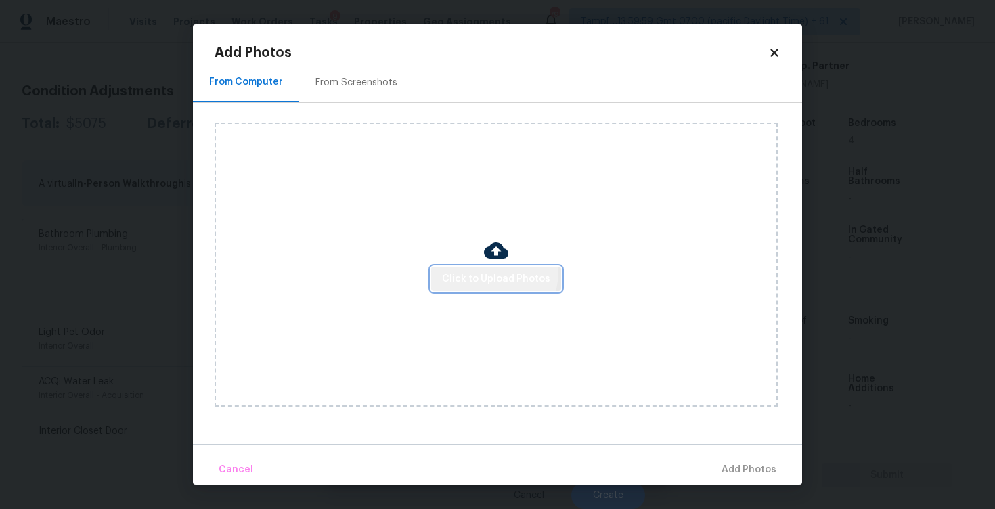
click at [492, 271] on span "Click to Upload Photos" at bounding box center [496, 279] width 108 height 17
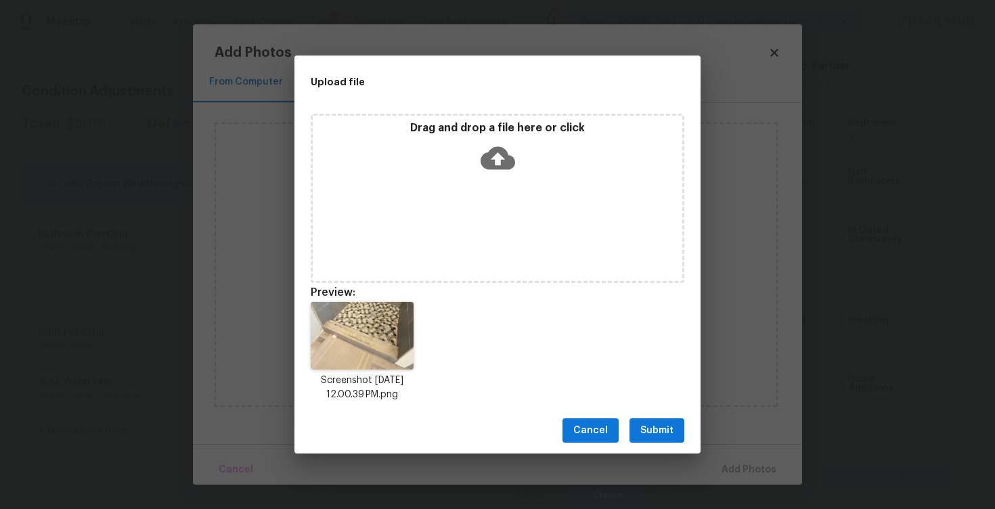
click at [659, 431] on span "Submit" at bounding box center [656, 430] width 33 height 17
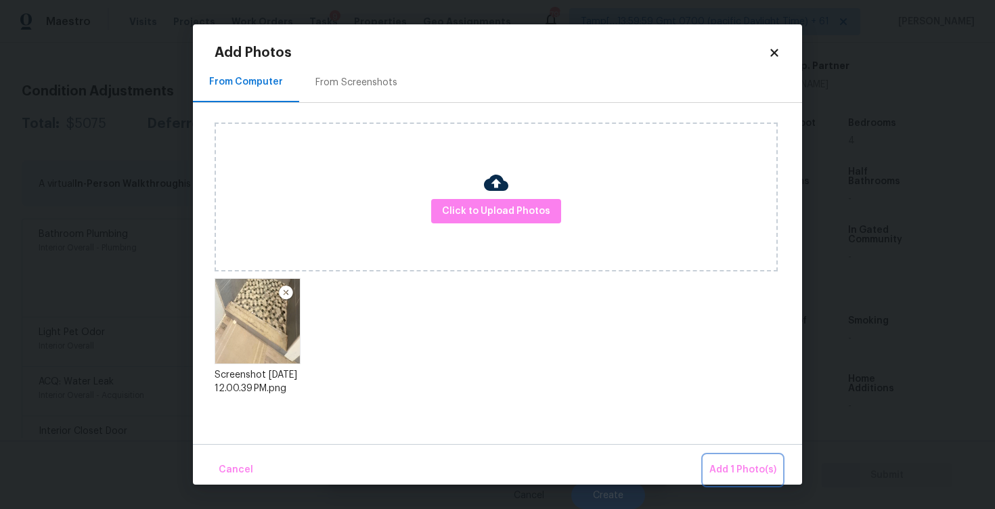
click at [724, 460] on button "Add 1 Photo(s)" at bounding box center [743, 469] width 78 height 29
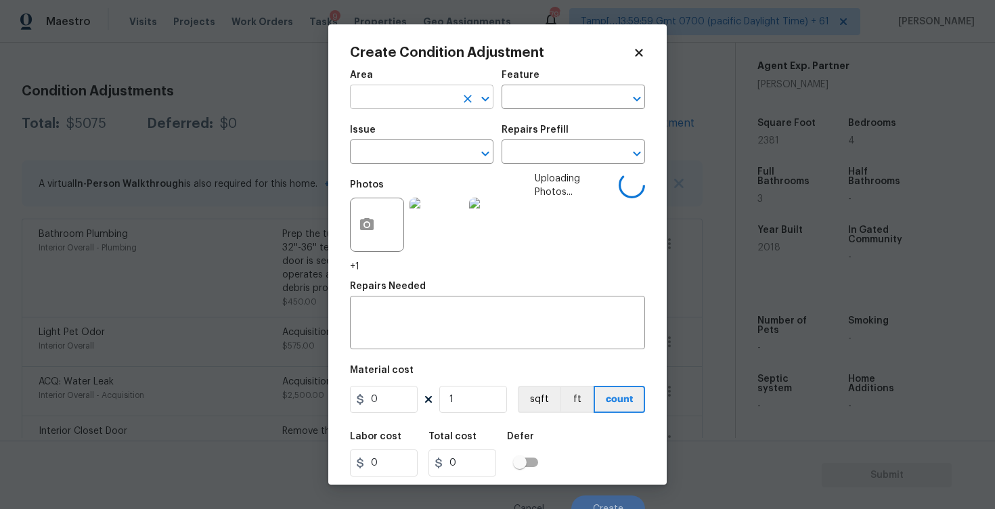
click at [399, 101] on input "text" at bounding box center [403, 98] width 106 height 21
type input "inter"
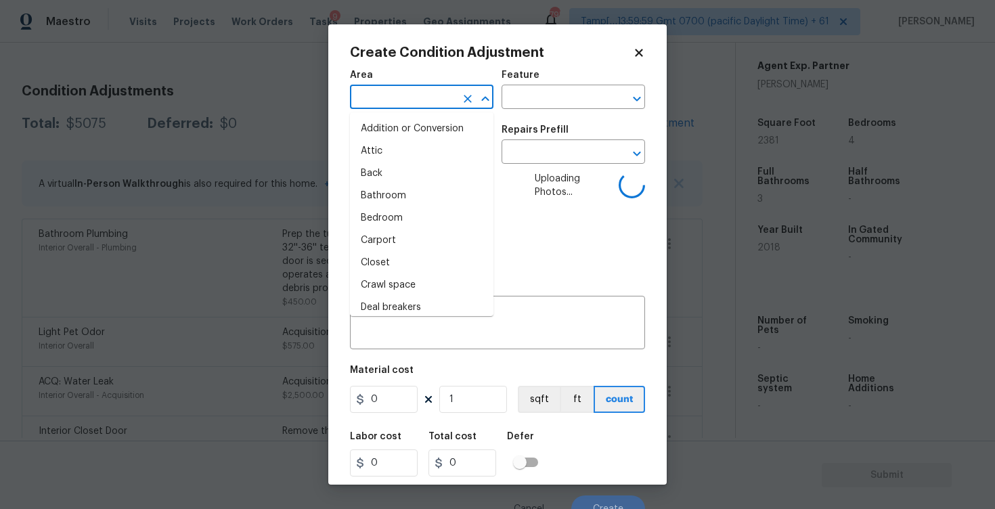
click at [397, 144] on li "Attic" at bounding box center [421, 151] width 143 height 22
type input "Attic"
click at [397, 144] on input "text" at bounding box center [403, 153] width 106 height 21
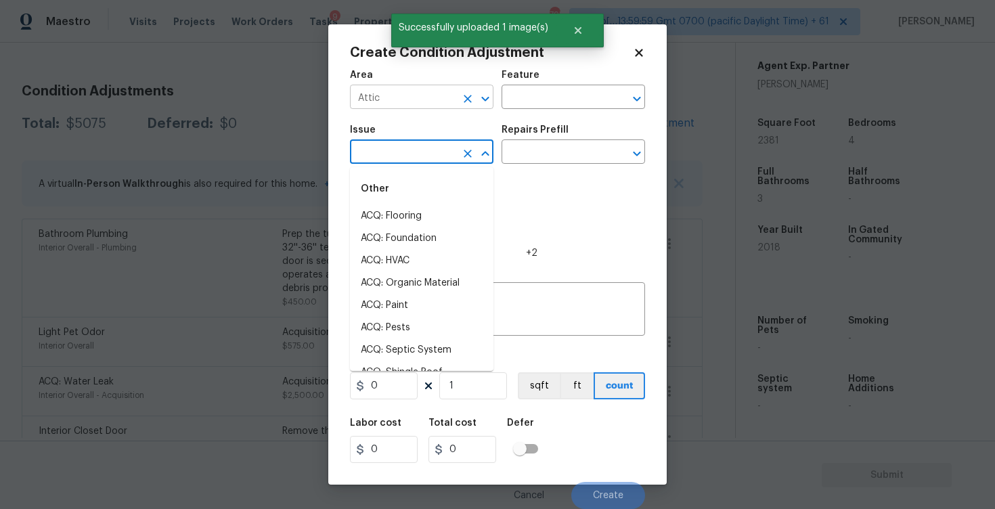
click at [466, 88] on div "Attic ​" at bounding box center [421, 98] width 143 height 21
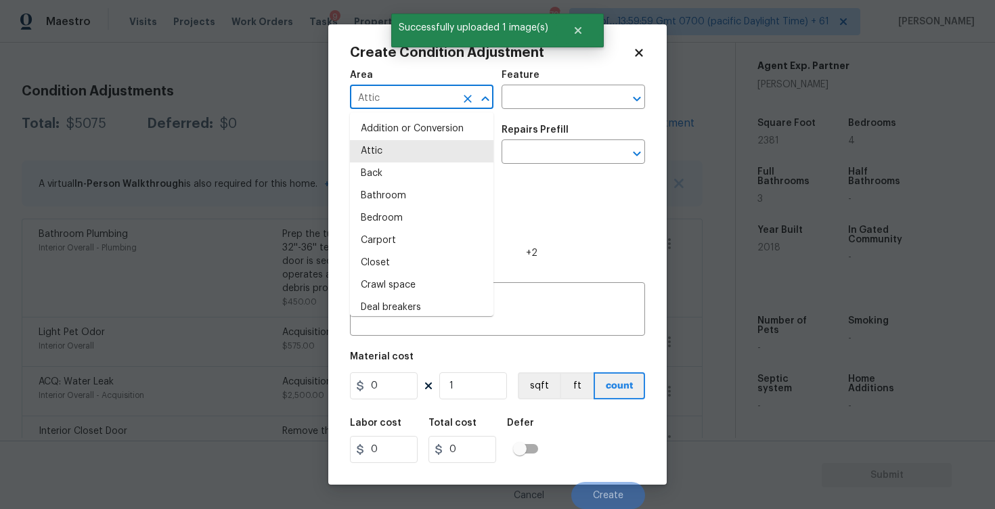
click at [464, 98] on icon "Clear" at bounding box center [468, 99] width 14 height 14
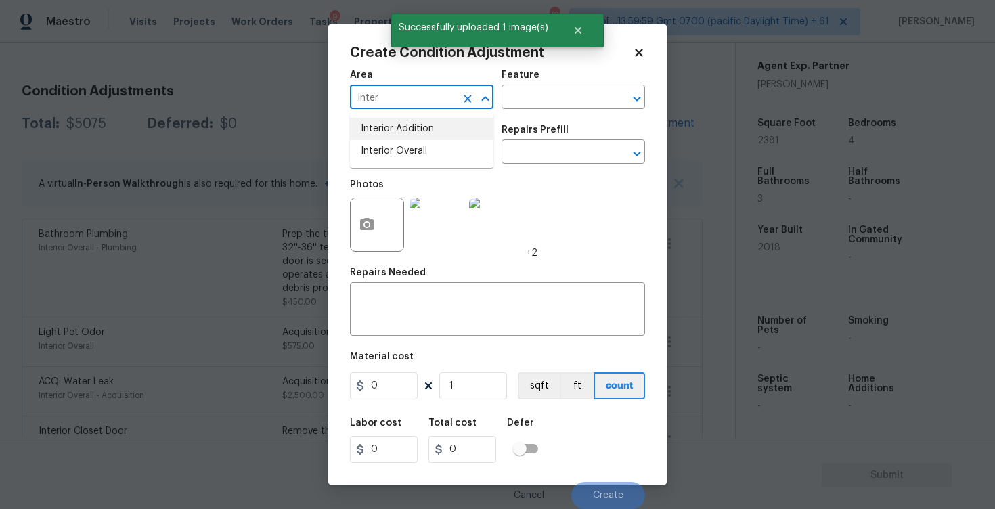
click at [399, 139] on li "Interior Addition" at bounding box center [421, 129] width 143 height 22
type input "Interior Addition"
click at [467, 101] on icon "Clear" at bounding box center [468, 99] width 14 height 14
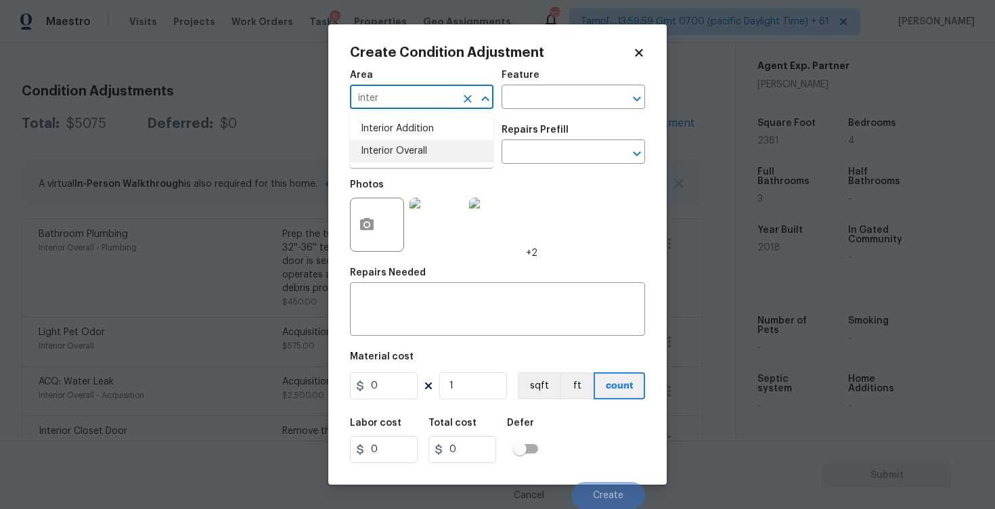
click at [420, 154] on li "Interior Overall" at bounding box center [421, 151] width 143 height 22
type input "Interior Overall"
click at [420, 154] on input "text" at bounding box center [403, 153] width 106 height 21
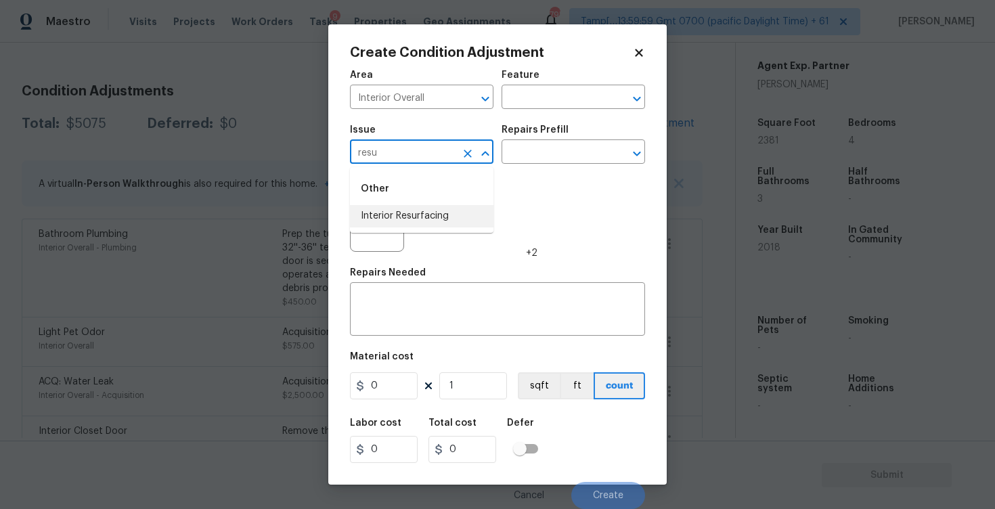
click at [431, 221] on li "Interior Resurfacing" at bounding box center [421, 216] width 143 height 22
type input "Interior Resurfacing"
click at [558, 156] on input "text" at bounding box center [554, 153] width 106 height 21
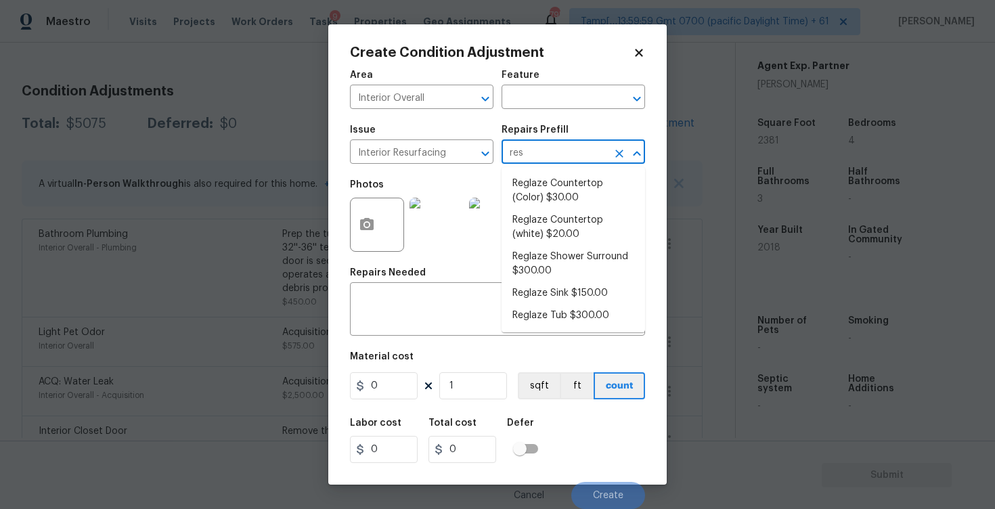
type input "resu"
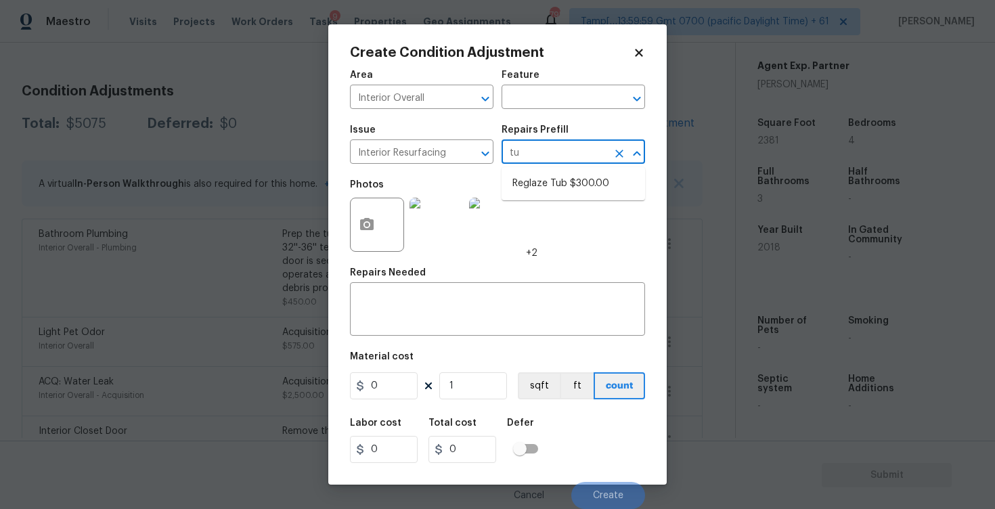
type input "t"
type input "showe"
click at [558, 194] on li "Reglaze Shower Surround $300.00" at bounding box center [572, 191] width 143 height 37
type textarea "Prep, mask, clean and reglaze the fiberglass shower surround (white) both on th…"
type input "300"
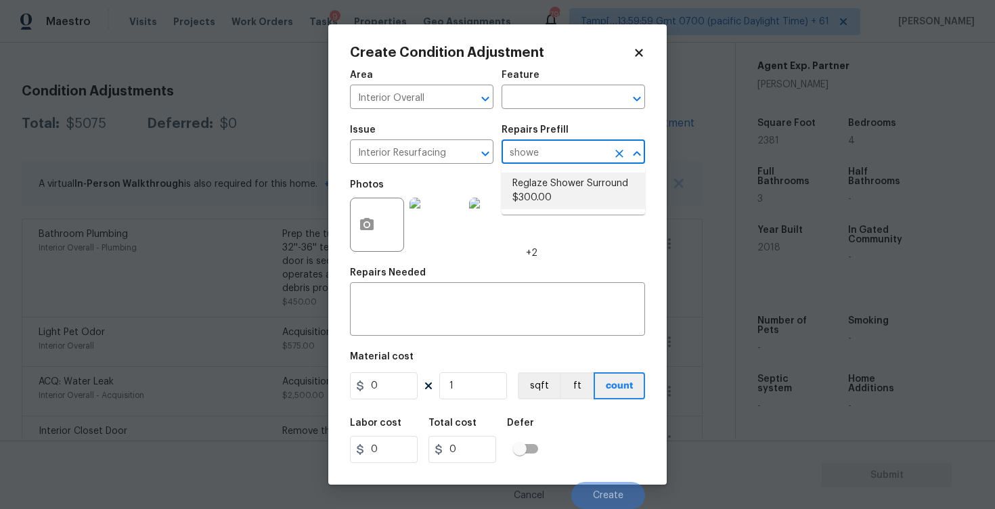
type input "300"
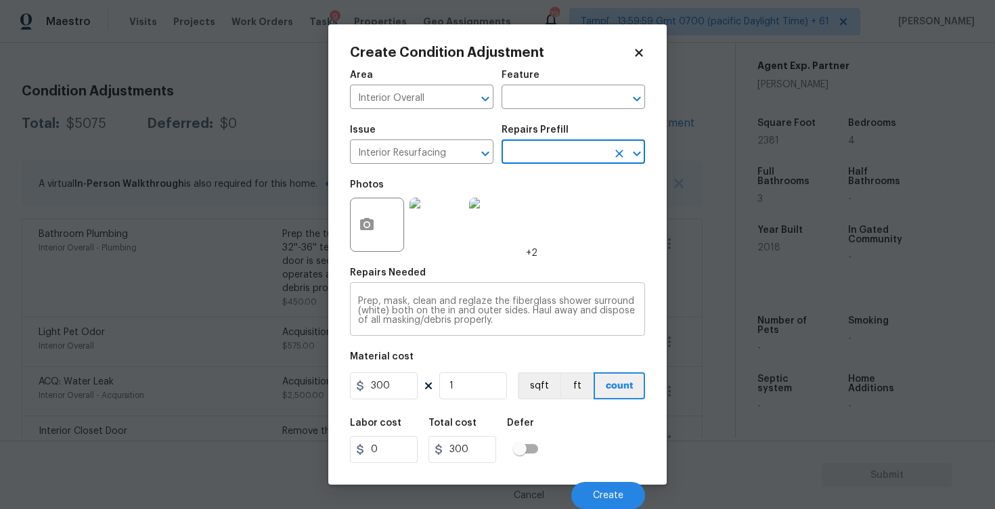
scroll to position [1, 0]
click at [606, 489] on button "Create" at bounding box center [608, 495] width 74 height 27
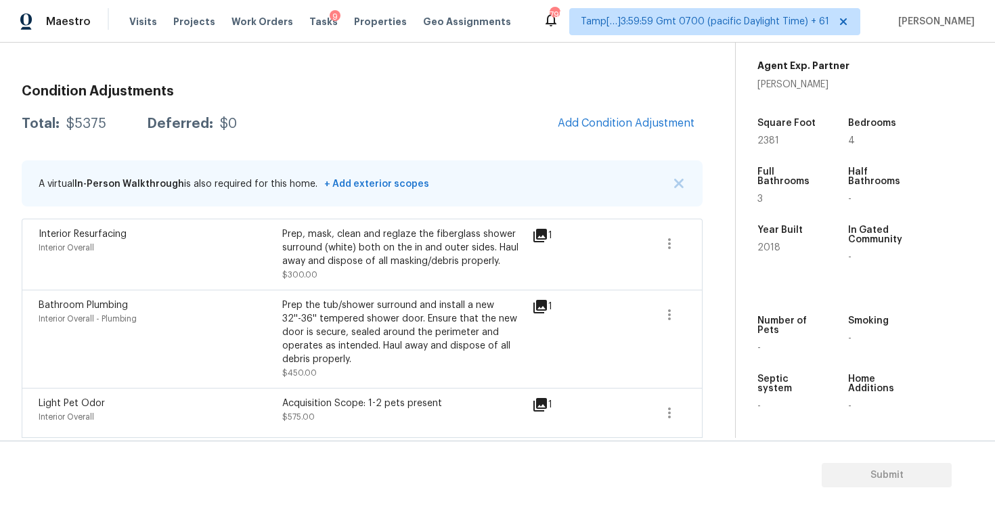
scroll to position [0, 0]
click at [637, 120] on span "Add Condition Adjustment" at bounding box center [626, 123] width 137 height 12
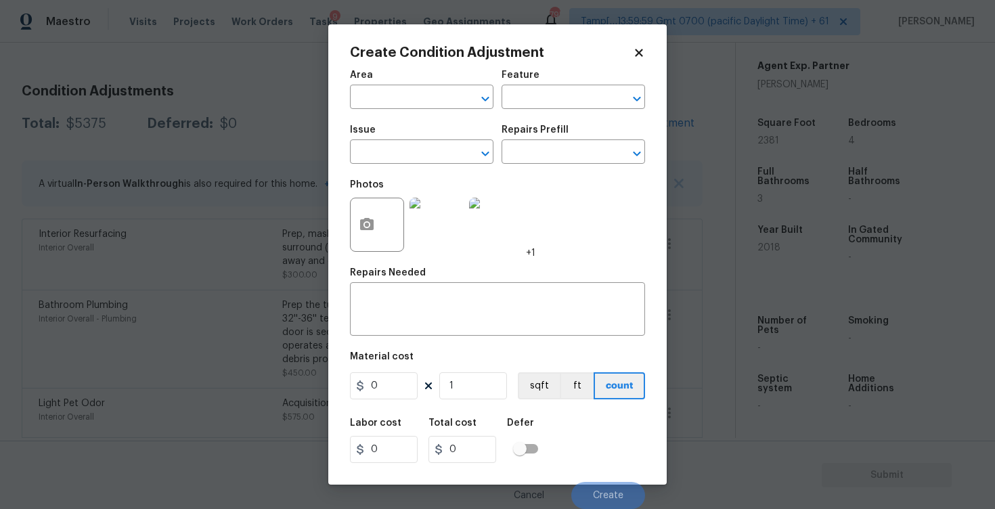
click at [299, 302] on body "Maestro Visits Projects Work Orders Tasks 9 Properties Geo Assignments 795 Tamp…" at bounding box center [497, 254] width 995 height 509
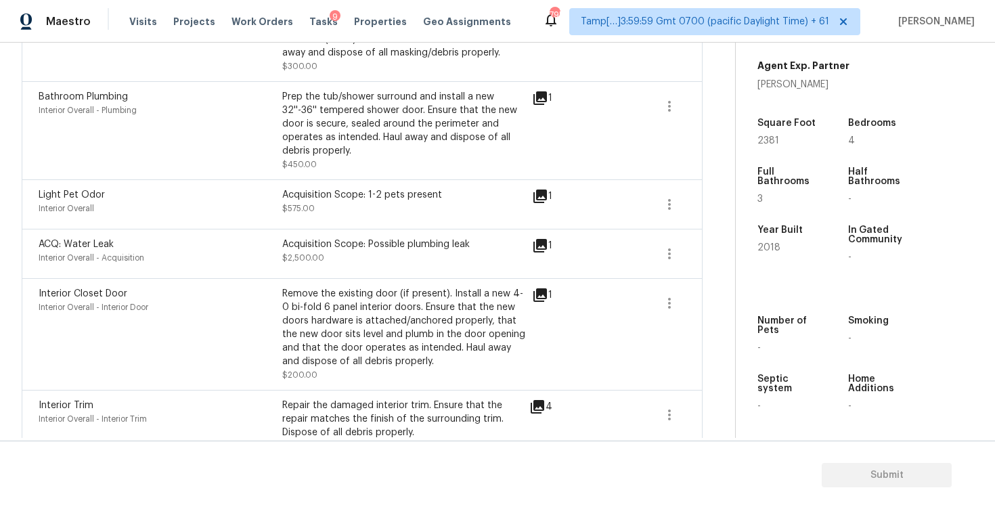
scroll to position [431, 0]
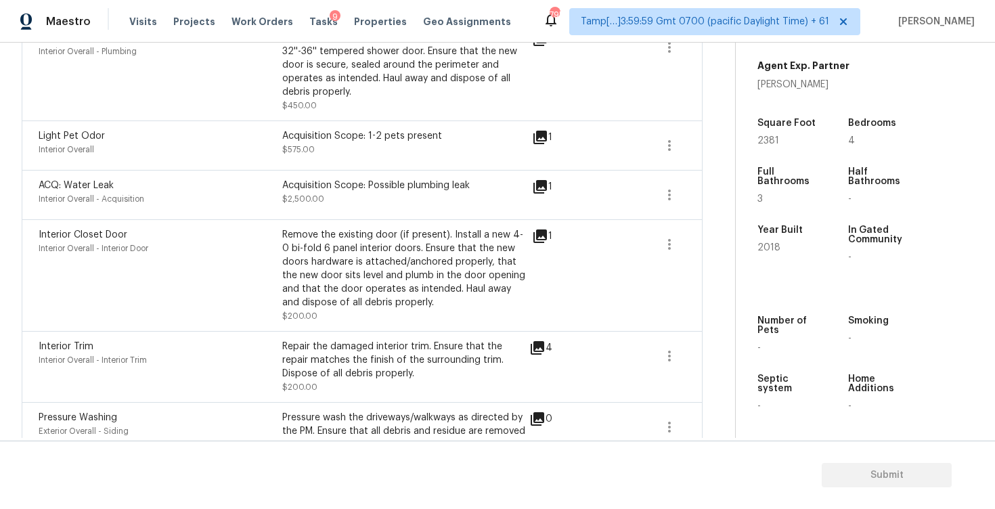
click at [702, 359] on div "Back to tasks Condition Scoping - Full Fri, Sep 05 2025 by 6:39 am 5 Hours Over…" at bounding box center [378, 118] width 713 height 970
click at [673, 359] on icon "button" at bounding box center [669, 356] width 16 height 16
click at [716, 348] on div "Edit" at bounding box center [747, 355] width 106 height 14
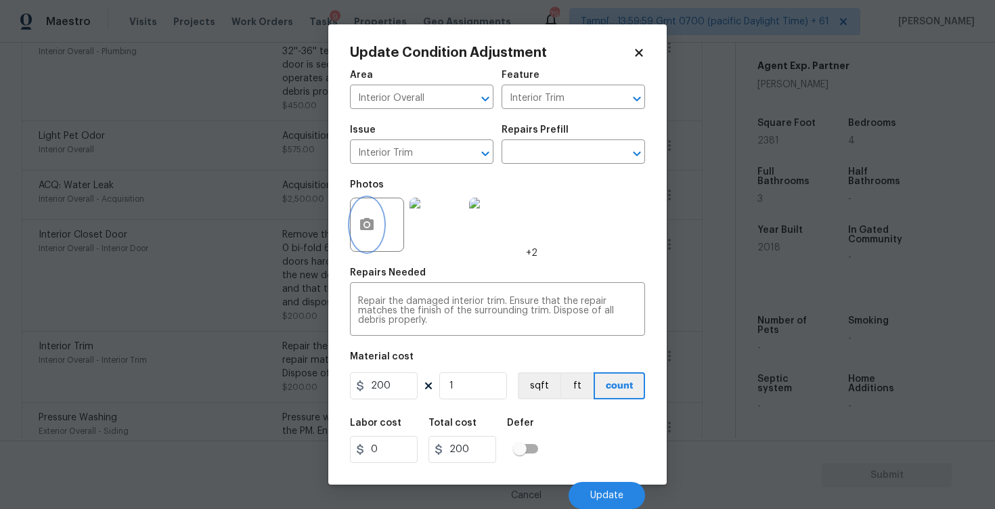
click at [370, 220] on icon "button" at bounding box center [367, 224] width 14 height 12
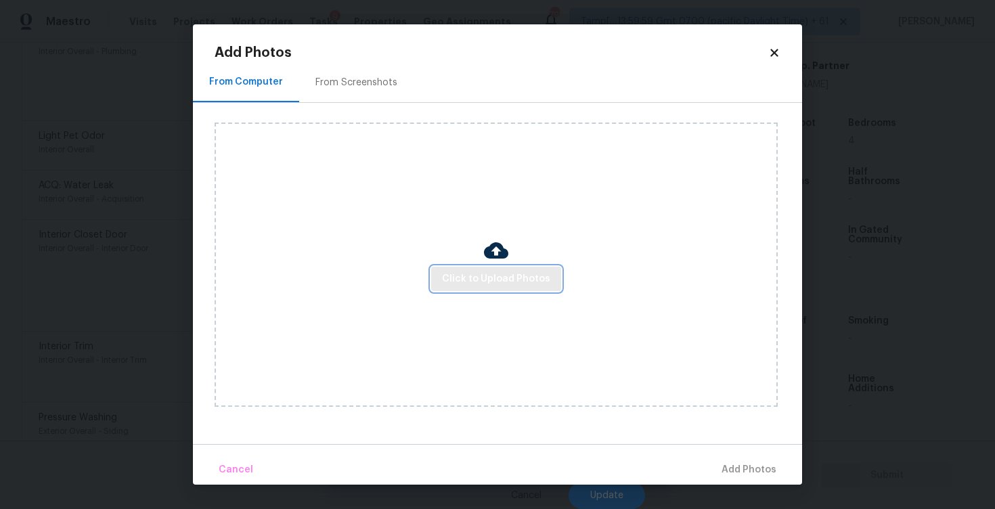
click at [509, 290] on button "Click to Upload Photos" at bounding box center [496, 279] width 130 height 25
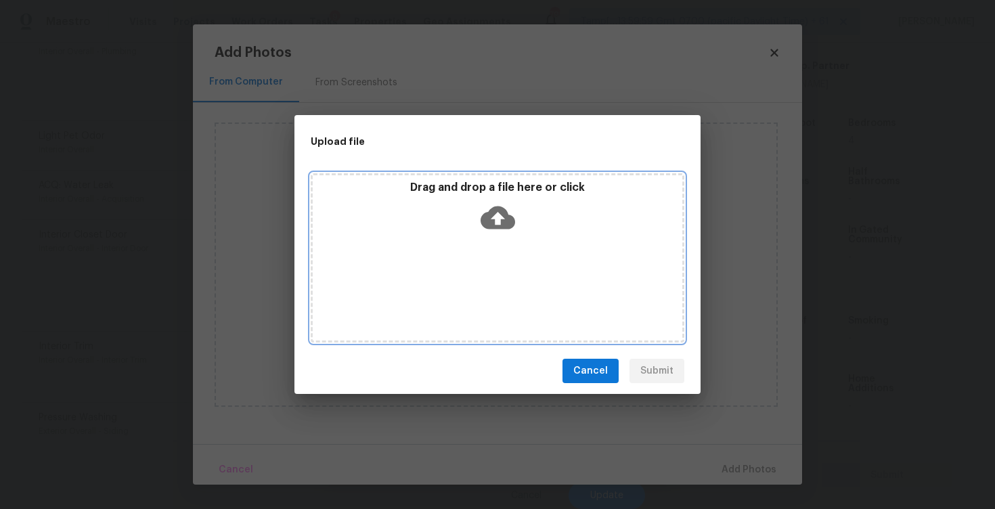
click at [515, 230] on div "Drag and drop a file here or click" at bounding box center [497, 210] width 369 height 58
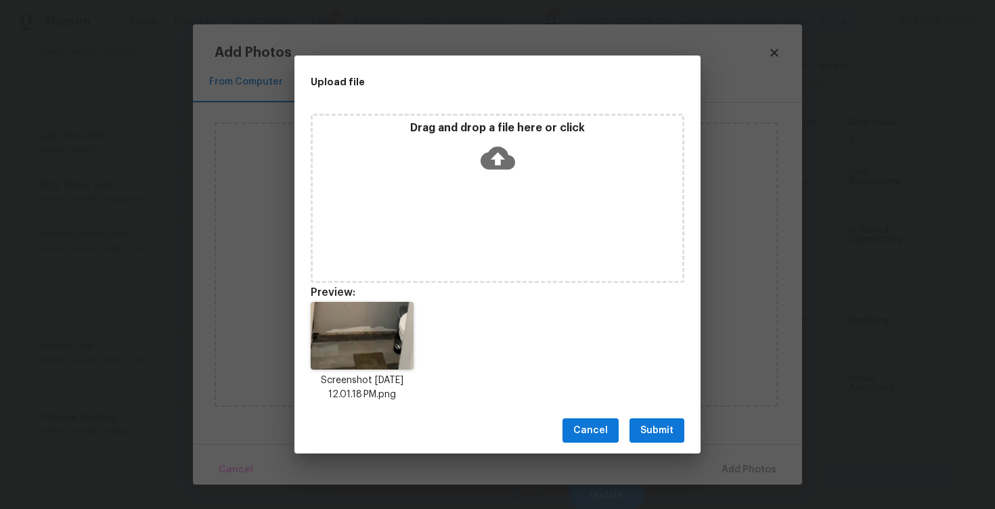
click at [658, 437] on span "Submit" at bounding box center [656, 430] width 33 height 17
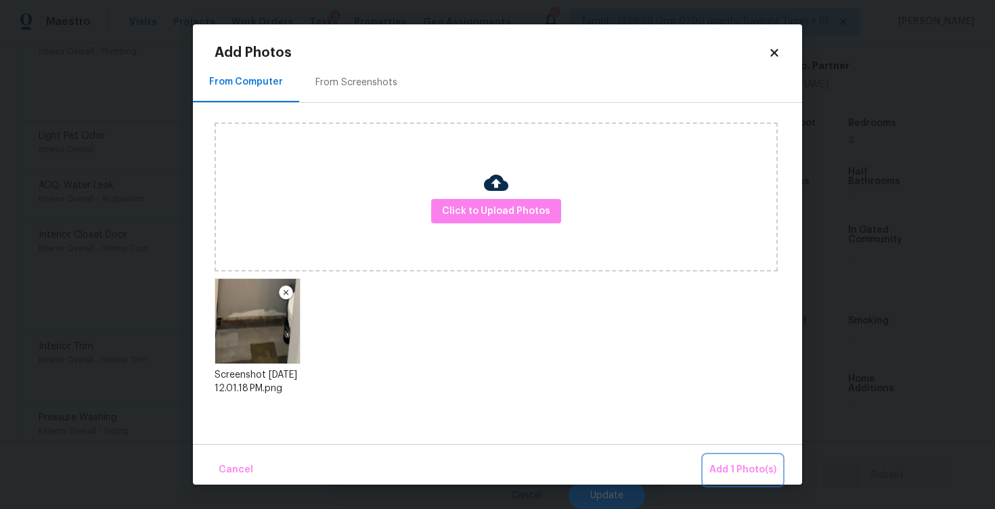
click at [727, 458] on button "Add 1 Photo(s)" at bounding box center [743, 469] width 78 height 29
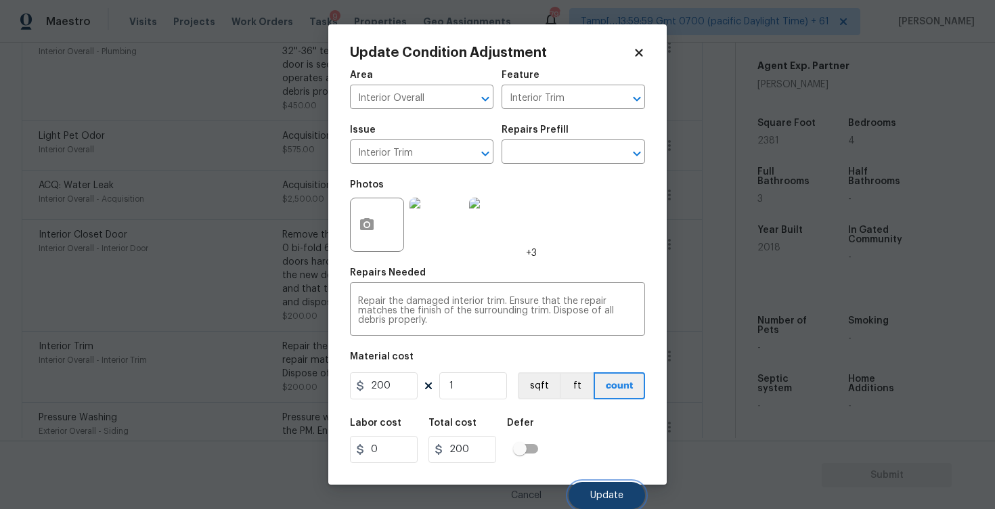
click at [616, 489] on button "Update" at bounding box center [606, 495] width 76 height 27
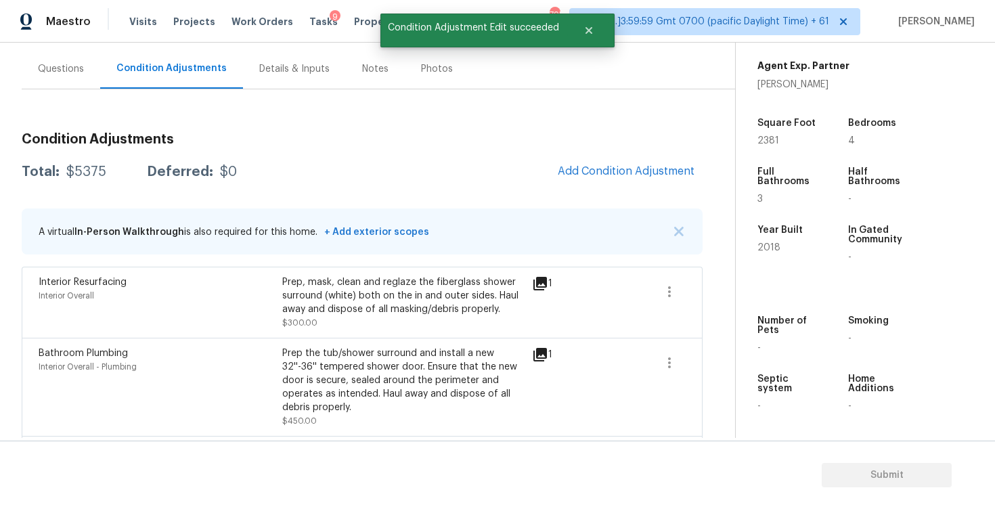
scroll to position [97, 0]
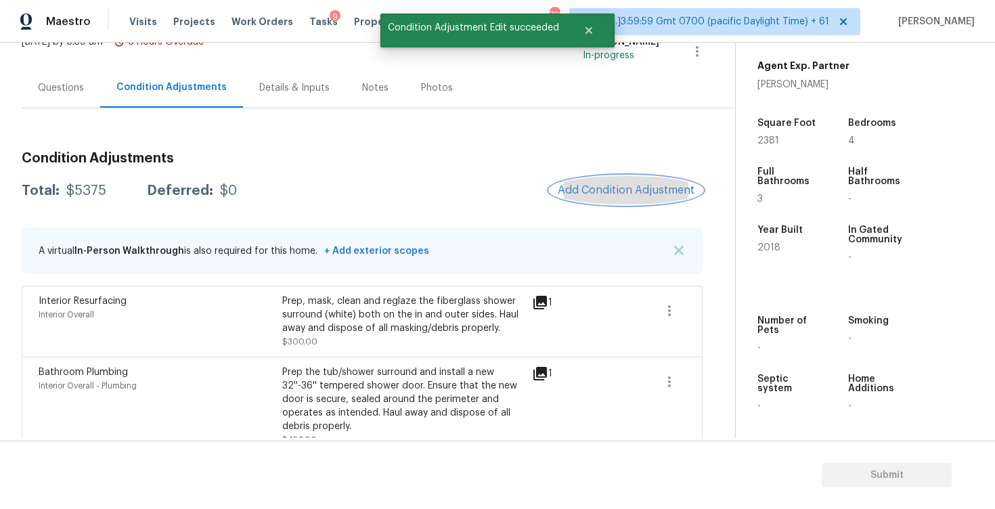
click at [614, 200] on button "Add Condition Adjustment" at bounding box center [625, 190] width 153 height 28
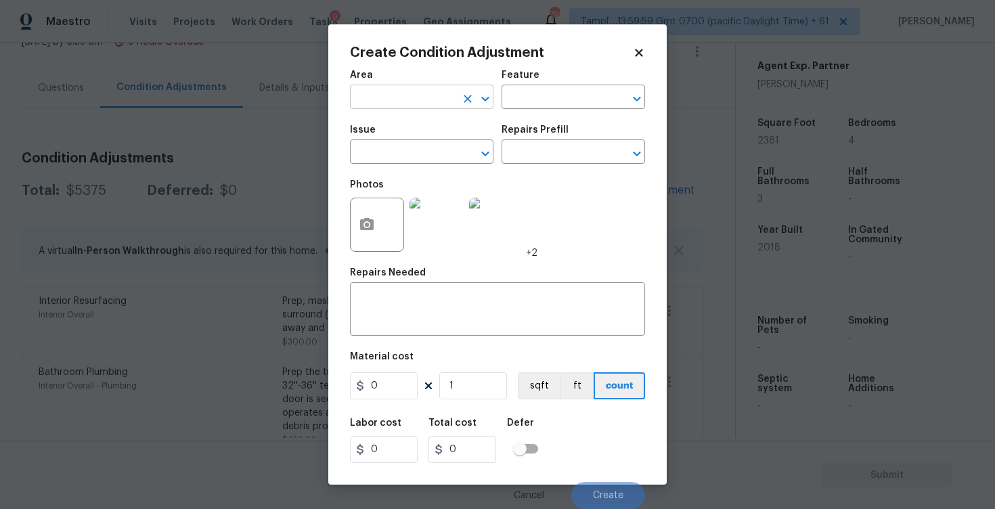
click at [409, 99] on input "text" at bounding box center [403, 98] width 106 height 21
click at [409, 141] on li "Interior Overall" at bounding box center [421, 151] width 143 height 22
type input "Interior Overall"
click at [409, 150] on input "text" at bounding box center [403, 153] width 106 height 21
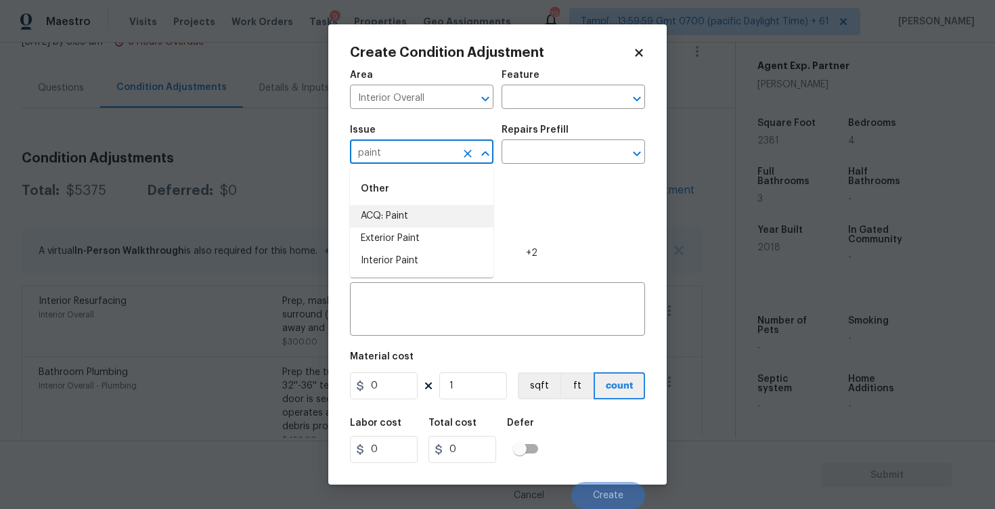
click at [401, 220] on li "ACQ: Paint" at bounding box center [421, 216] width 143 height 22
type input "ACQ: Paint"
click at [536, 157] on input "text" at bounding box center [554, 153] width 106 height 21
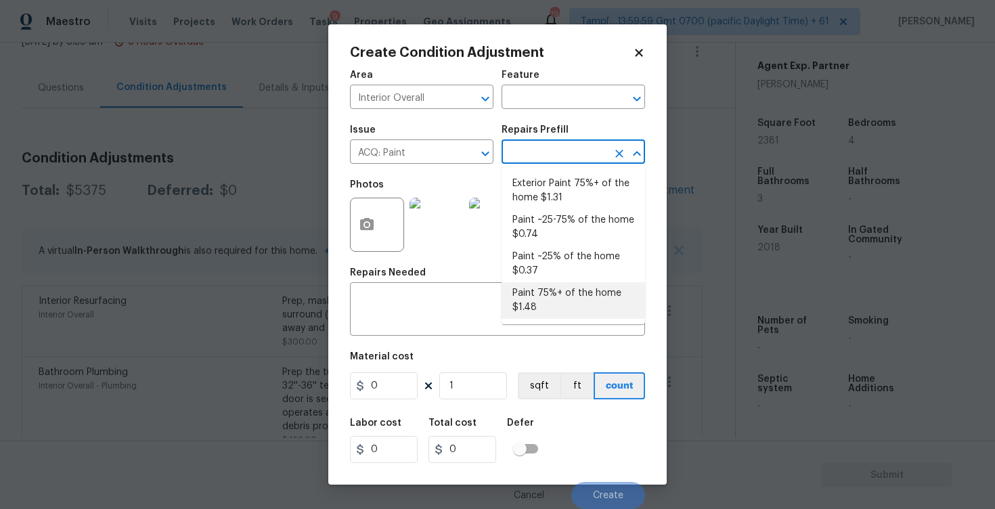
click at [535, 288] on li "Paint 75%+ of the home $1.48" at bounding box center [572, 300] width 143 height 37
type input "Acquisition"
type textarea "Acquisition Scope: 75%+ of the home will likely require interior paint"
type input "1.48"
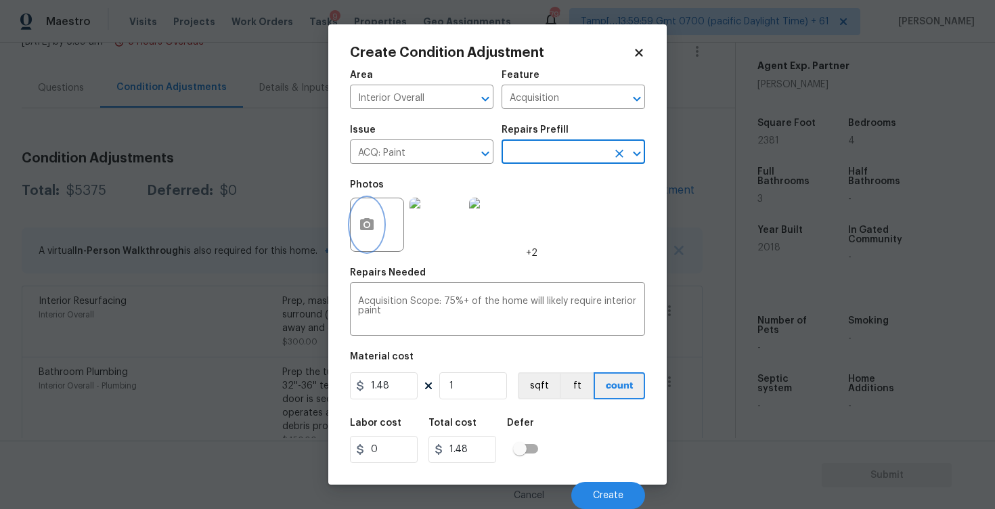
click at [365, 217] on button "button" at bounding box center [367, 224] width 32 height 53
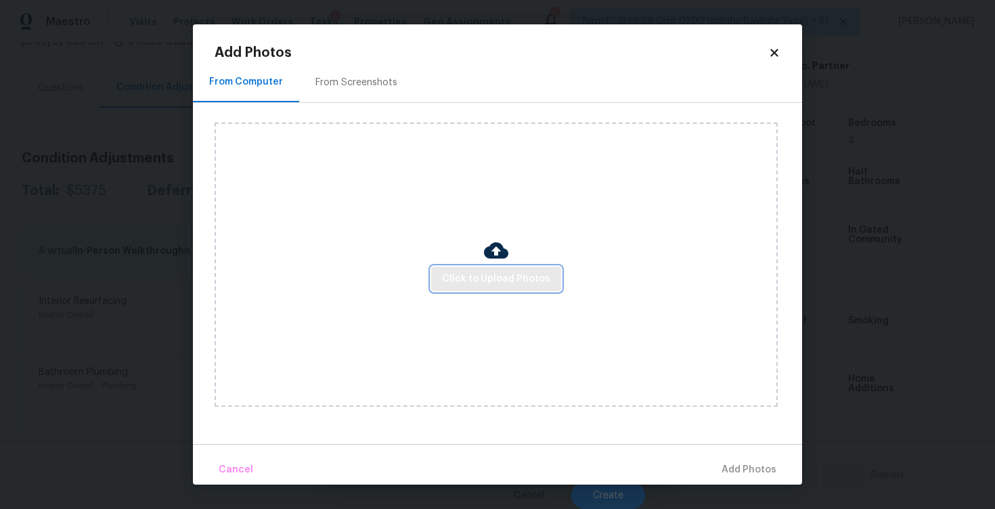
click at [492, 277] on span "Click to Upload Photos" at bounding box center [496, 279] width 108 height 17
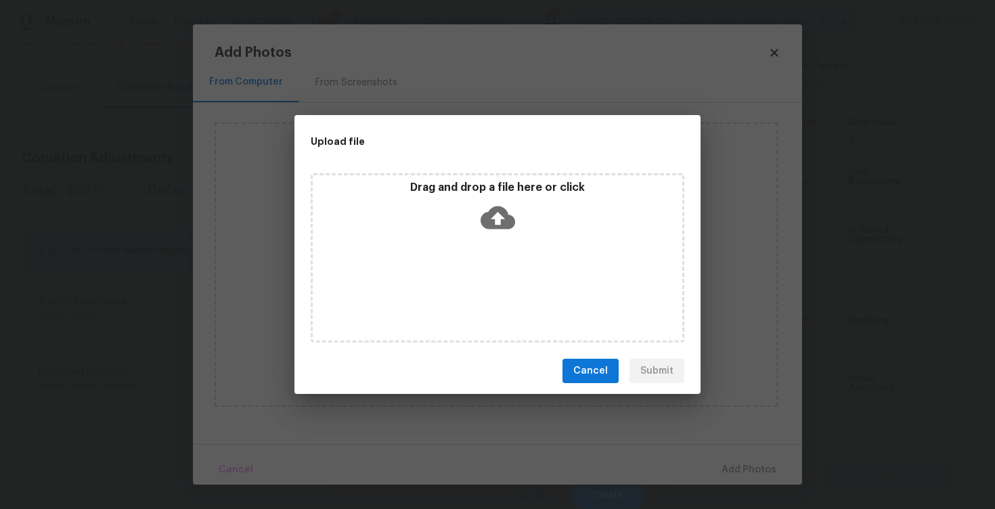
click at [491, 222] on icon at bounding box center [497, 217] width 35 height 23
